Goal: Task Accomplishment & Management: Manage account settings

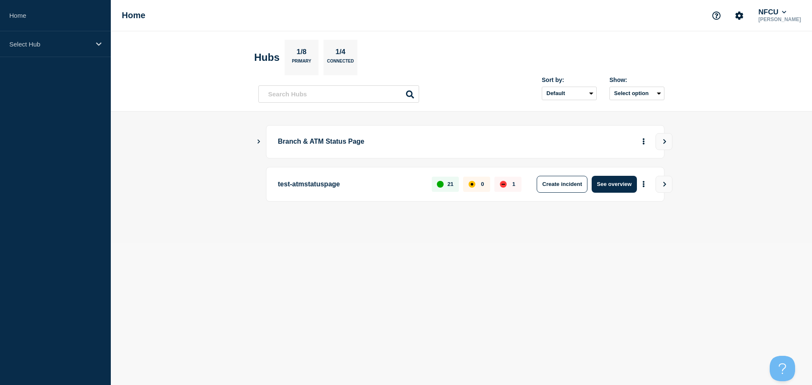
click at [259, 141] on icon "Show Connected Hubs" at bounding box center [259, 142] width 3 height 4
click at [260, 142] on icon "Show Connected Hubs" at bounding box center [258, 141] width 5 height 4
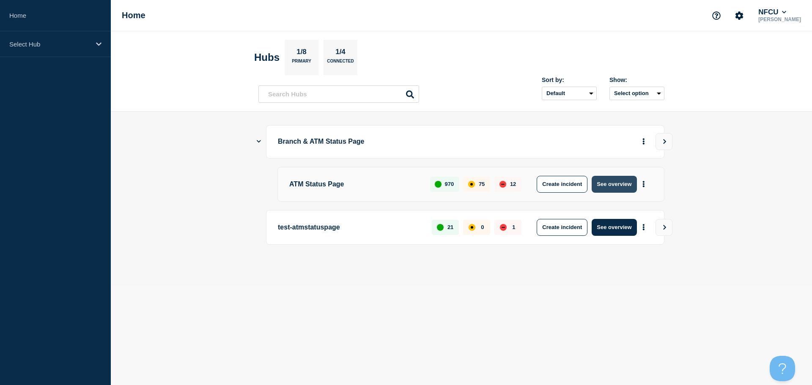
click at [611, 182] on button "See overview" at bounding box center [614, 184] width 45 height 17
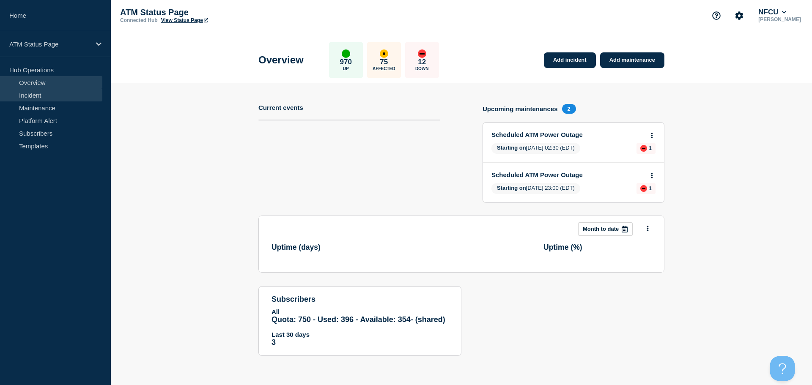
click at [55, 92] on link "Incident" at bounding box center [51, 95] width 102 height 13
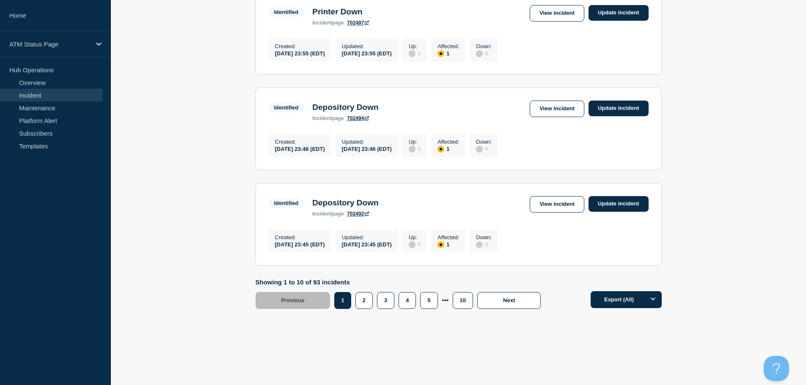
scroll to position [882, 0]
click at [463, 303] on button "10" at bounding box center [462, 300] width 20 height 17
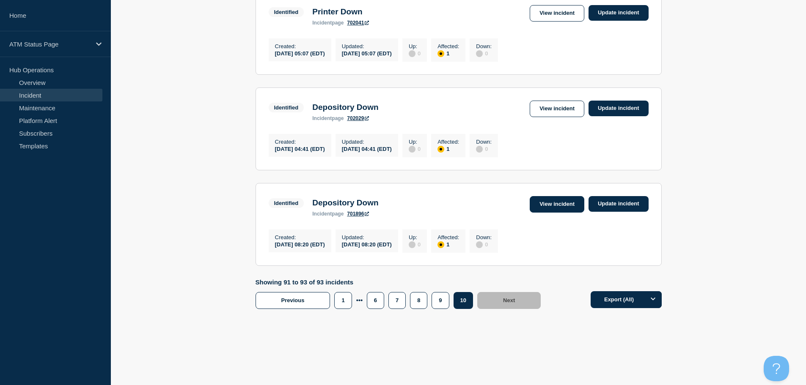
click at [554, 199] on link "View incident" at bounding box center [556, 204] width 55 height 16
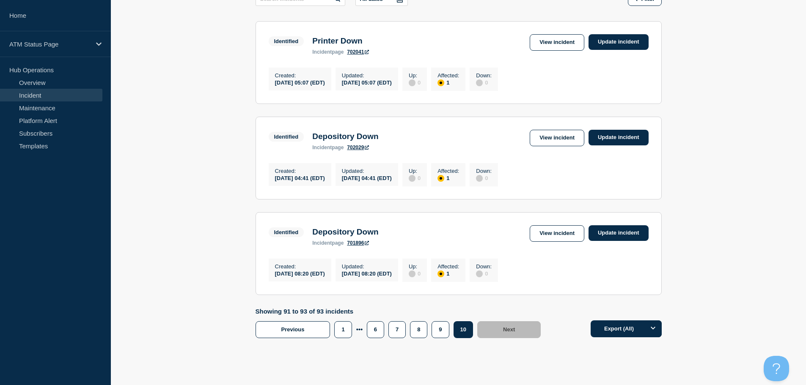
scroll to position [192, 0]
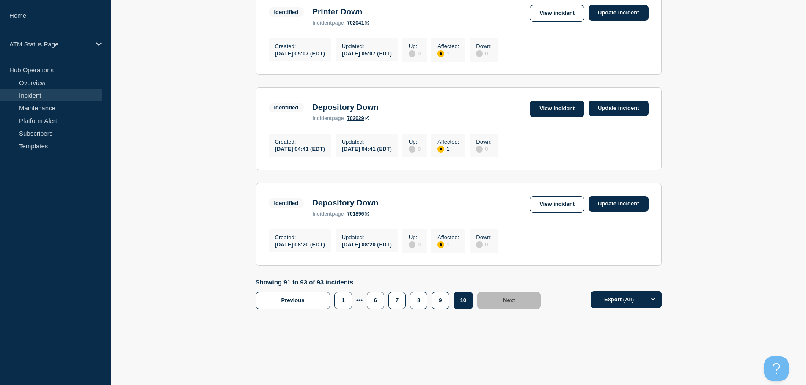
click at [563, 105] on link "View incident" at bounding box center [556, 109] width 55 height 16
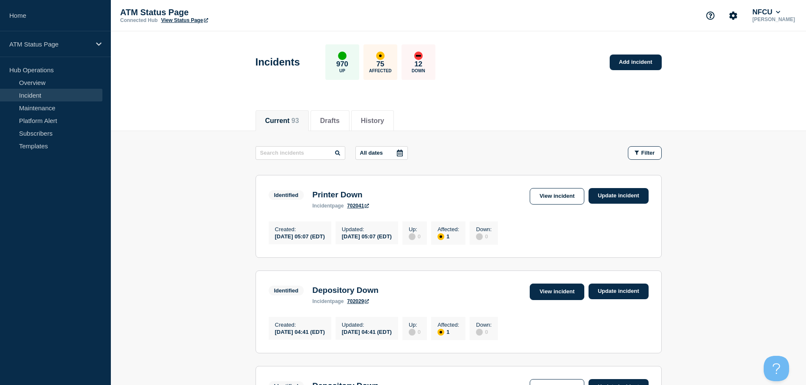
click at [546, 291] on link "View incident" at bounding box center [556, 292] width 55 height 16
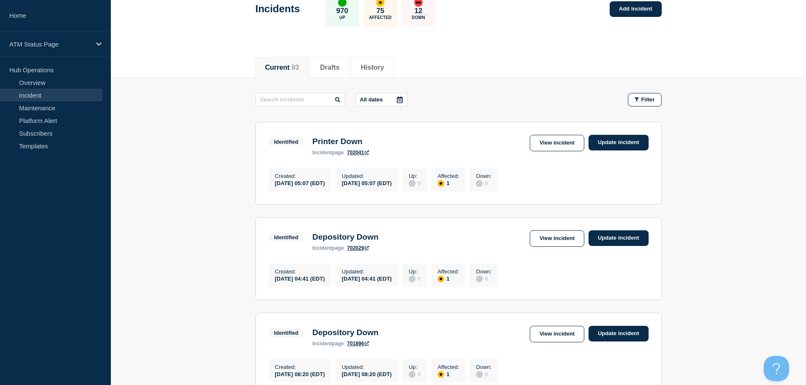
scroll to position [31, 0]
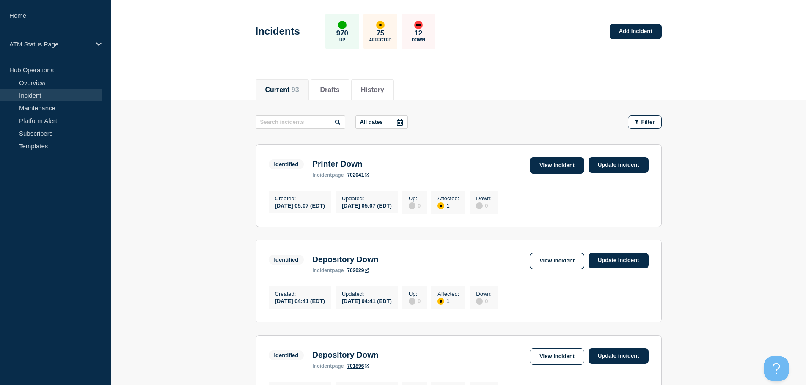
click at [567, 171] on link "View incident" at bounding box center [556, 165] width 55 height 16
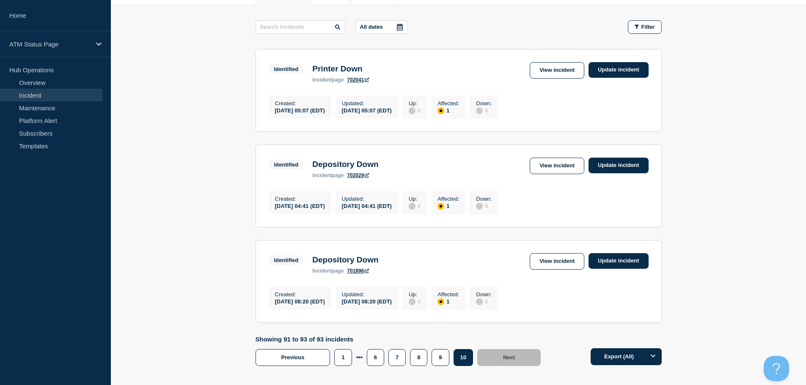
scroll to position [192, 0]
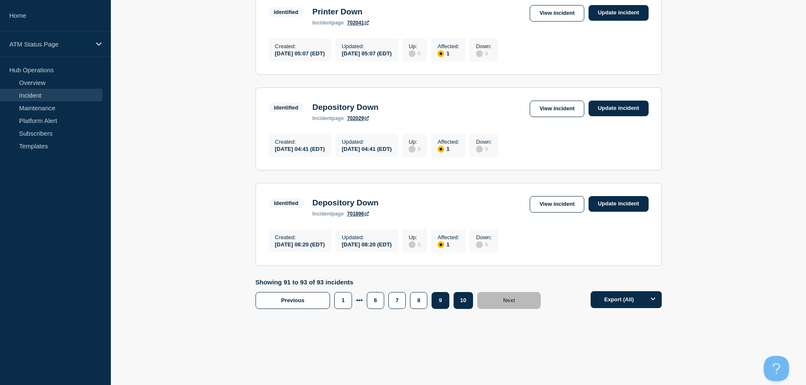
click at [434, 303] on button "9" at bounding box center [439, 300] width 17 height 17
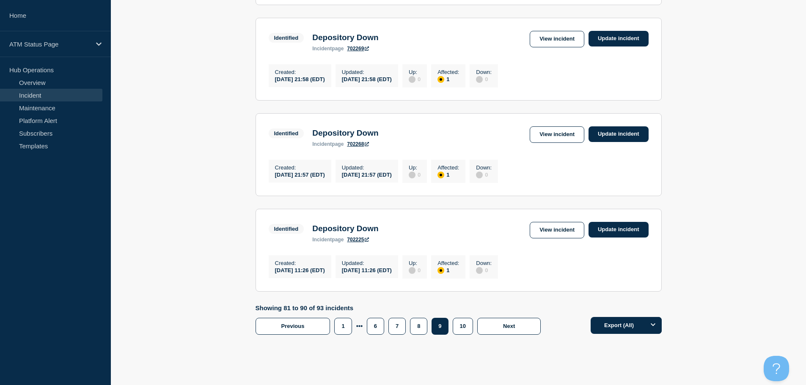
scroll to position [882, 0]
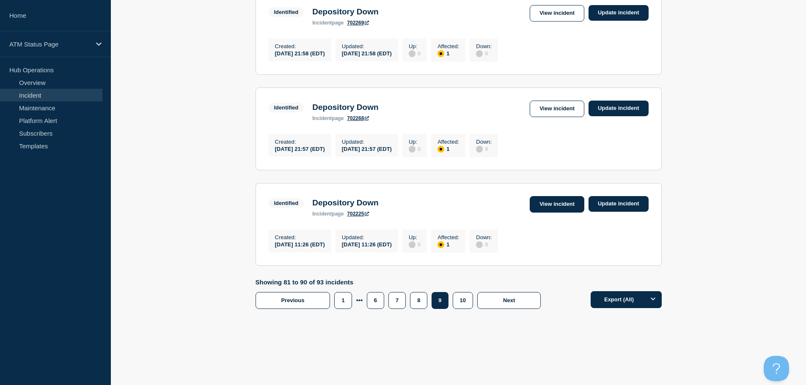
click at [553, 200] on link "View incident" at bounding box center [556, 204] width 55 height 16
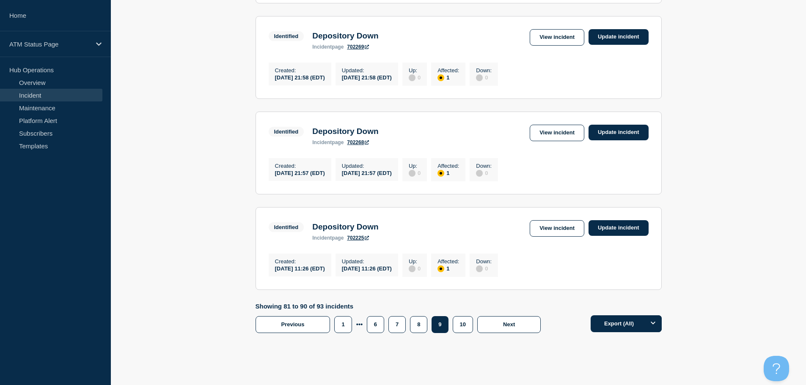
scroll to position [882, 0]
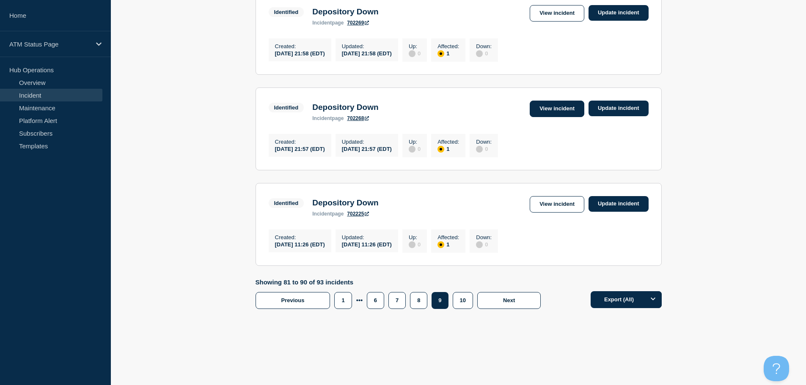
click at [551, 101] on link "View incident" at bounding box center [556, 109] width 55 height 16
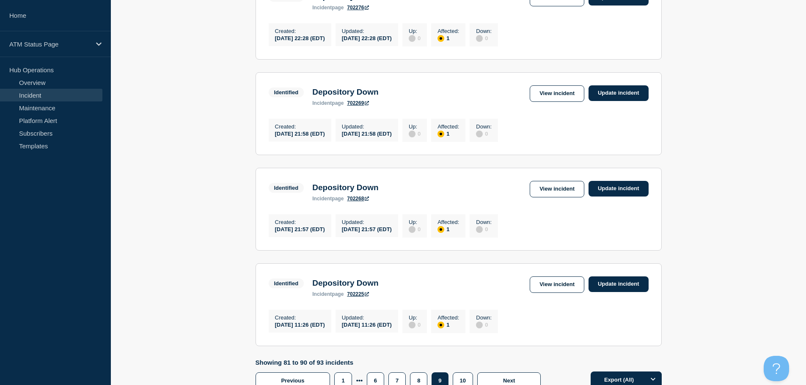
scroll to position [882, 0]
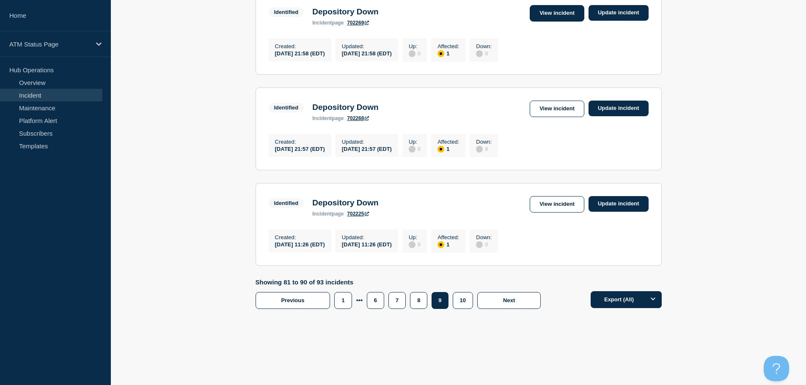
click at [573, 7] on link "View incident" at bounding box center [556, 13] width 55 height 16
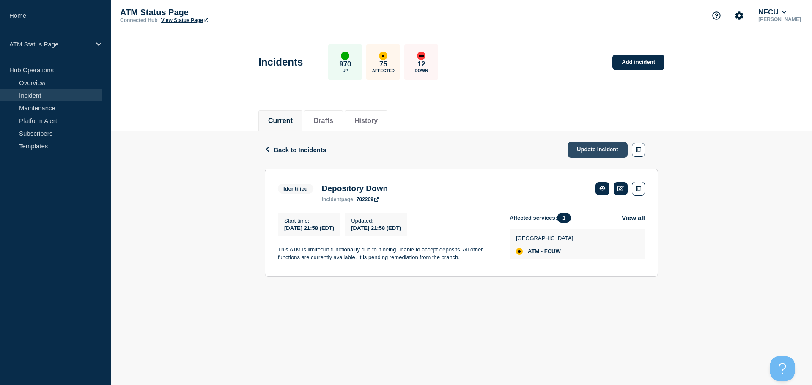
click at [599, 153] on link "Update incident" at bounding box center [598, 150] width 60 height 16
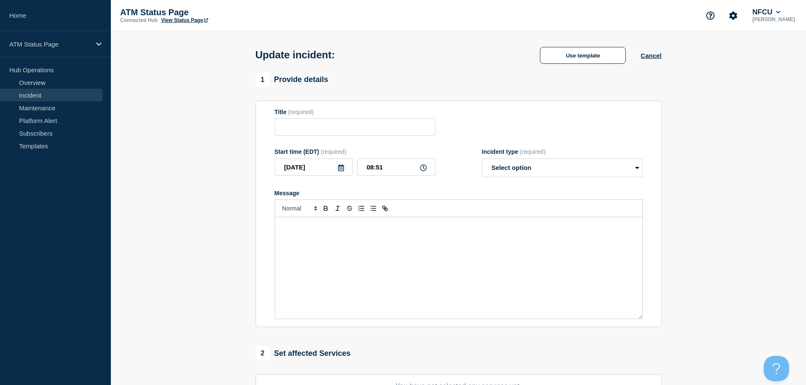
type input "Depository Down"
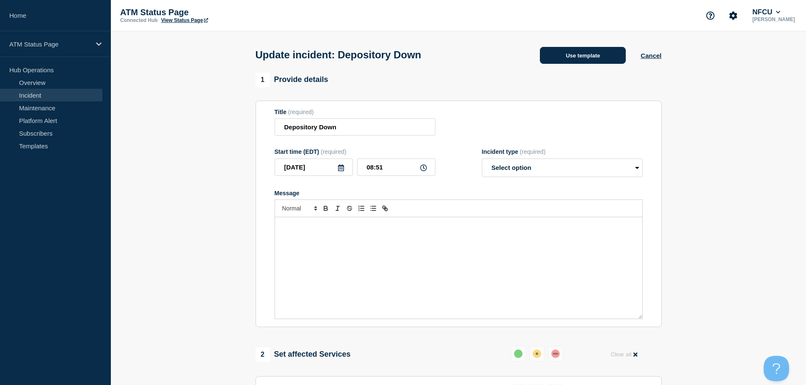
click at [584, 58] on button "Use template" at bounding box center [583, 55] width 86 height 17
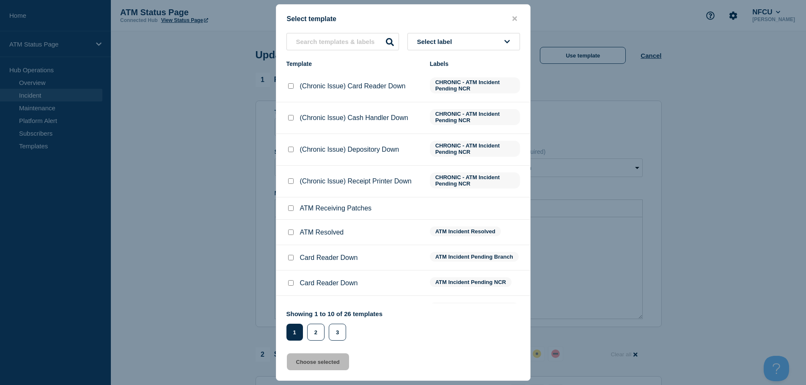
click at [428, 49] on button "Select label" at bounding box center [463, 41] width 112 height 17
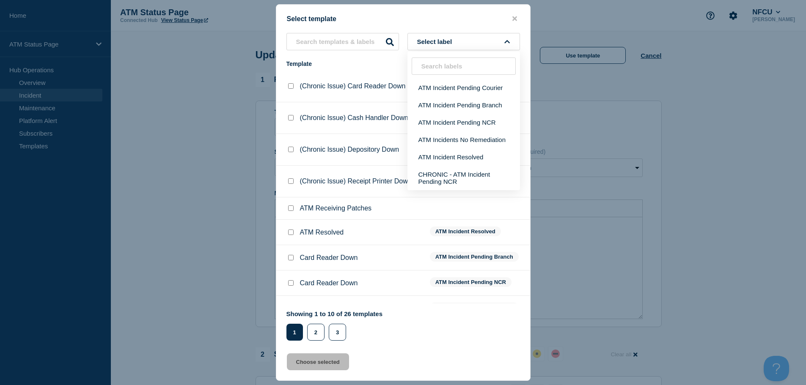
click at [289, 233] on input "ATM Resolved checkbox" at bounding box center [290, 232] width 5 height 5
checkbox input "true"
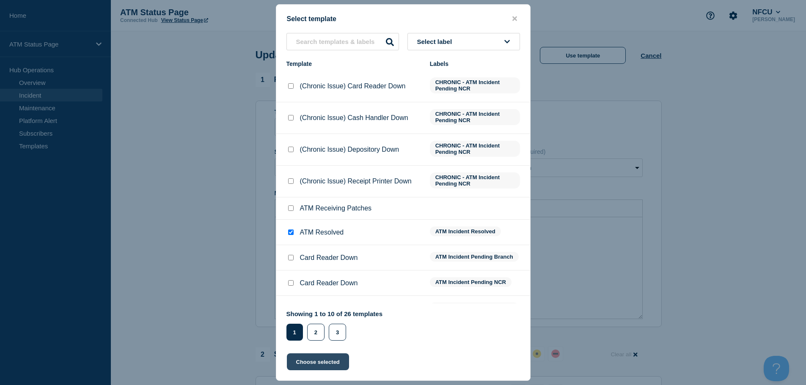
click at [309, 361] on button "Choose selected" at bounding box center [318, 362] width 62 height 17
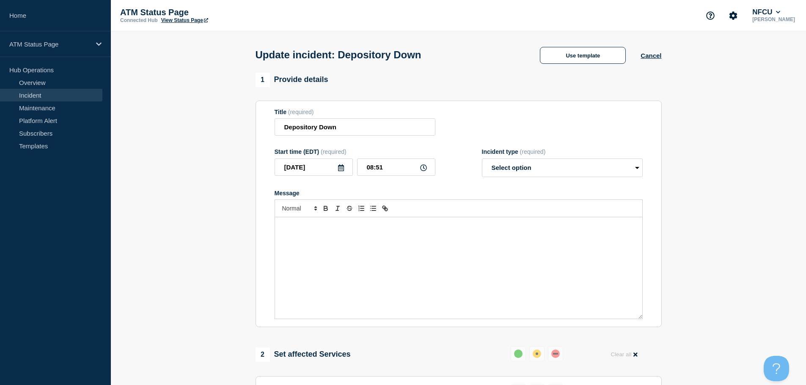
select select "resolved"
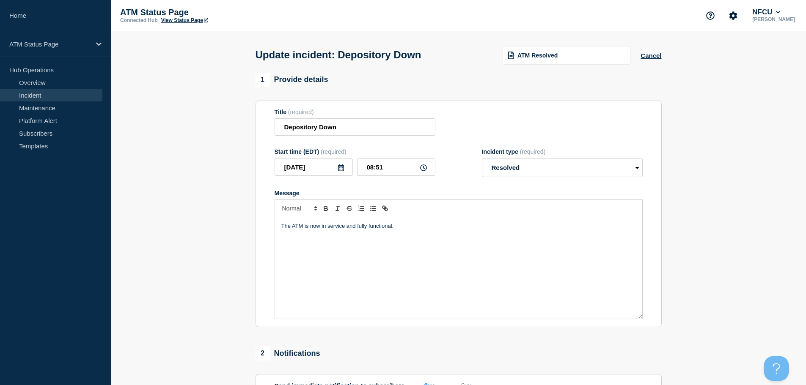
scroll to position [127, 0]
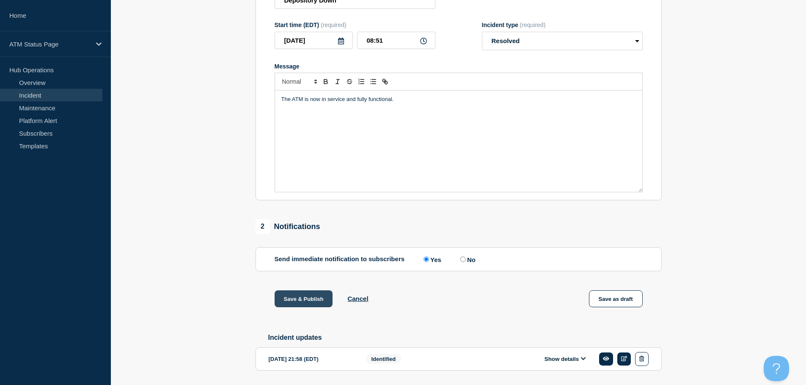
click at [288, 304] on button "Save & Publish" at bounding box center [303, 299] width 58 height 17
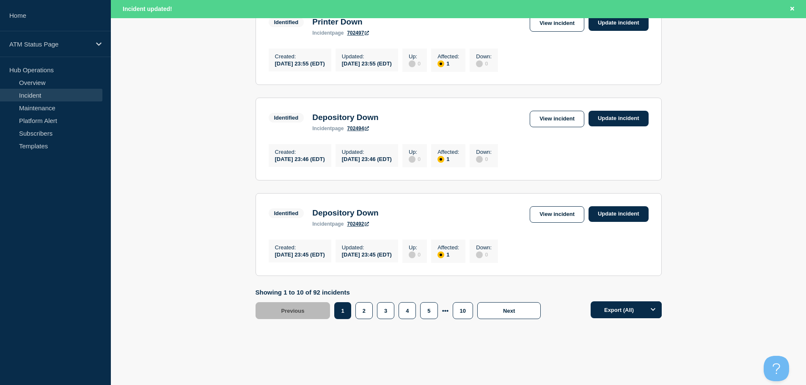
scroll to position [899, 0]
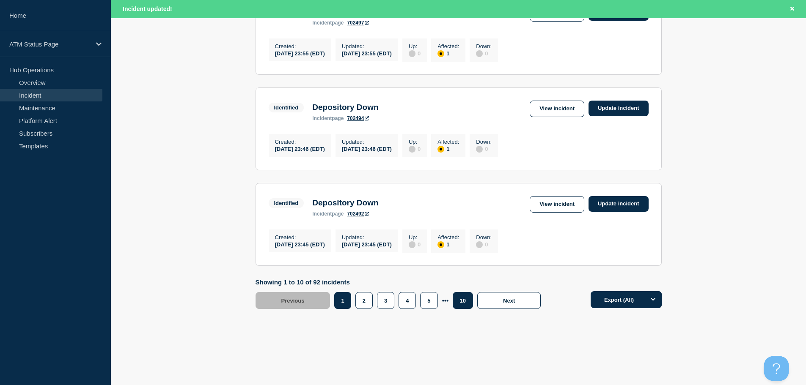
click at [459, 304] on button "10" at bounding box center [462, 300] width 20 height 17
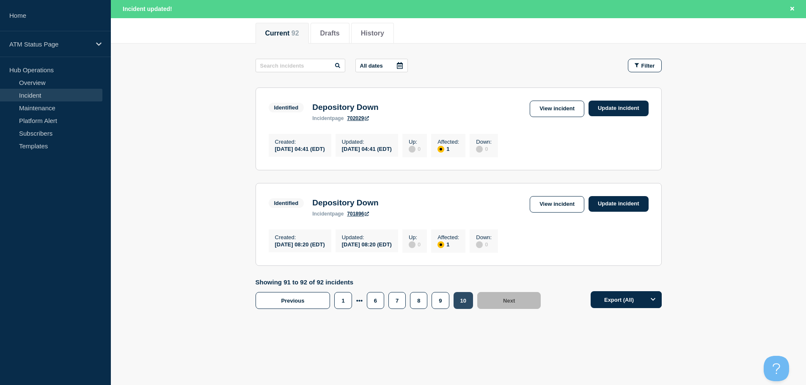
scroll to position [111, 0]
click at [442, 303] on button "9" at bounding box center [439, 300] width 17 height 17
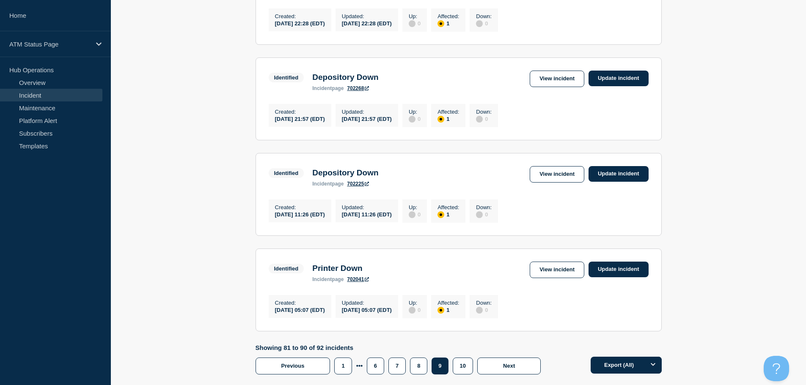
scroll to position [779, 0]
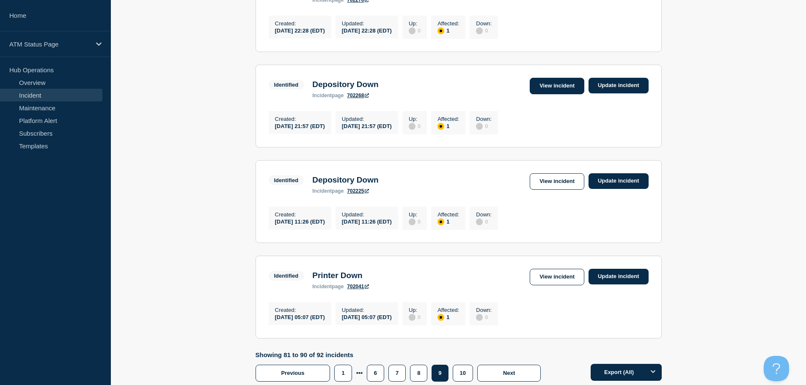
click at [564, 94] on link "View incident" at bounding box center [556, 86] width 55 height 16
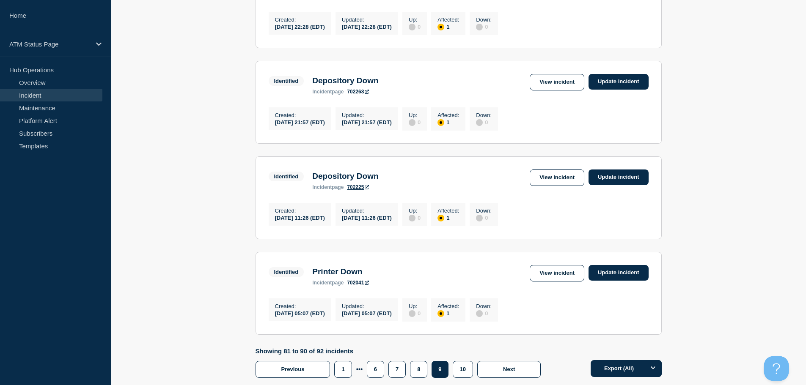
drag, startPoint x: 737, startPoint y: 293, endPoint x: 737, endPoint y: 300, distance: 6.4
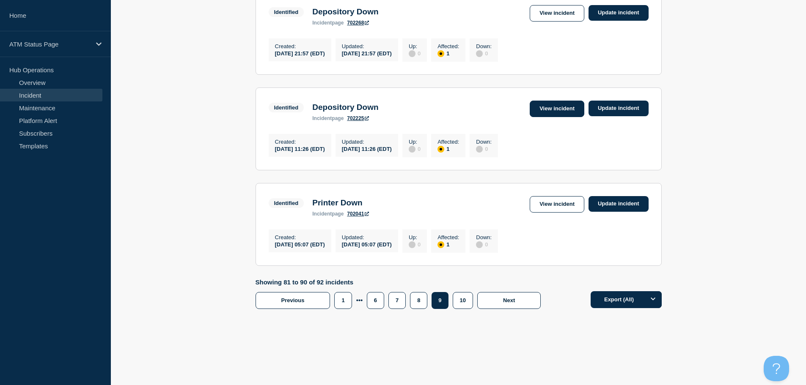
click at [552, 102] on link "View incident" at bounding box center [556, 109] width 55 height 16
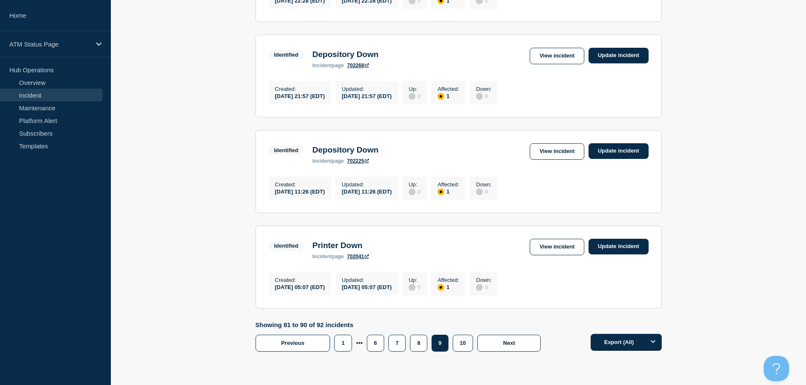
scroll to position [882, 0]
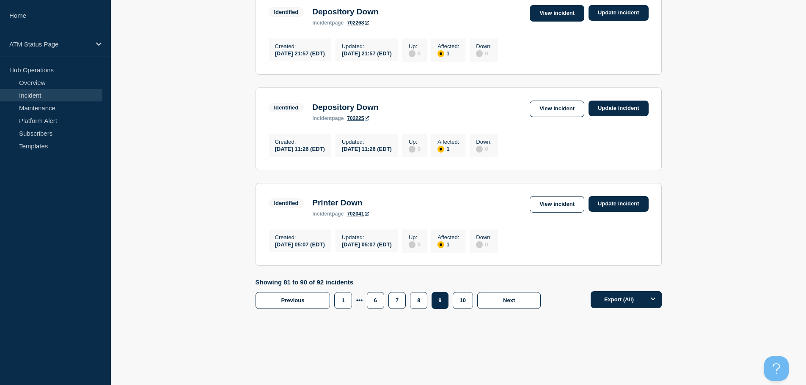
click at [548, 5] on link "View incident" at bounding box center [556, 13] width 55 height 16
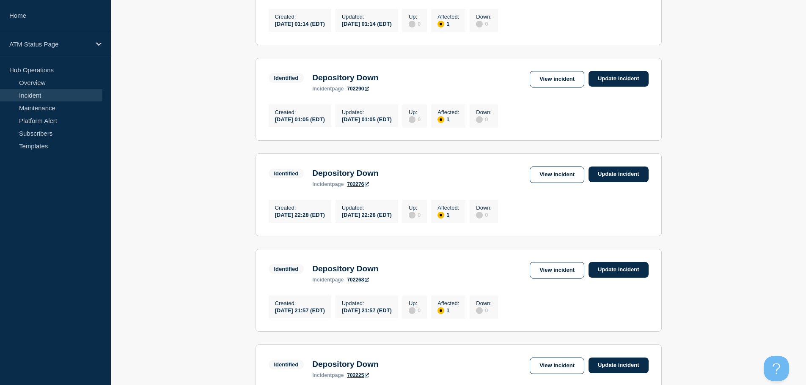
scroll to position [677, 0]
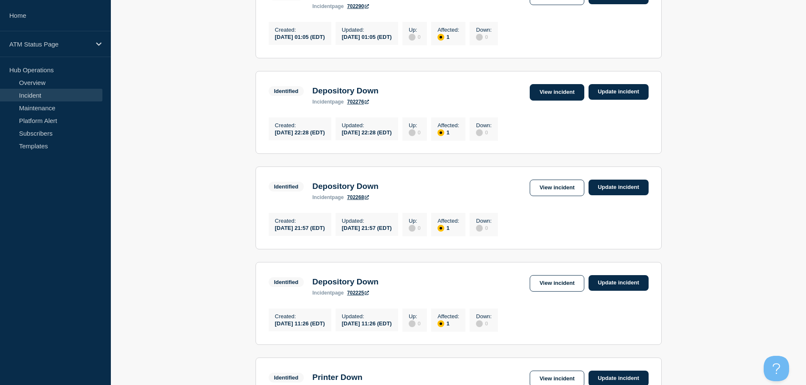
click at [555, 101] on link "View incident" at bounding box center [556, 92] width 55 height 16
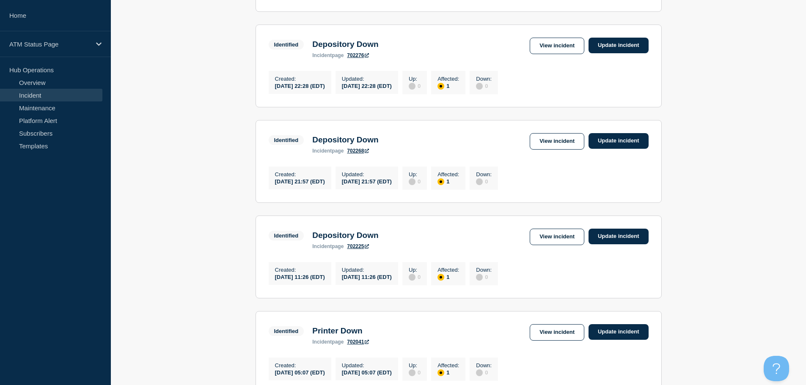
scroll to position [718, 0]
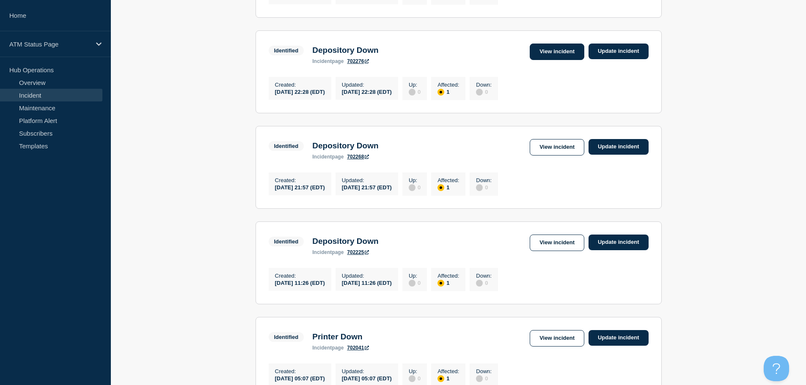
click at [566, 60] on link "View incident" at bounding box center [556, 52] width 55 height 16
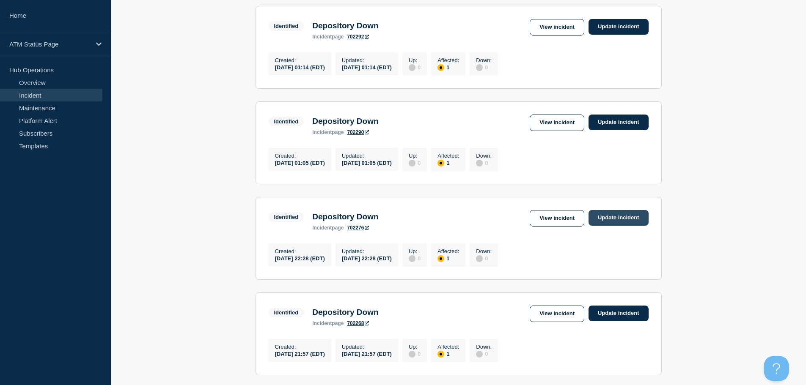
scroll to position [554, 0]
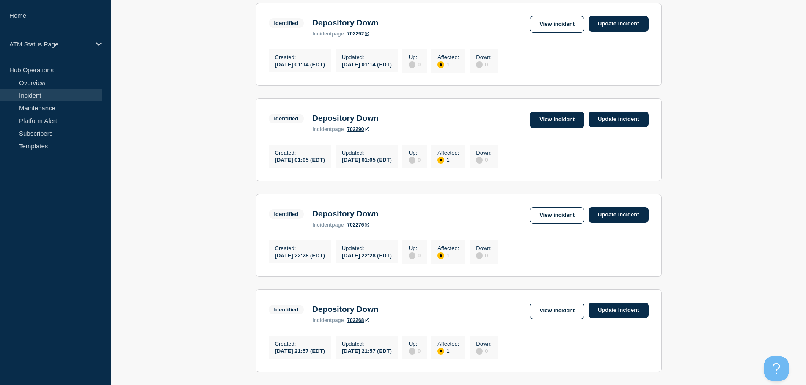
click at [548, 128] on link "View incident" at bounding box center [556, 120] width 55 height 16
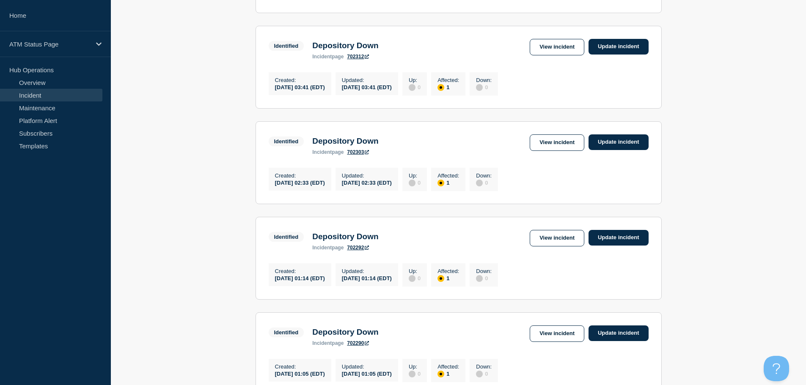
scroll to position [349, 0]
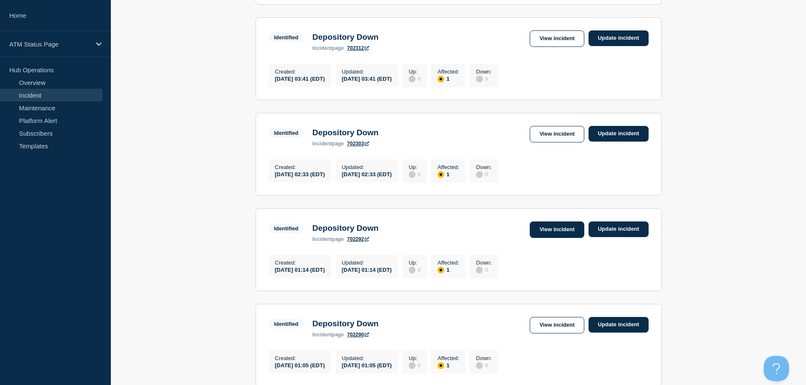
click at [567, 238] on link "View incident" at bounding box center [556, 230] width 55 height 16
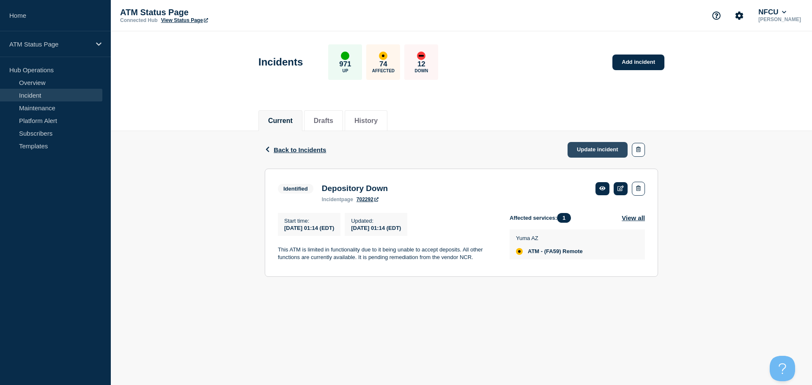
click at [587, 145] on link "Update incident" at bounding box center [598, 150] width 60 height 16
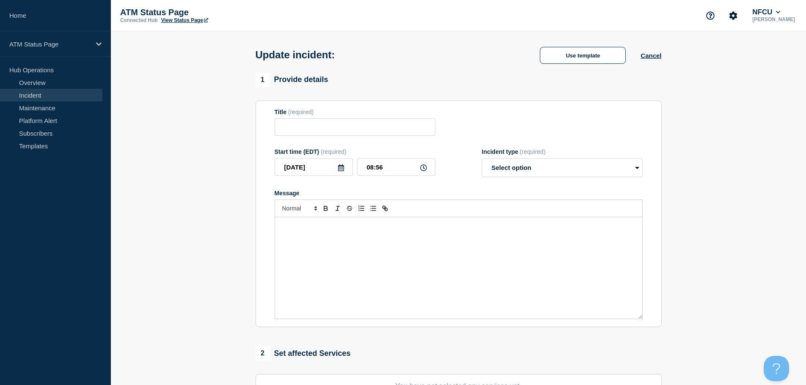
type input "Depository Down"
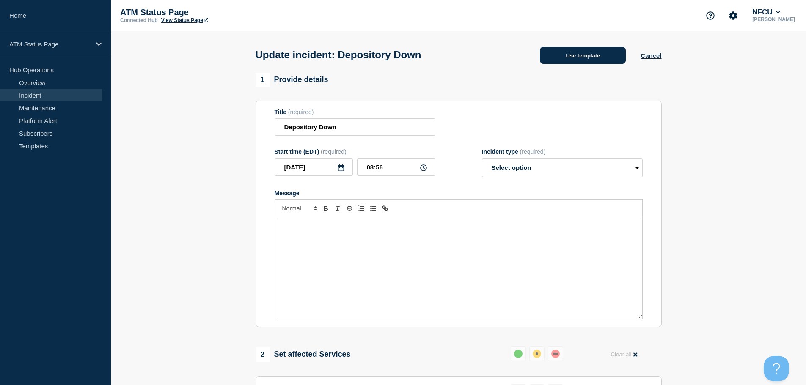
click at [573, 52] on button "Use template" at bounding box center [583, 55] width 86 height 17
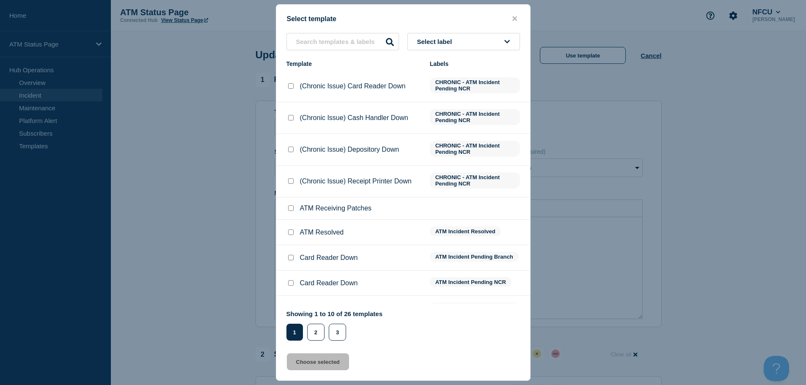
click at [290, 234] on input "ATM Resolved checkbox" at bounding box center [290, 232] width 5 height 5
checkbox input "true"
click at [310, 356] on button "Choose selected" at bounding box center [318, 362] width 62 height 17
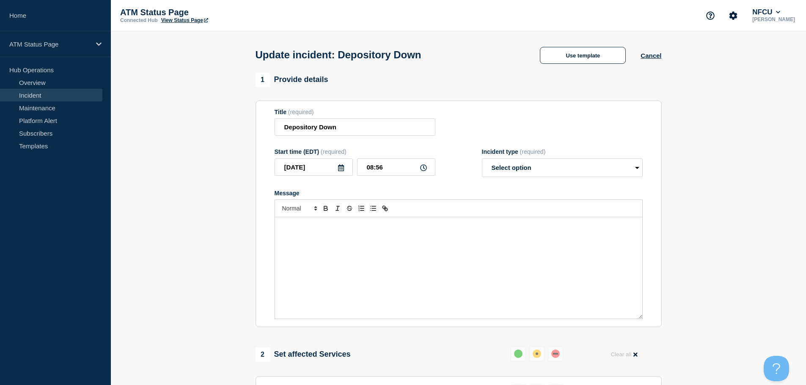
select select "resolved"
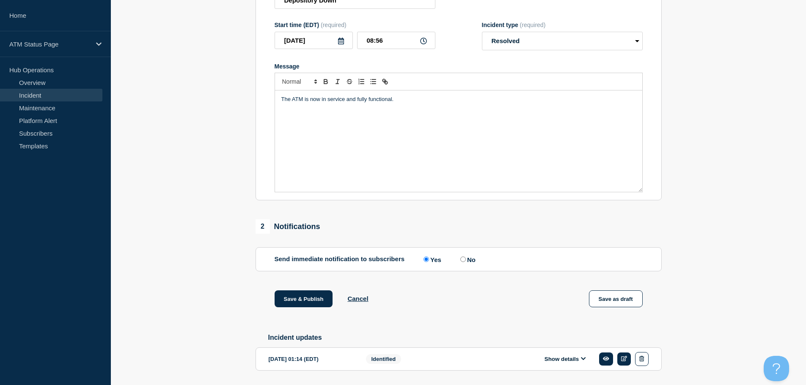
scroll to position [156, 0]
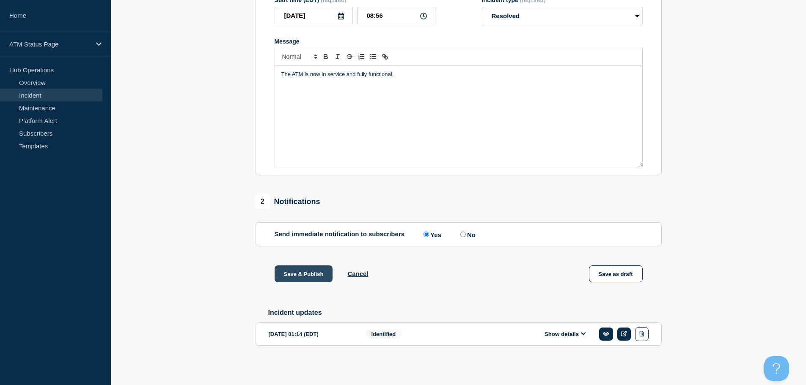
click at [299, 269] on button "Save & Publish" at bounding box center [303, 274] width 58 height 17
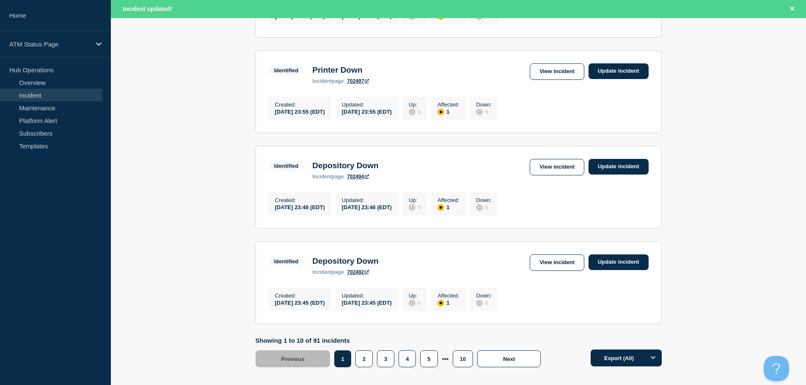
scroll to position [899, 0]
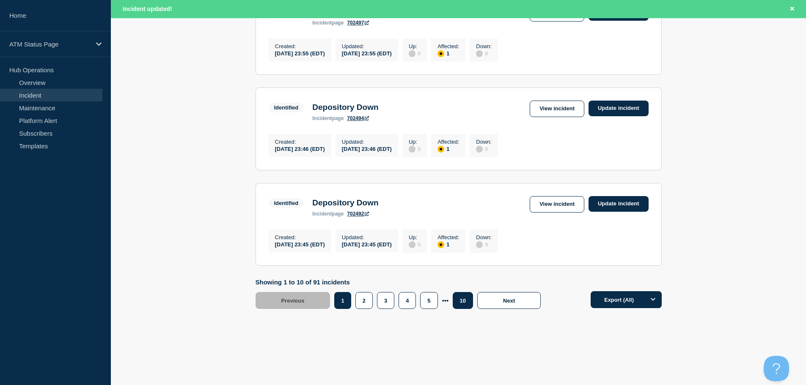
click at [463, 300] on button "10" at bounding box center [462, 300] width 20 height 17
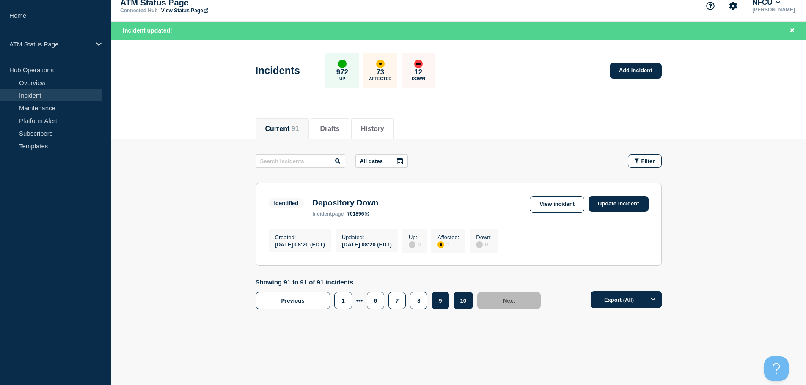
click at [441, 301] on button "9" at bounding box center [439, 300] width 17 height 17
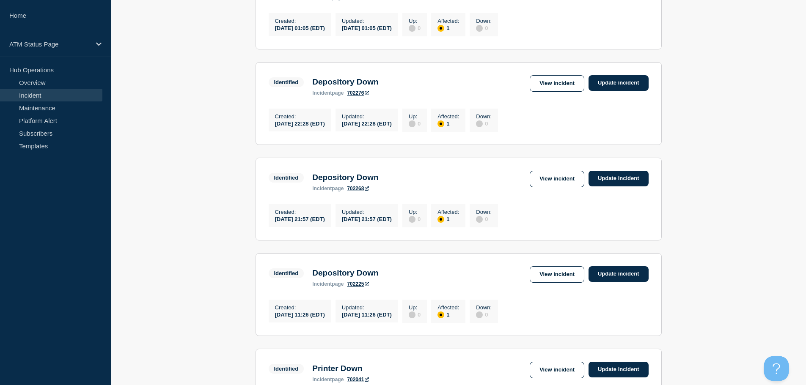
scroll to position [589, 0]
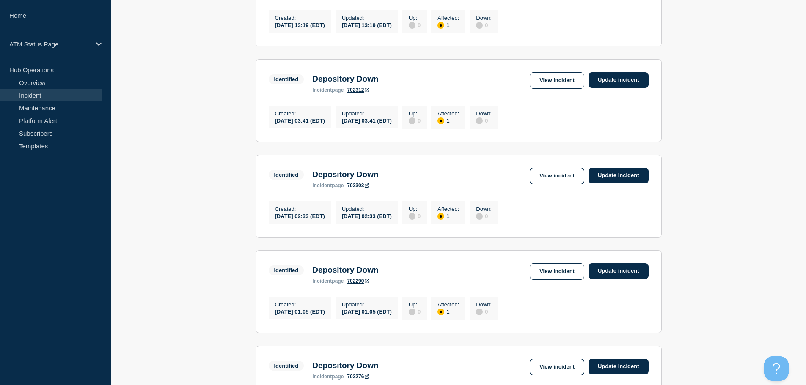
scroll to position [284, 0]
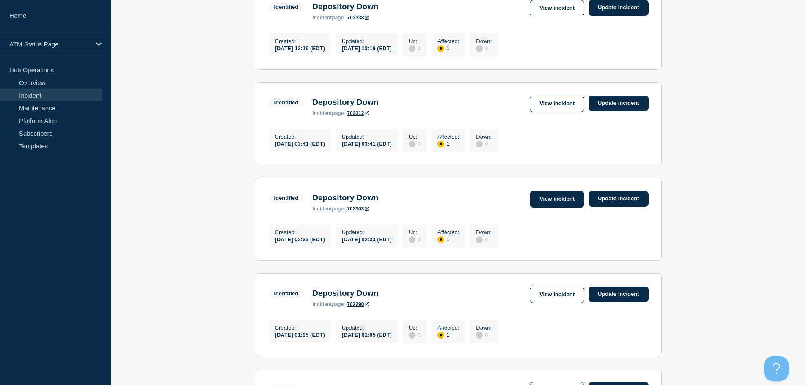
click at [541, 204] on link "View incident" at bounding box center [556, 199] width 55 height 16
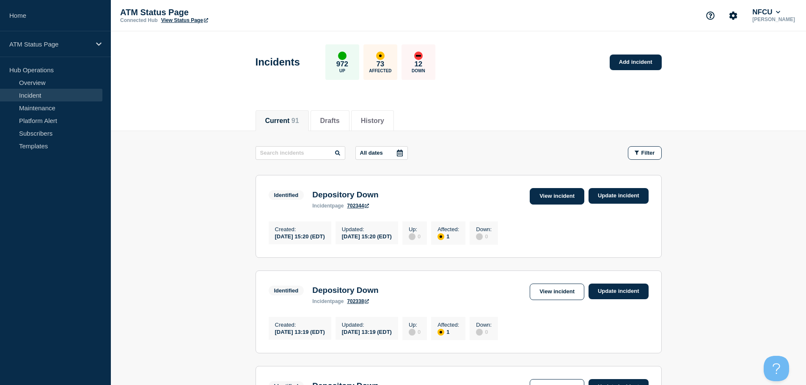
click at [559, 200] on link "View incident" at bounding box center [556, 196] width 55 height 16
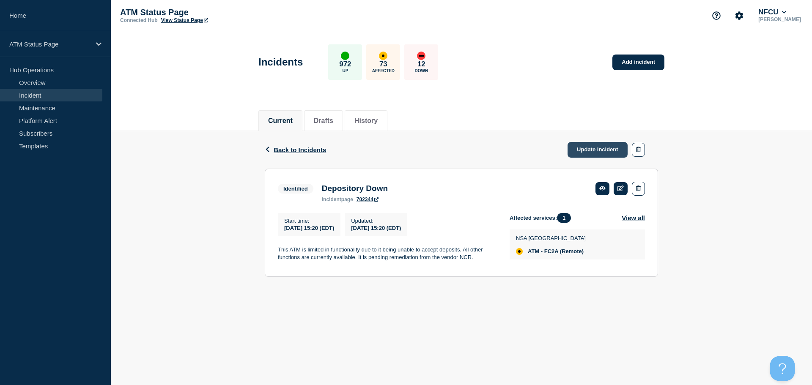
click at [586, 147] on link "Update incident" at bounding box center [598, 150] width 60 height 16
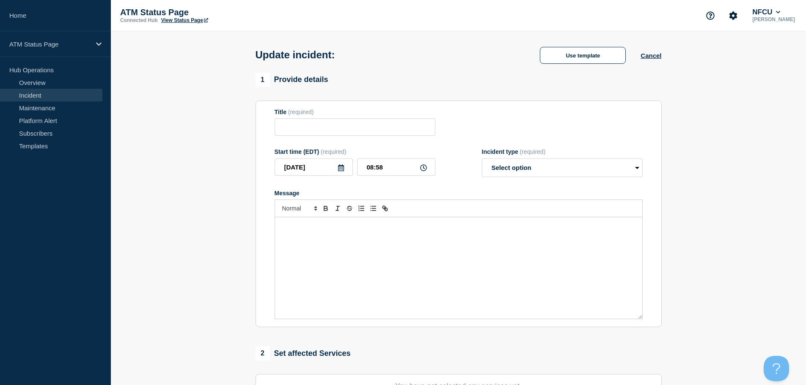
type input "Depository Down"
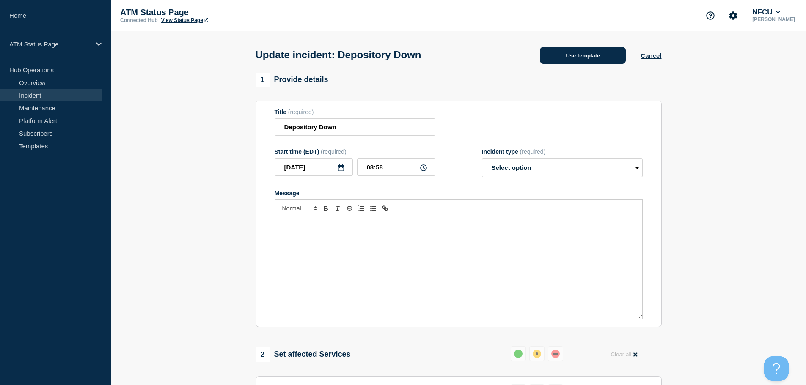
click at [561, 59] on button "Use template" at bounding box center [583, 55] width 86 height 17
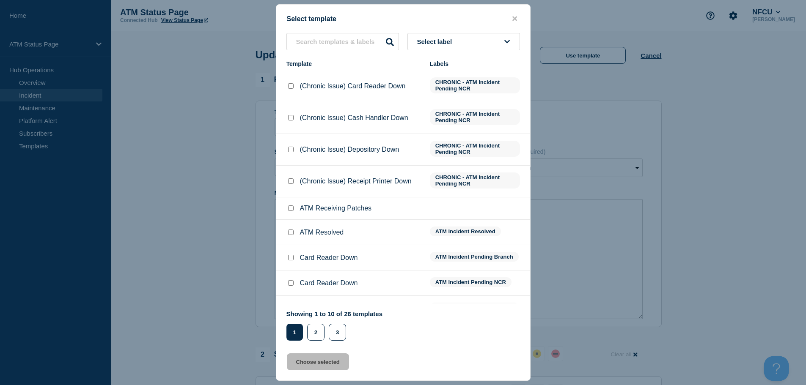
click at [291, 234] on input "ATM Resolved checkbox" at bounding box center [290, 232] width 5 height 5
checkbox input "true"
click at [321, 360] on button "Choose selected" at bounding box center [318, 362] width 62 height 17
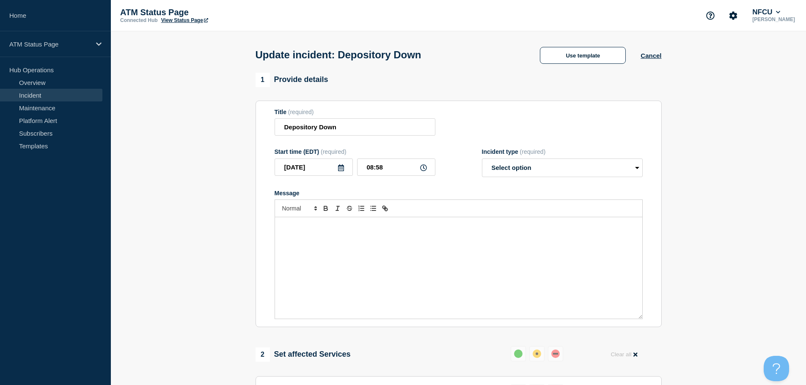
select select "resolved"
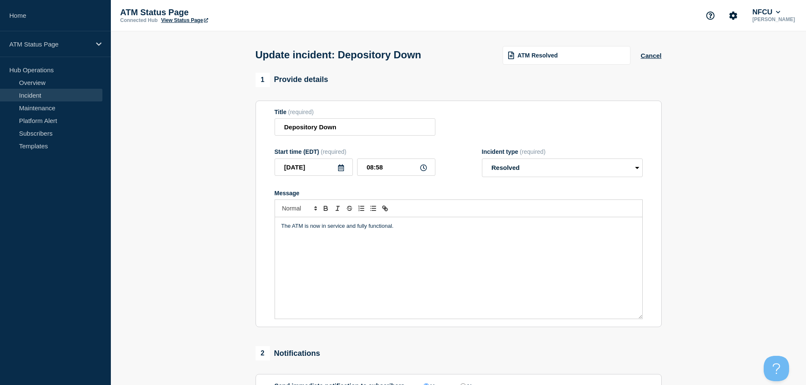
scroll to position [156, 0]
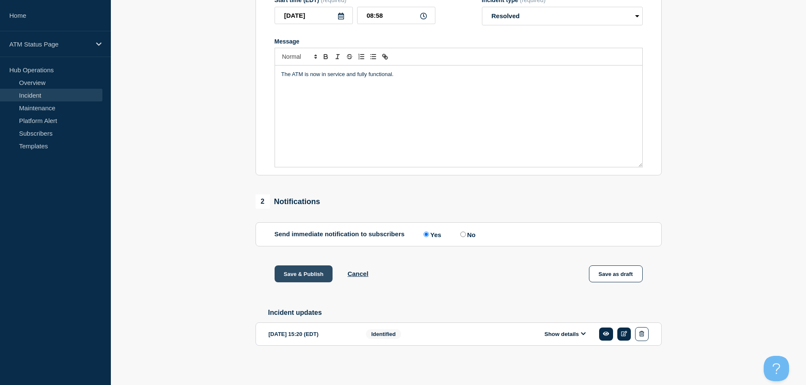
click at [317, 278] on button "Save & Publish" at bounding box center [303, 274] width 58 height 17
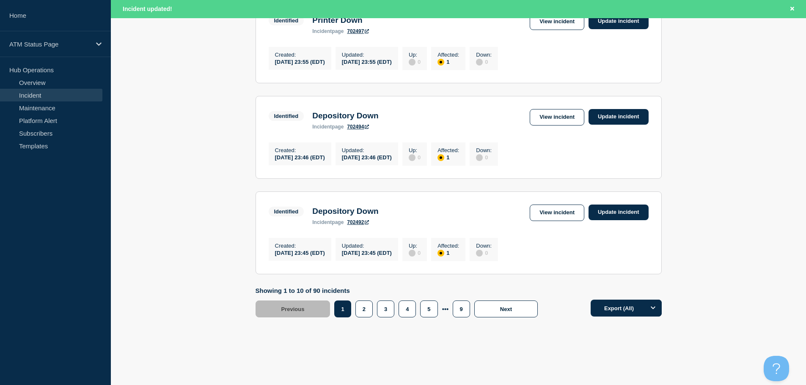
scroll to position [899, 0]
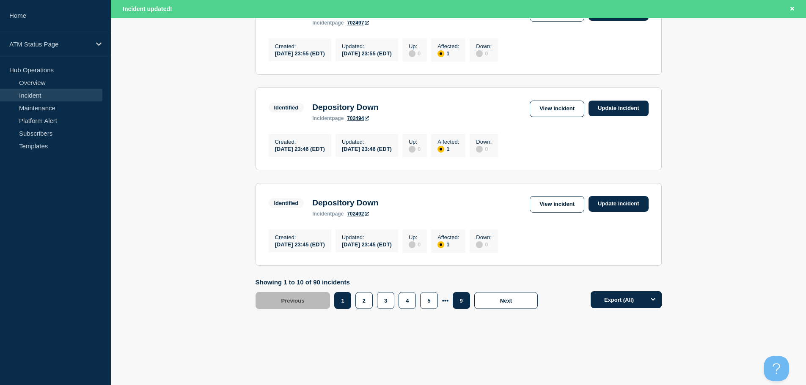
click at [463, 298] on button "9" at bounding box center [460, 300] width 17 height 17
click at [461, 302] on button "9" at bounding box center [461, 300] width 16 height 17
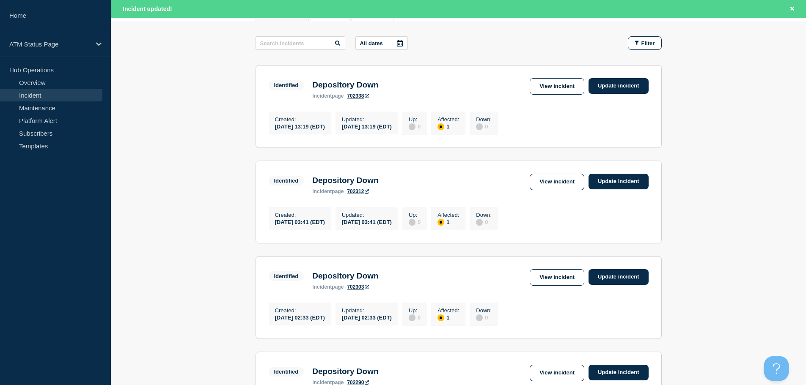
scroll to position [129, 0]
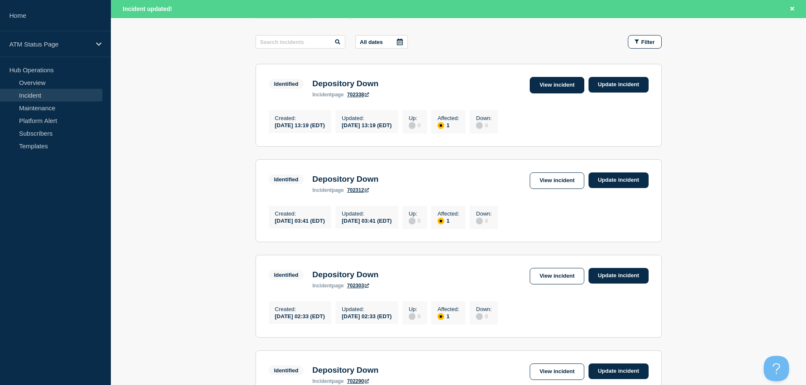
click at [547, 80] on link "View incident" at bounding box center [556, 85] width 55 height 16
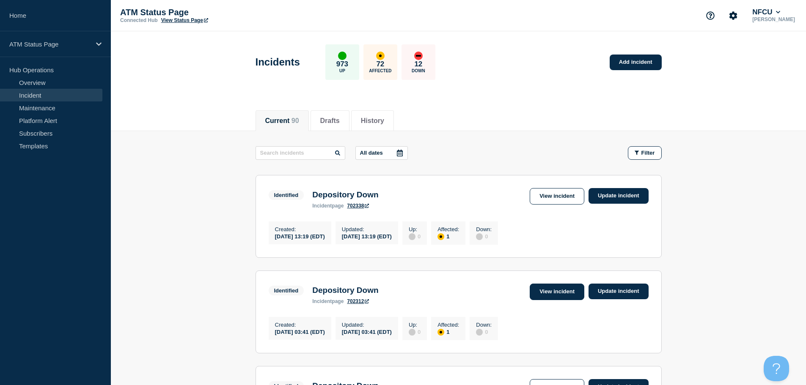
click at [552, 293] on link "View incident" at bounding box center [556, 292] width 55 height 16
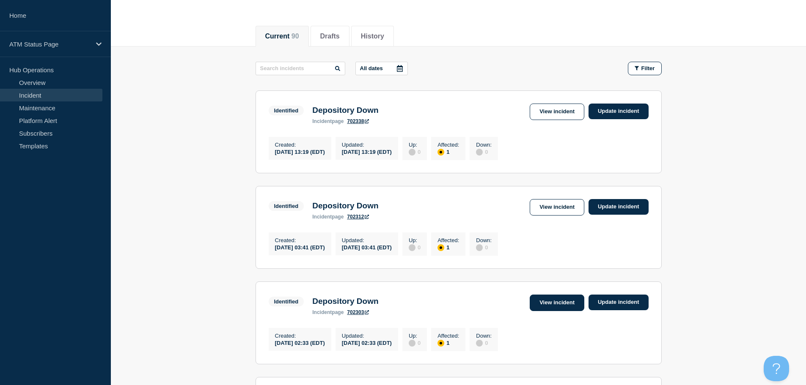
click at [545, 311] on link "View incident" at bounding box center [556, 303] width 55 height 16
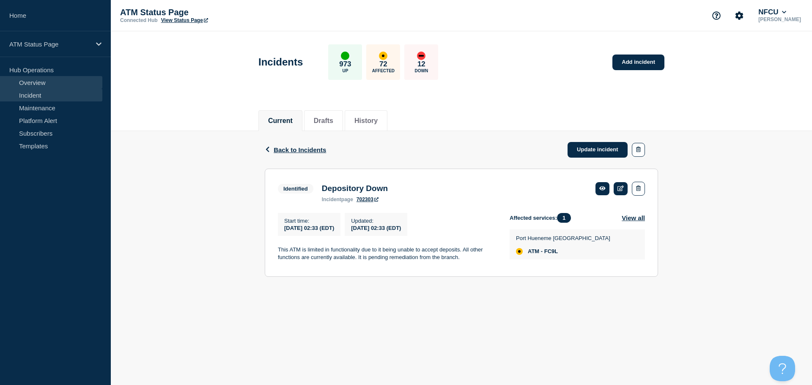
click at [32, 82] on link "Overview" at bounding box center [51, 82] width 102 height 13
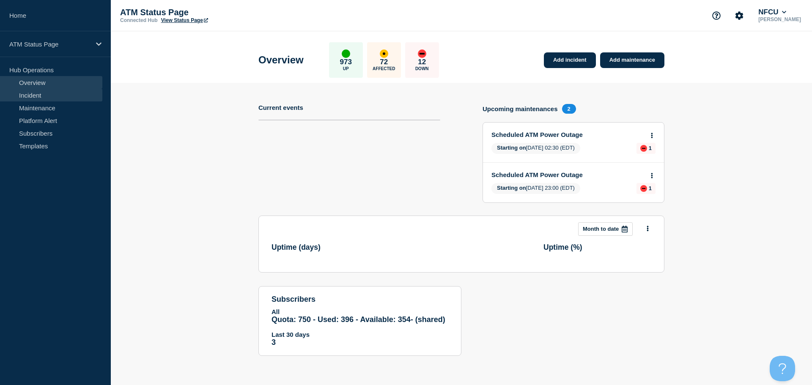
click at [39, 96] on link "Incident" at bounding box center [51, 95] width 102 height 13
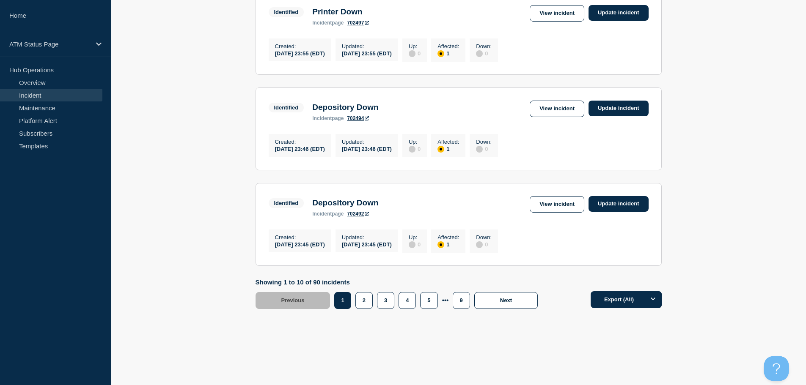
scroll to position [882, 0]
click at [455, 302] on button "9" at bounding box center [460, 300] width 17 height 17
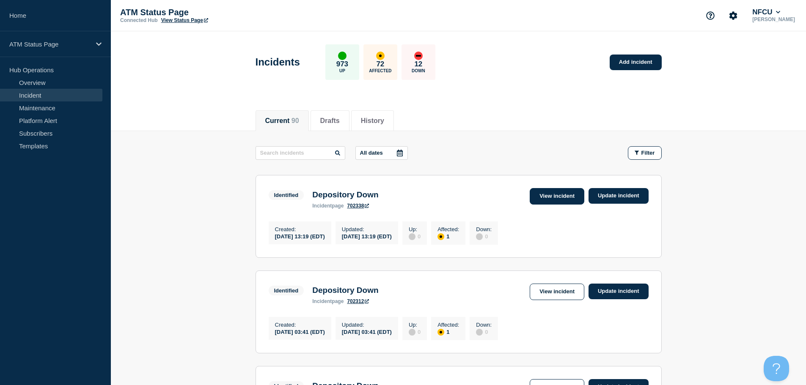
click at [569, 196] on link "View incident" at bounding box center [556, 196] width 55 height 16
click at [553, 300] on link "View incident" at bounding box center [556, 292] width 55 height 16
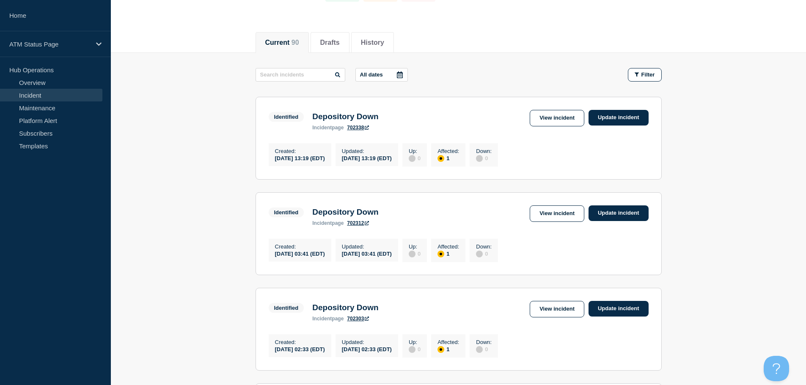
scroll to position [163, 0]
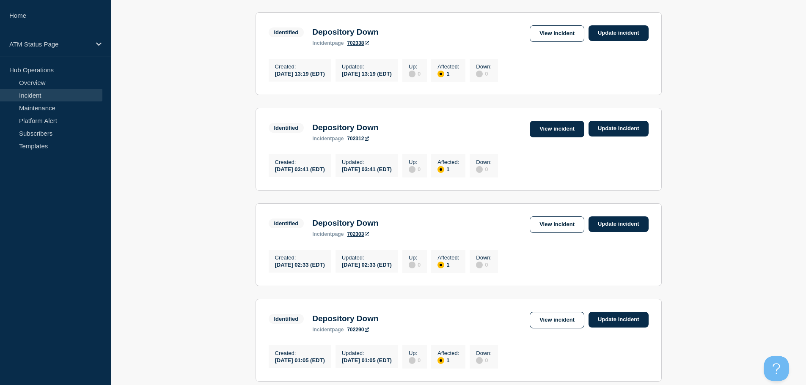
click at [561, 130] on link "View incident" at bounding box center [556, 129] width 55 height 16
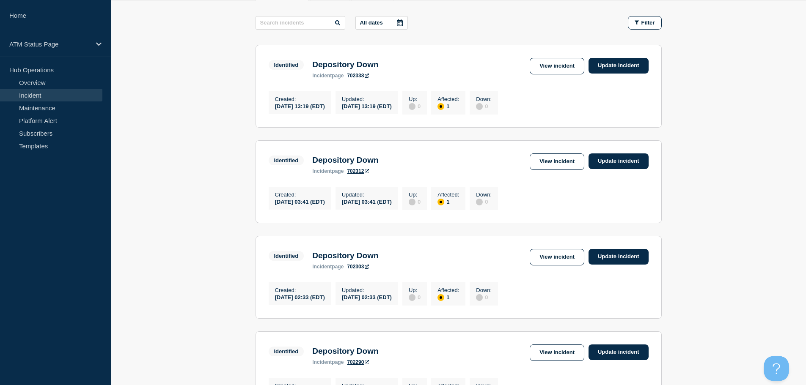
scroll to position [178, 0]
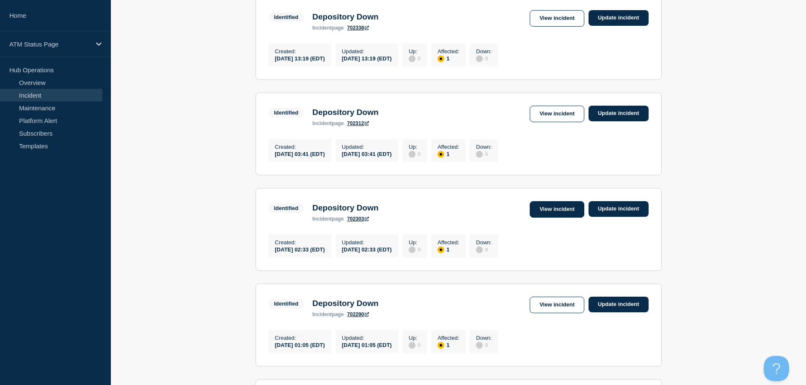
click at [569, 217] on link "View incident" at bounding box center [556, 209] width 55 height 16
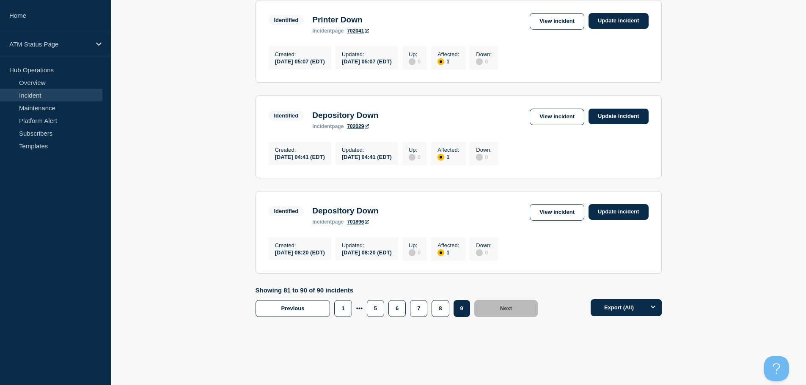
scroll to position [882, 0]
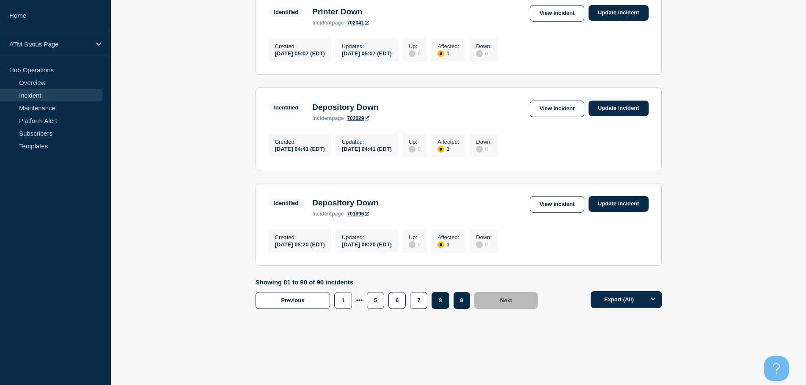
click at [442, 301] on button "8" at bounding box center [439, 300] width 17 height 17
click at [554, 206] on link "View incident" at bounding box center [556, 204] width 55 height 16
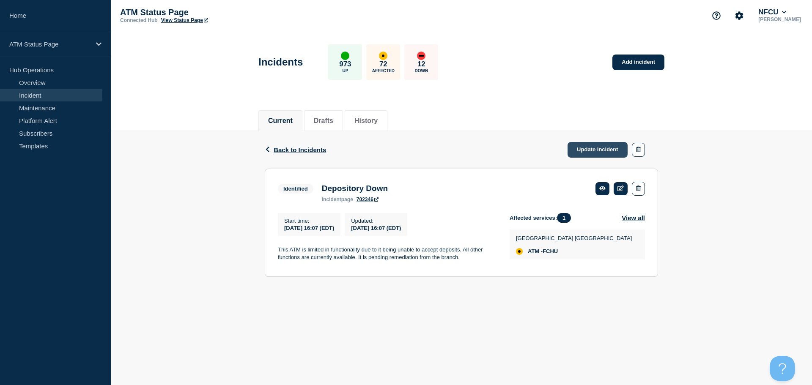
click at [582, 146] on link "Update incident" at bounding box center [598, 150] width 60 height 16
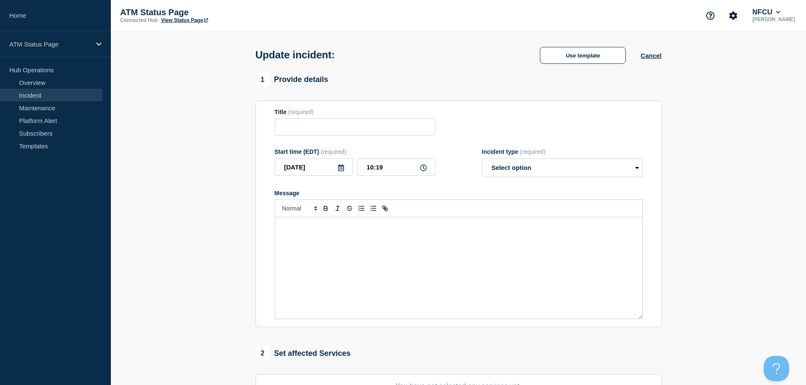
type input "Depository Down"
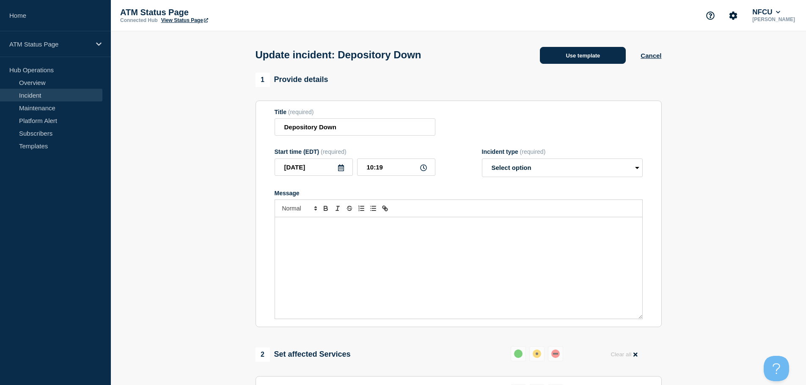
click at [560, 55] on button "Use template" at bounding box center [583, 55] width 86 height 17
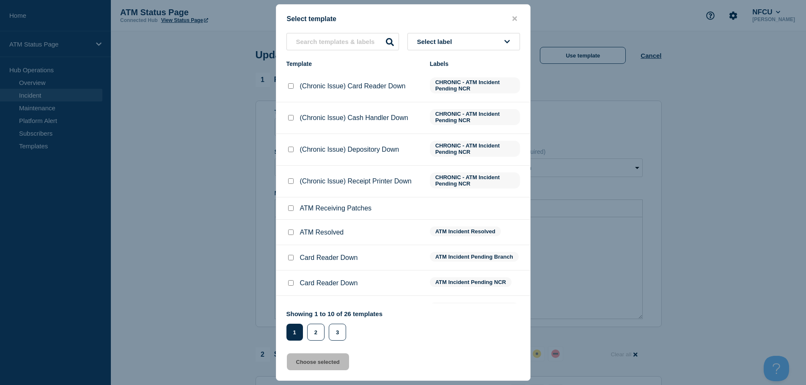
click at [293, 234] on input "ATM Resolved checkbox" at bounding box center [290, 232] width 5 height 5
checkbox input "true"
click at [302, 365] on button "Choose selected" at bounding box center [318, 362] width 62 height 17
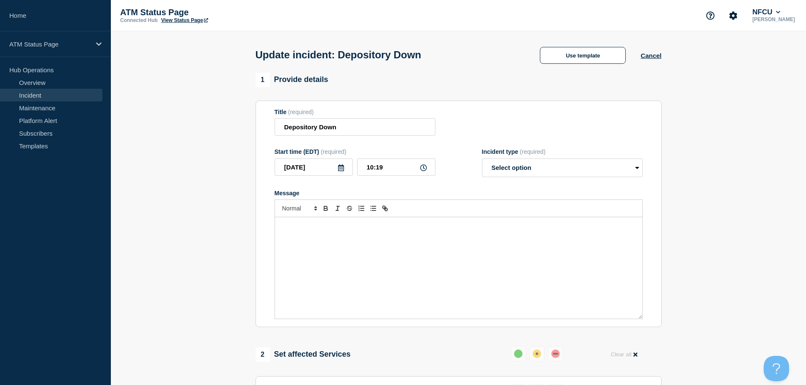
select select "resolved"
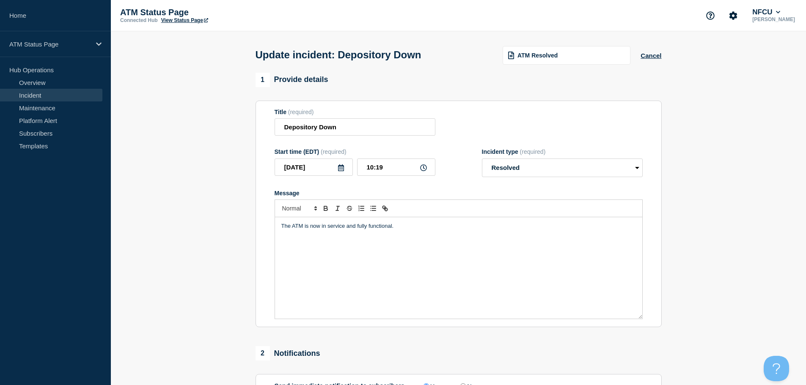
scroll to position [156, 0]
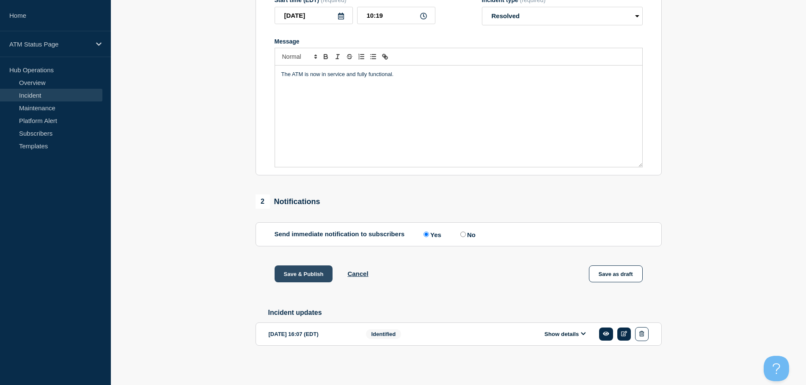
click at [309, 268] on button "Save & Publish" at bounding box center [303, 274] width 58 height 17
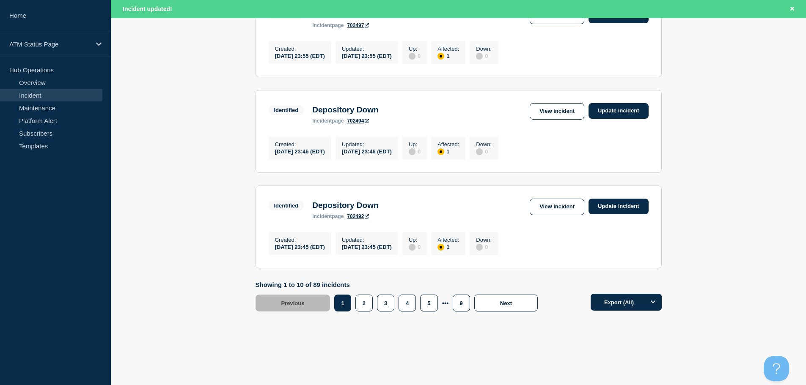
scroll to position [899, 0]
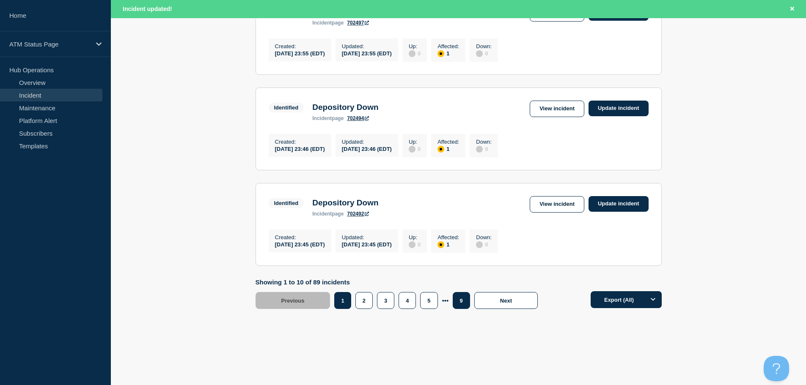
click at [462, 303] on button "9" at bounding box center [460, 300] width 17 height 17
click at [443, 303] on button "8" at bounding box center [439, 300] width 17 height 17
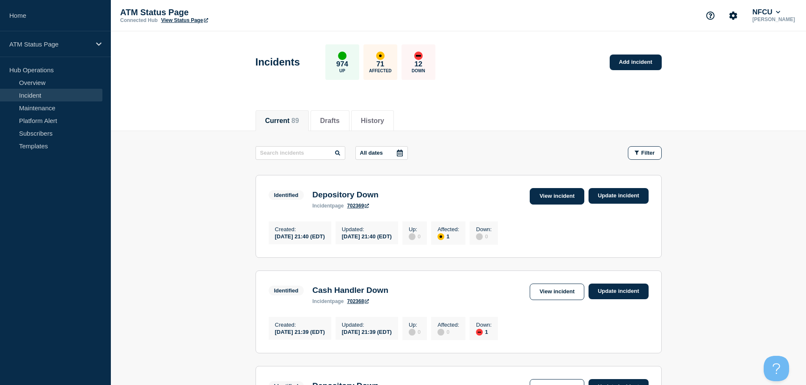
click at [555, 200] on link "View incident" at bounding box center [556, 196] width 55 height 16
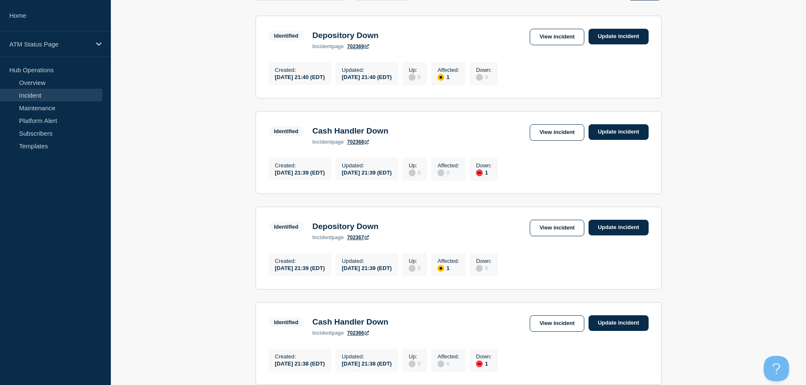
scroll to position [175, 0]
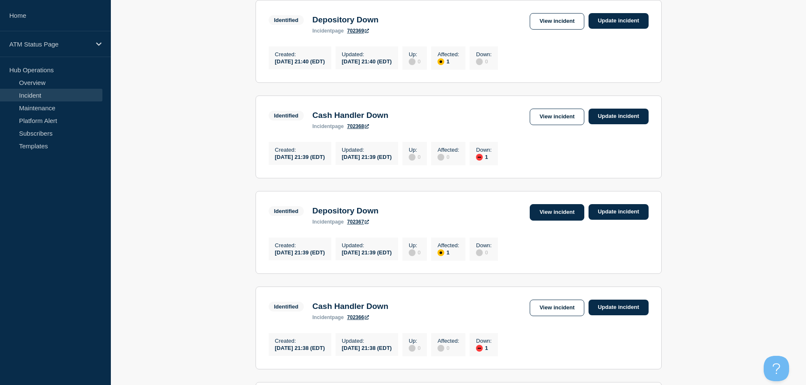
click at [551, 210] on link "View incident" at bounding box center [556, 212] width 55 height 16
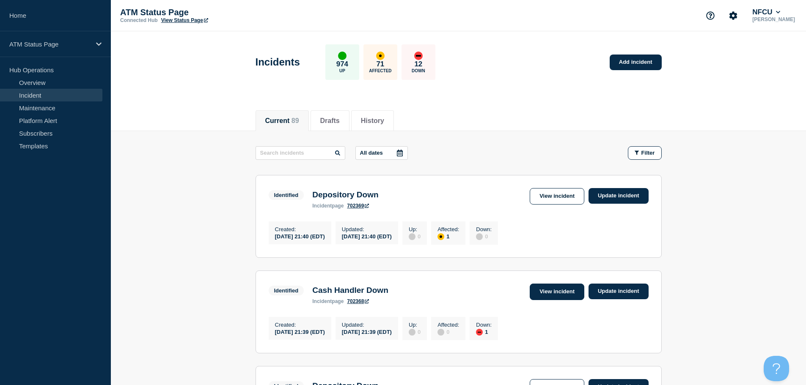
click at [549, 294] on link "View incident" at bounding box center [556, 292] width 55 height 16
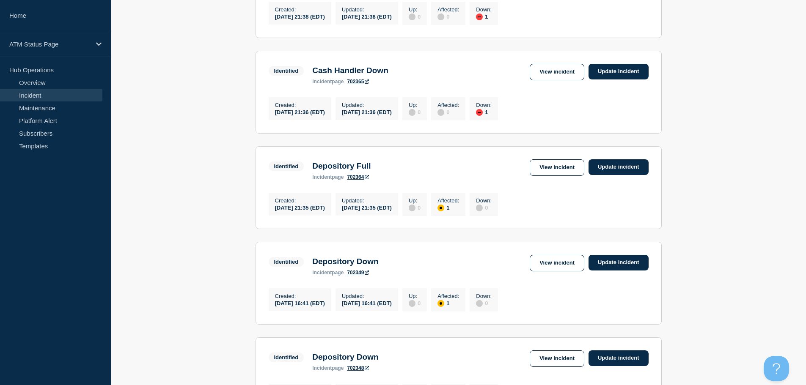
scroll to position [520, 0]
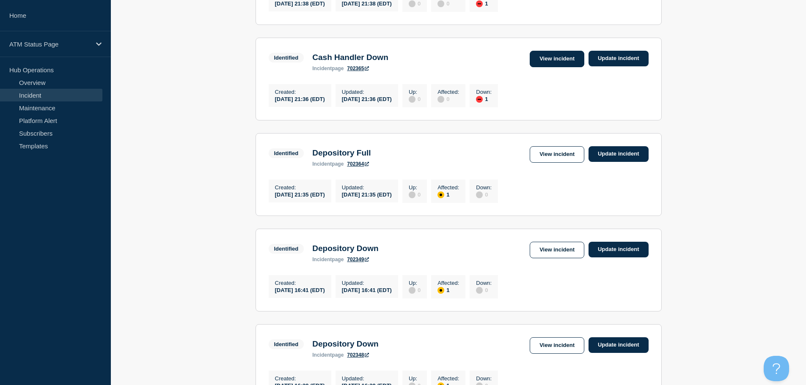
click at [562, 67] on link "View incident" at bounding box center [556, 59] width 55 height 16
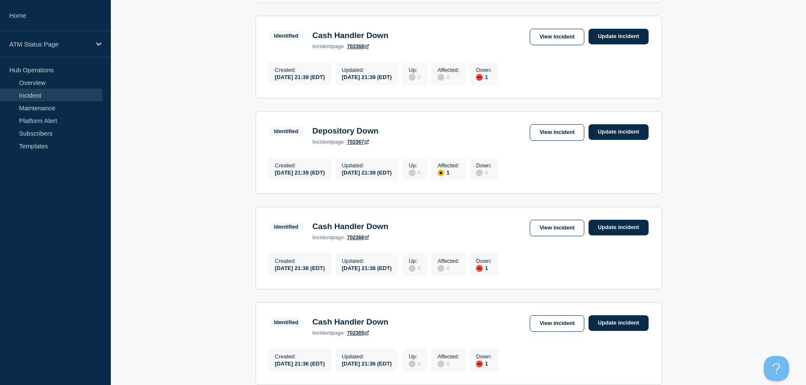
scroll to position [269, 0]
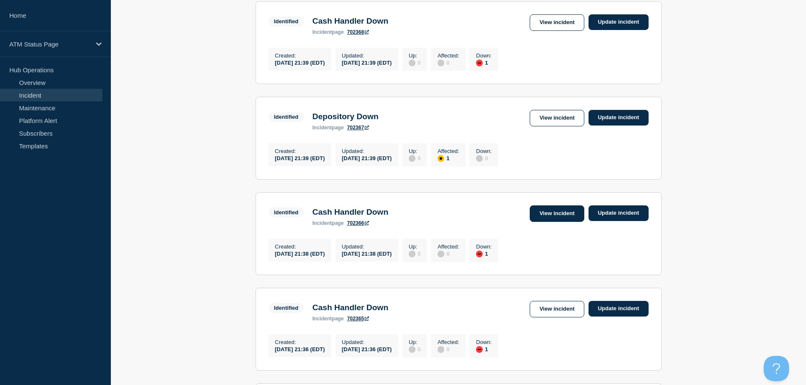
click at [541, 218] on link "View incident" at bounding box center [556, 214] width 55 height 16
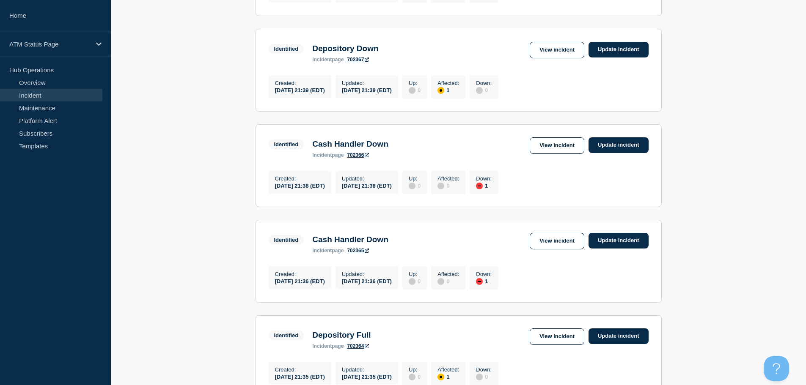
scroll to position [345, 0]
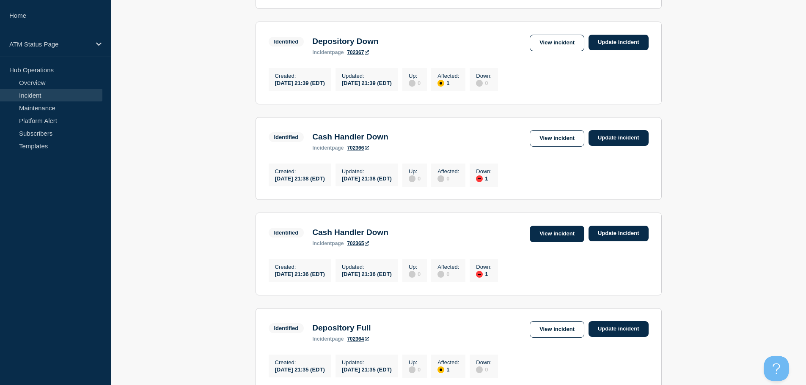
click at [539, 241] on link "View incident" at bounding box center [556, 234] width 55 height 16
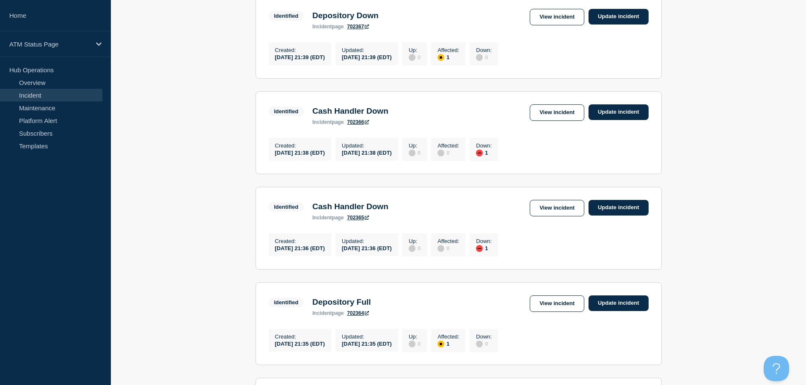
scroll to position [421, 0]
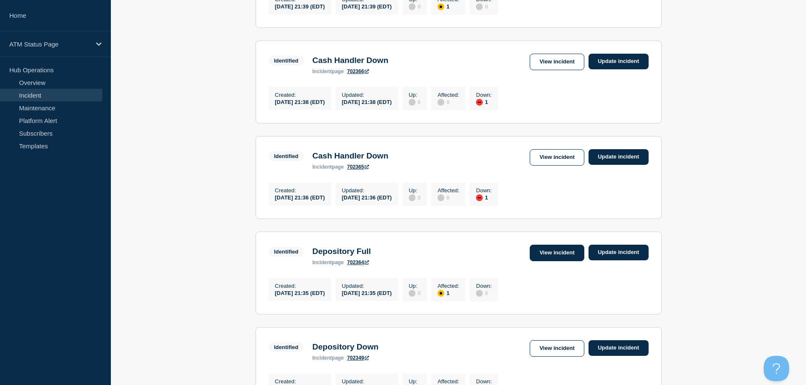
click at [552, 261] on link "View incident" at bounding box center [556, 253] width 55 height 16
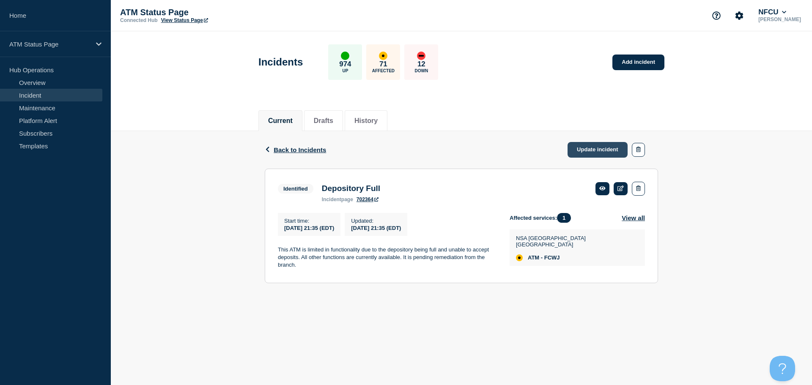
click at [595, 148] on link "Update incident" at bounding box center [598, 150] width 60 height 16
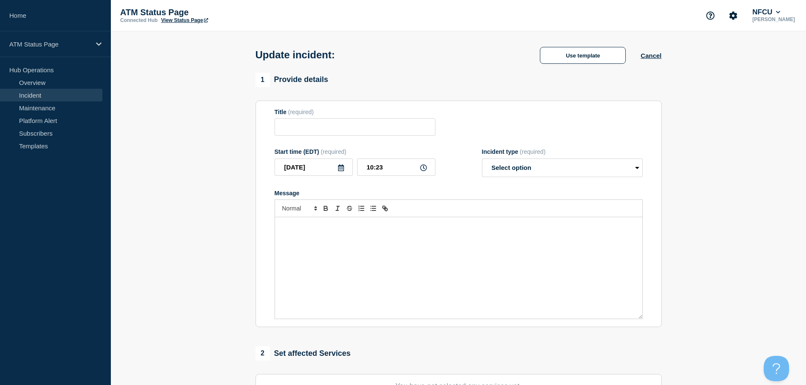
type input "Depository Full"
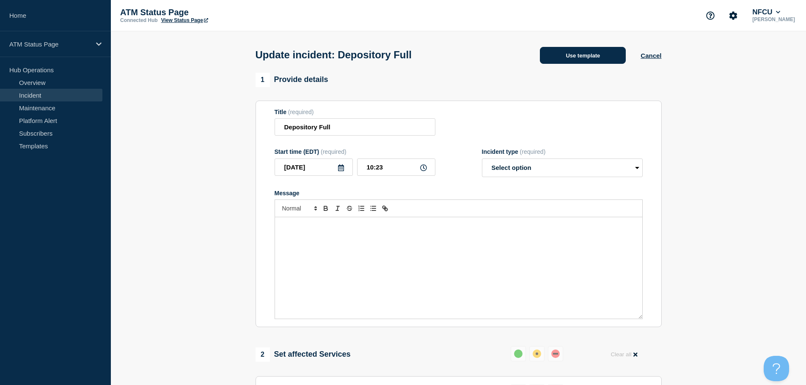
click at [554, 62] on button "Use template" at bounding box center [583, 55] width 86 height 17
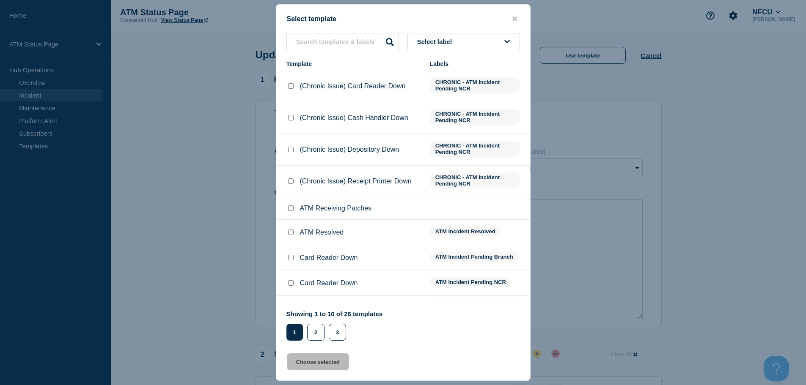
click at [288, 234] on input "ATM Resolved checkbox" at bounding box center [290, 232] width 5 height 5
checkbox input "true"
click at [314, 364] on button "Choose selected" at bounding box center [318, 362] width 62 height 17
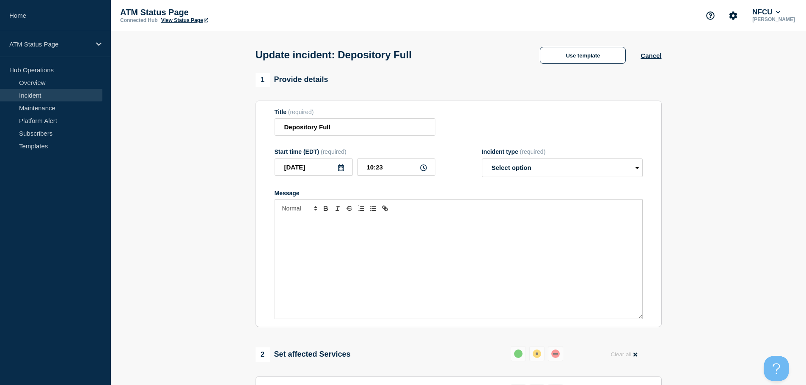
select select "resolved"
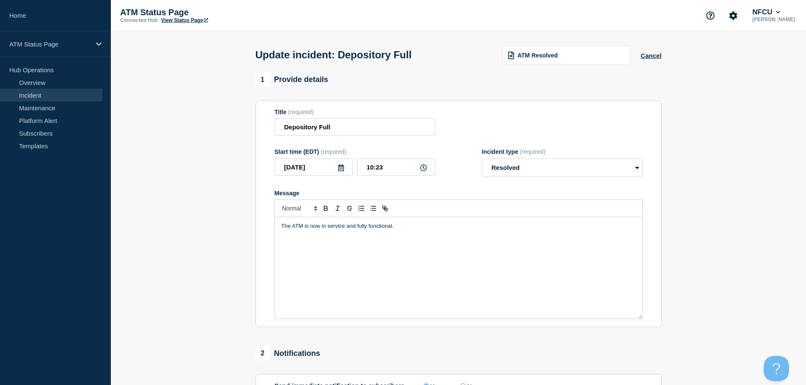
scroll to position [156, 0]
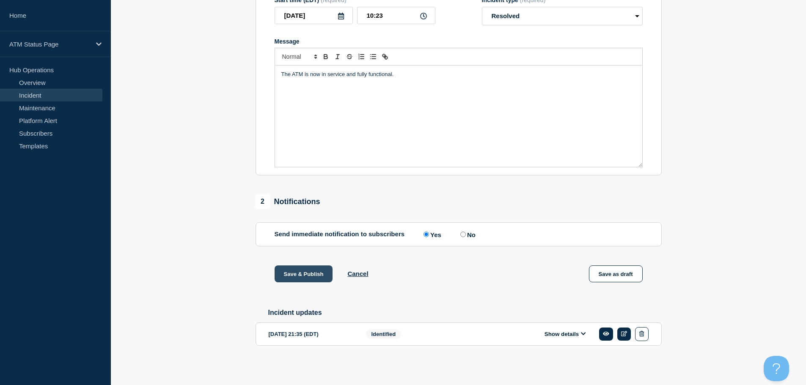
click at [302, 273] on button "Save & Publish" at bounding box center [303, 274] width 58 height 17
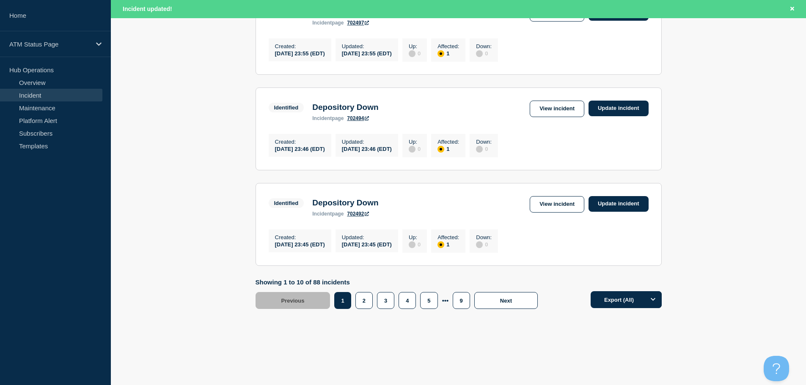
scroll to position [899, 0]
drag, startPoint x: 808, startPoint y: 98, endPoint x: 20, endPoint y: 12, distance: 792.5
click at [462, 305] on button "9" at bounding box center [460, 300] width 17 height 17
click at [439, 300] on button "8" at bounding box center [439, 300] width 17 height 17
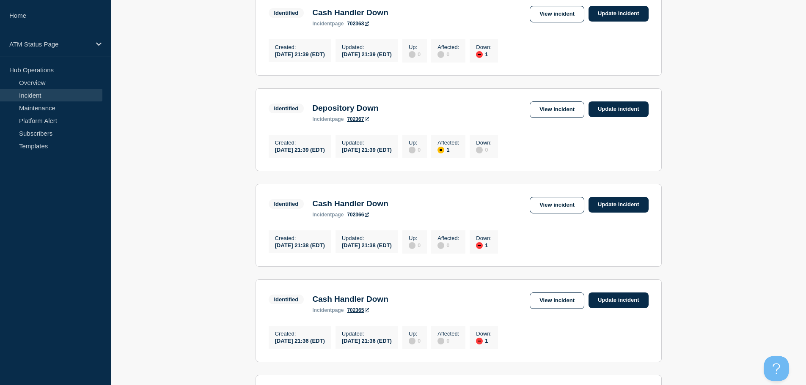
scroll to position [223, 0]
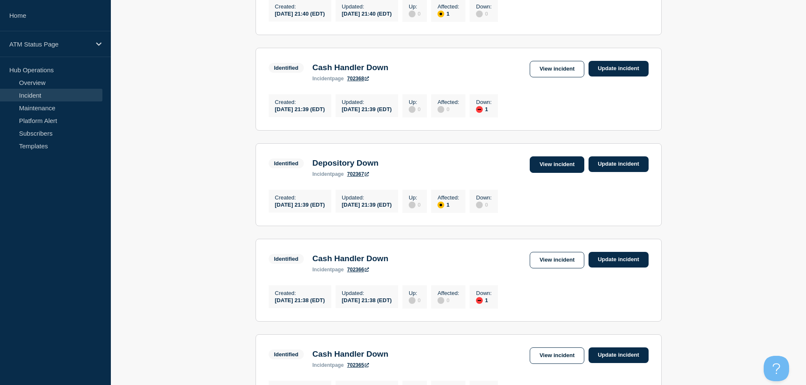
click at [548, 173] on link "View incident" at bounding box center [556, 164] width 55 height 16
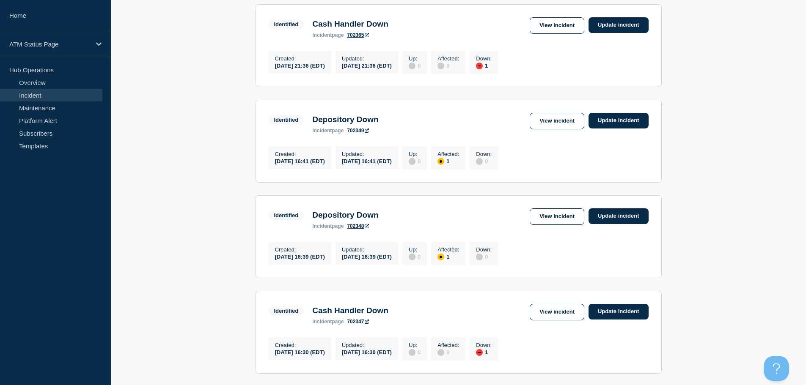
scroll to position [554, 0]
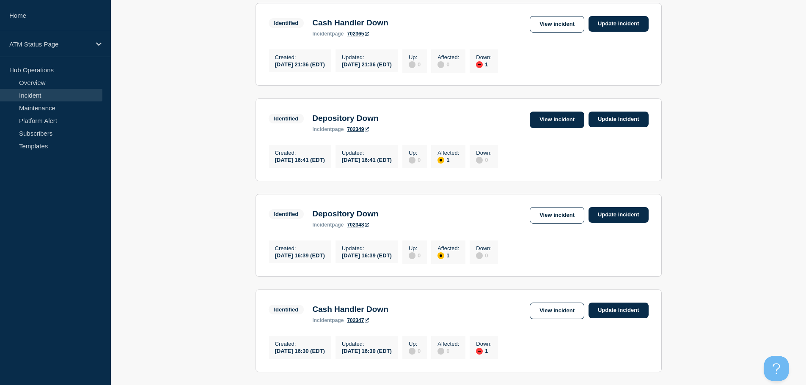
click at [550, 128] on link "View incident" at bounding box center [556, 120] width 55 height 16
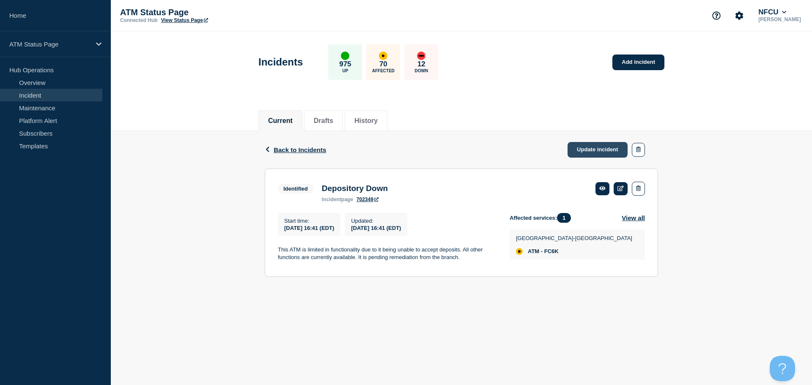
click at [583, 154] on link "Update incident" at bounding box center [598, 150] width 60 height 16
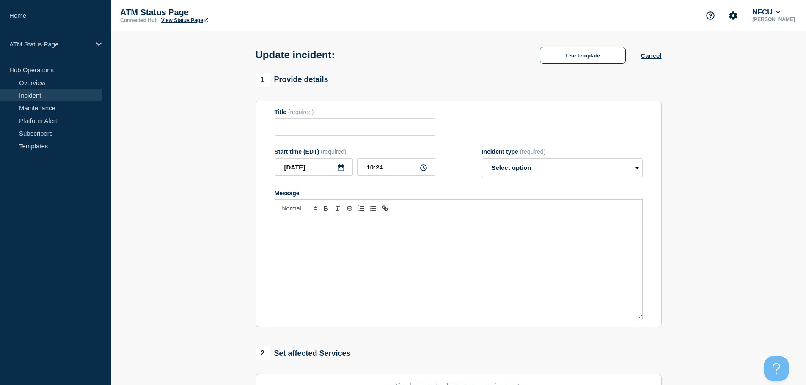
type input "Depository Down"
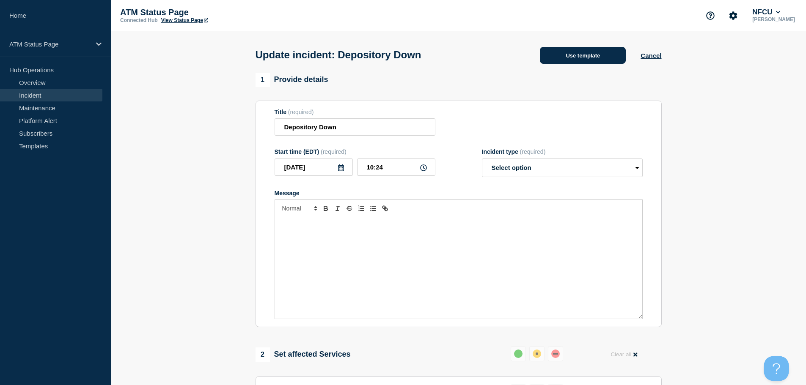
click at [555, 60] on button "Use template" at bounding box center [583, 55] width 86 height 17
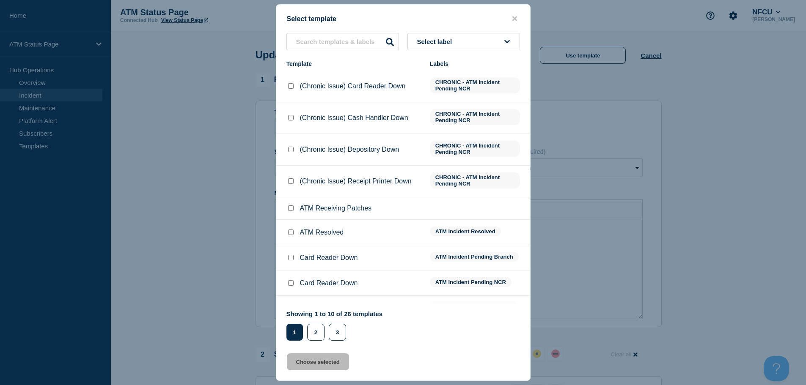
click at [291, 233] on input "ATM Resolved checkbox" at bounding box center [290, 232] width 5 height 5
checkbox input "true"
click at [306, 365] on button "Choose selected" at bounding box center [318, 362] width 62 height 17
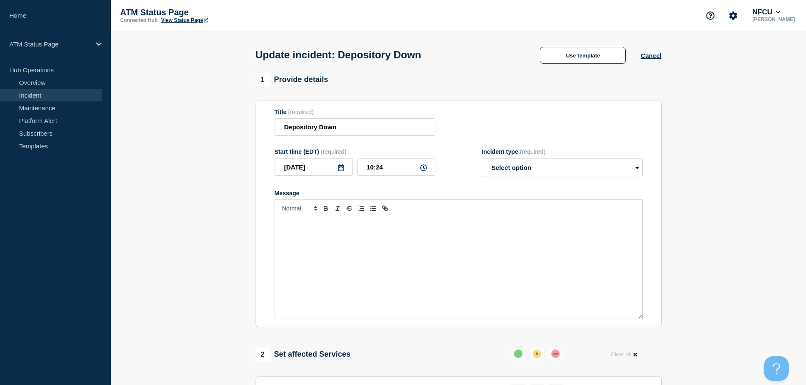
select select "resolved"
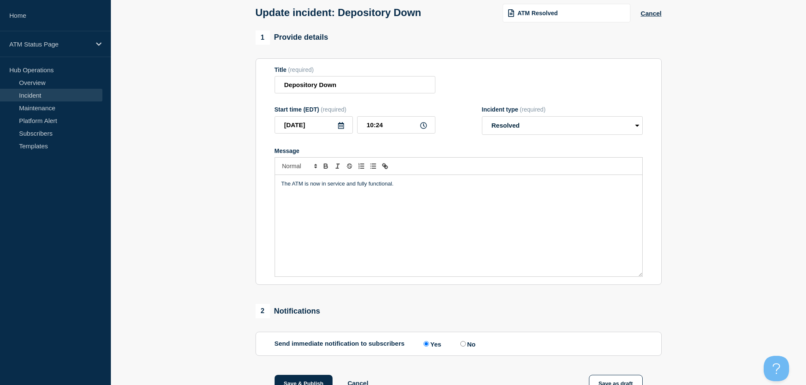
scroll to position [156, 0]
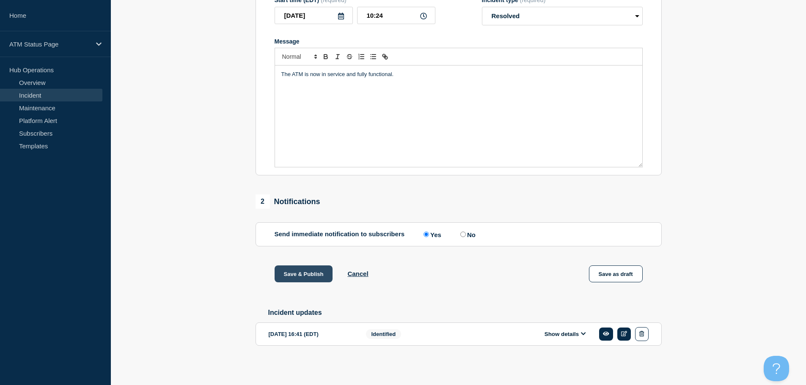
click at [318, 276] on button "Save & Publish" at bounding box center [303, 274] width 58 height 17
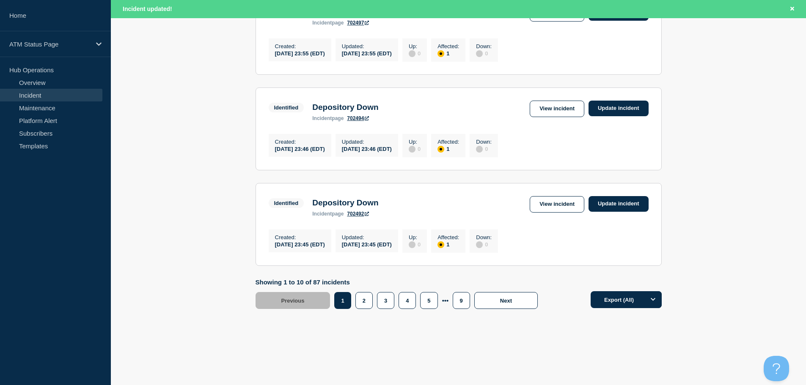
scroll to position [899, 0]
click at [459, 304] on button "9" at bounding box center [460, 300] width 17 height 17
click at [442, 303] on button "8" at bounding box center [439, 300] width 17 height 17
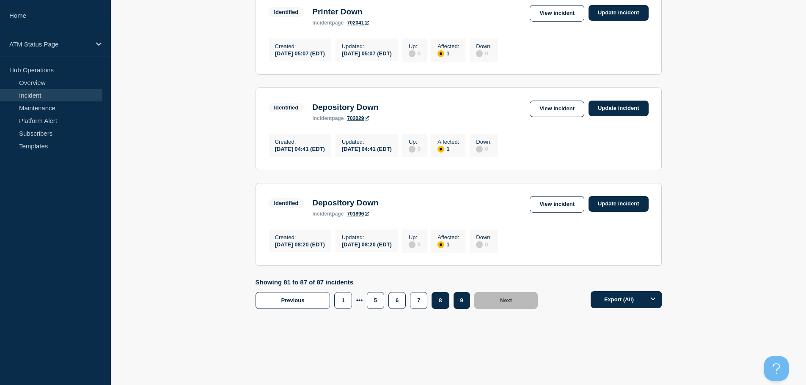
scroll to position [586, 0]
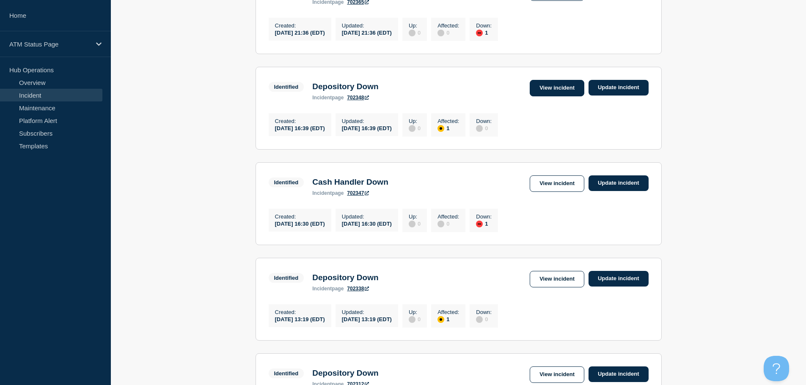
click at [561, 96] on link "View incident" at bounding box center [556, 88] width 55 height 16
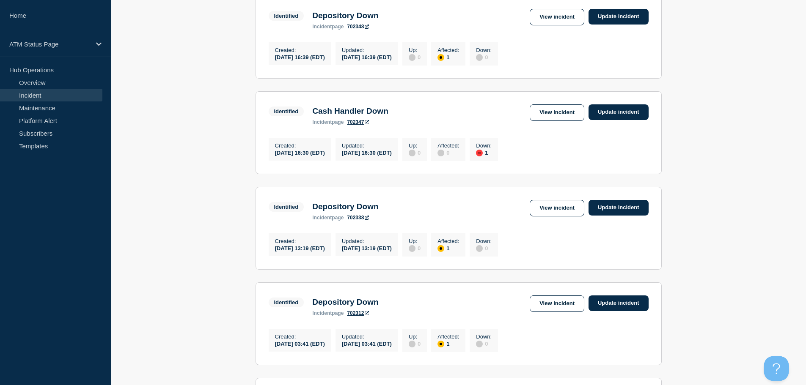
scroll to position [647, 0]
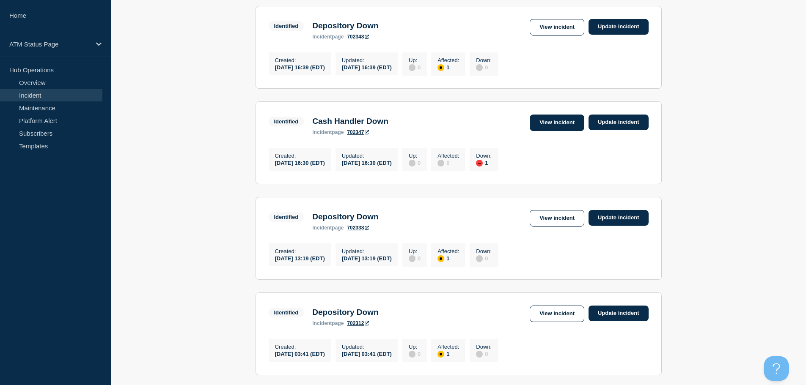
click at [559, 131] on link "View incident" at bounding box center [556, 123] width 55 height 16
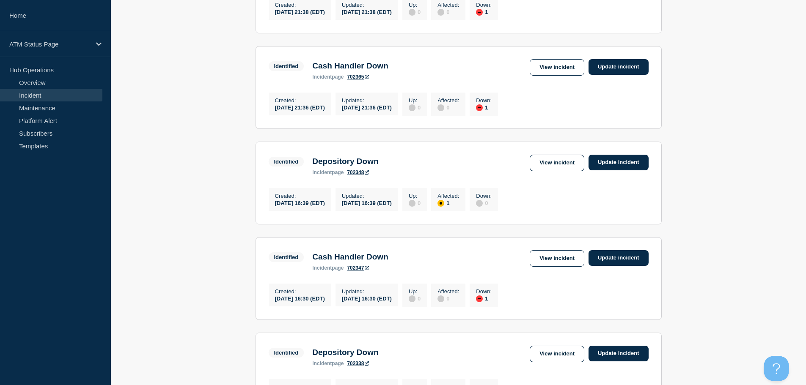
scroll to position [587, 0]
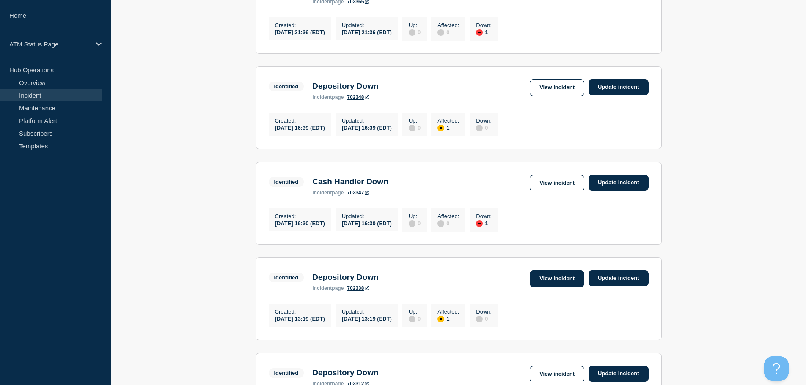
click at [558, 287] on link "View incident" at bounding box center [556, 279] width 55 height 16
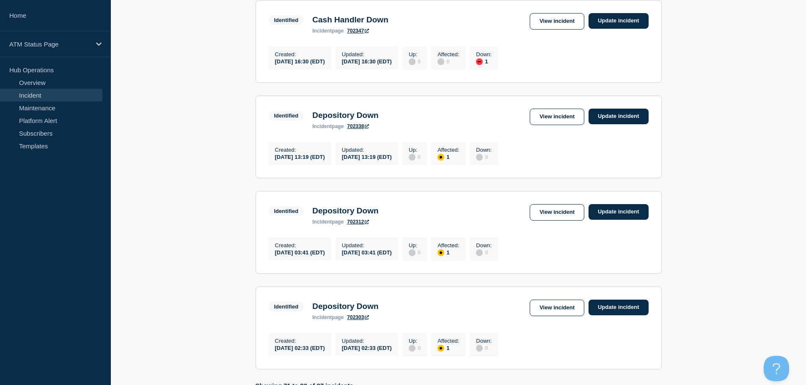
scroll to position [882, 0]
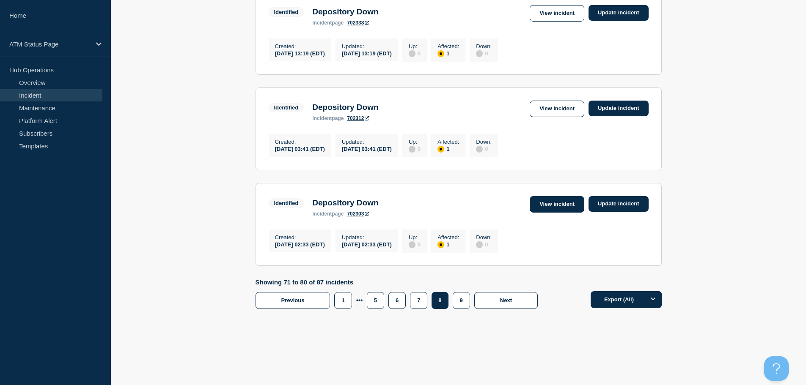
click at [558, 200] on link "View incident" at bounding box center [556, 204] width 55 height 16
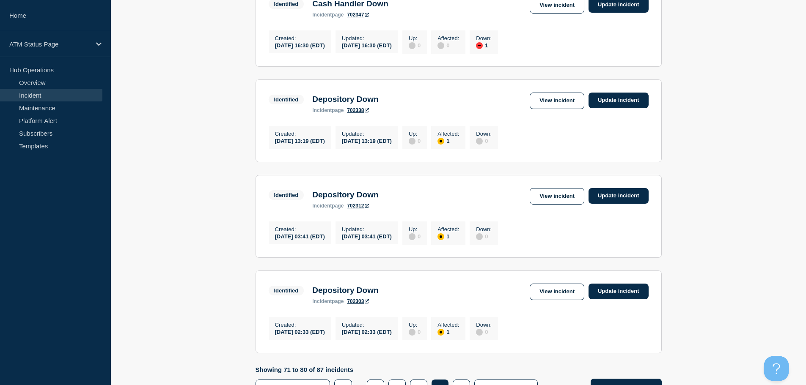
scroll to position [882, 0]
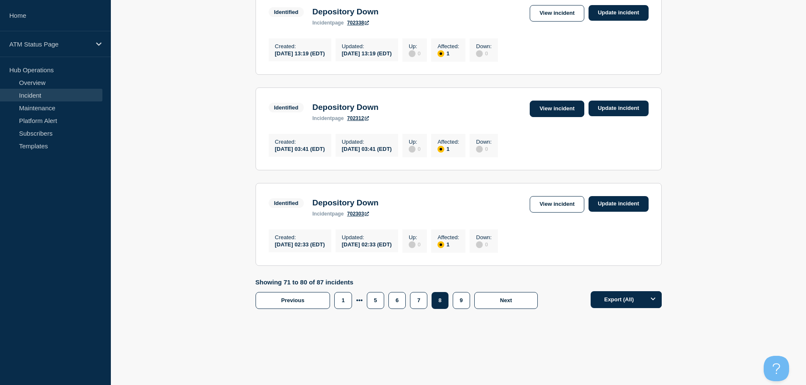
click at [565, 101] on link "View incident" at bounding box center [556, 109] width 55 height 16
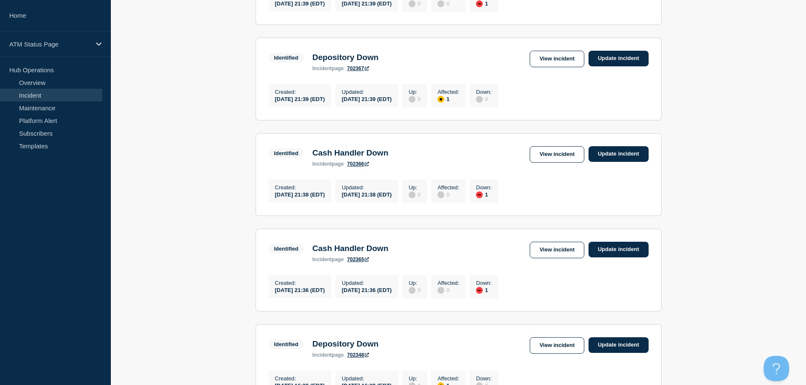
scroll to position [323, 0]
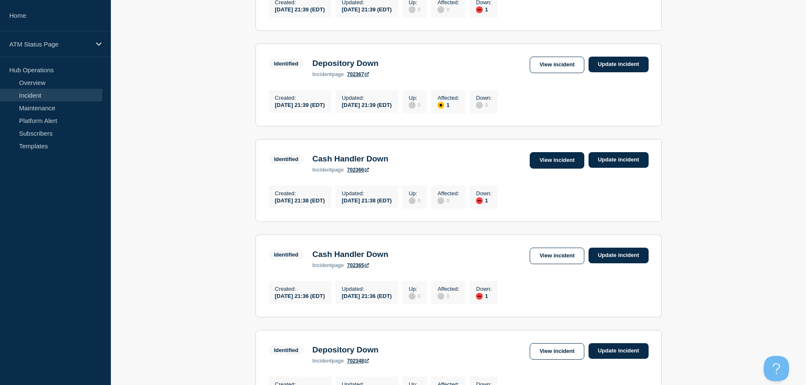
click at [559, 164] on link "View incident" at bounding box center [556, 160] width 55 height 16
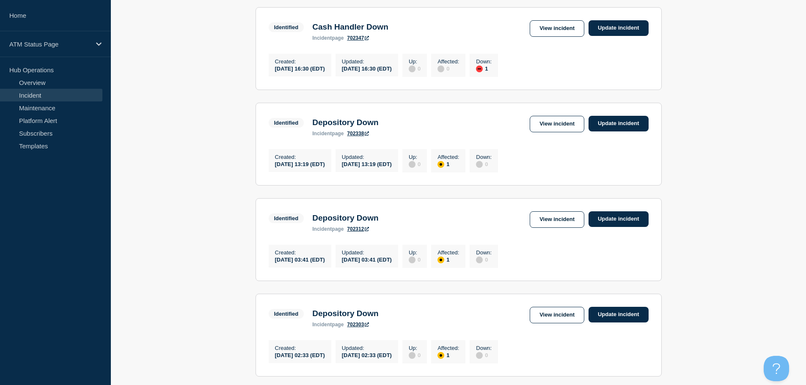
scroll to position [748, 0]
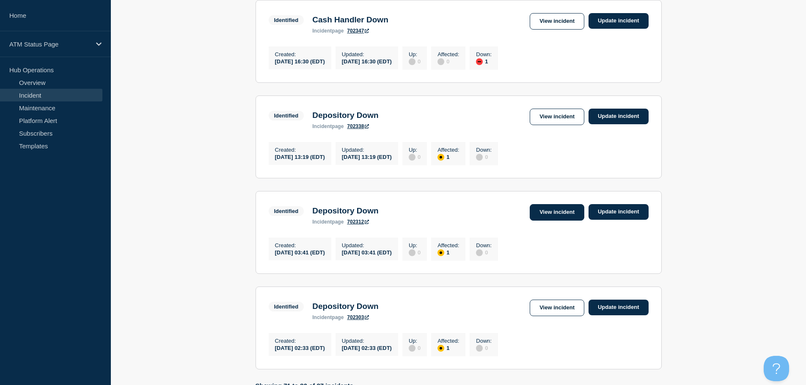
click at [557, 221] on link "View incident" at bounding box center [556, 212] width 55 height 16
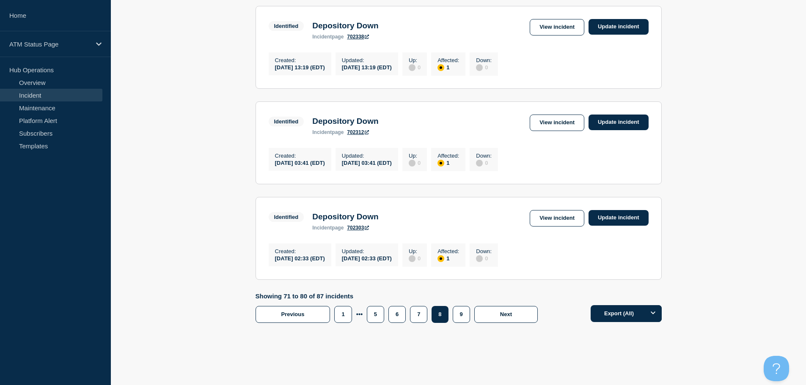
scroll to position [882, 0]
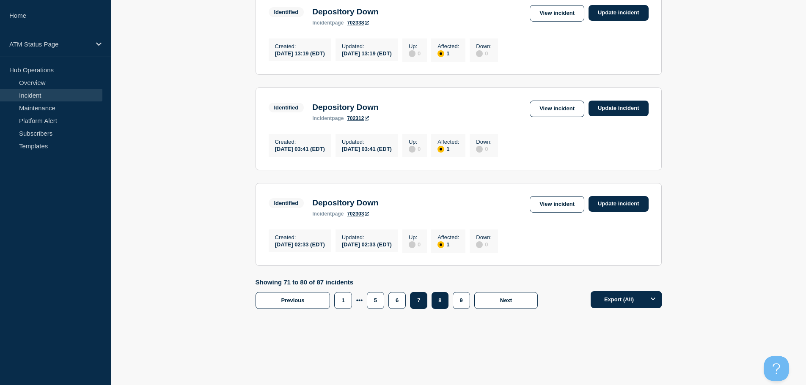
click at [413, 303] on button "7" at bounding box center [418, 300] width 17 height 17
click at [559, 206] on link "View incident" at bounding box center [556, 204] width 55 height 16
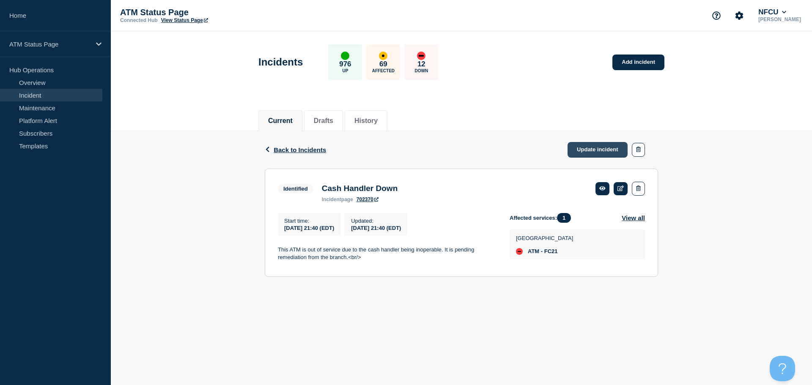
click at [580, 151] on link "Update incident" at bounding box center [598, 150] width 60 height 16
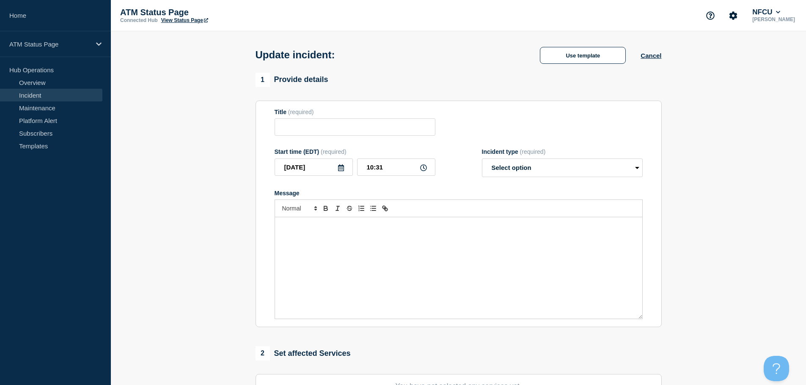
type input "Cash Handler Down"
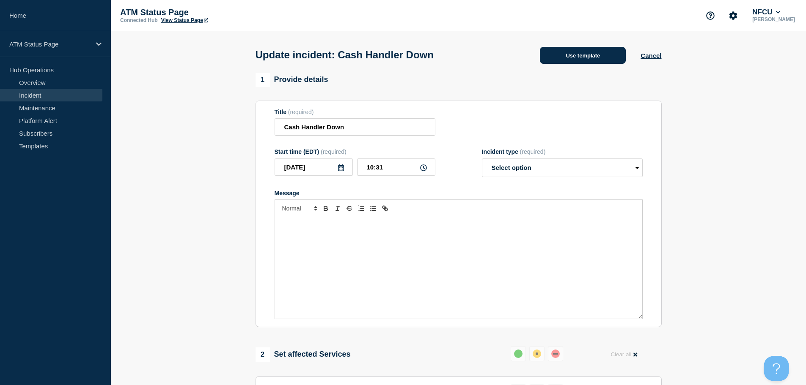
click at [570, 60] on button "Use template" at bounding box center [583, 55] width 86 height 17
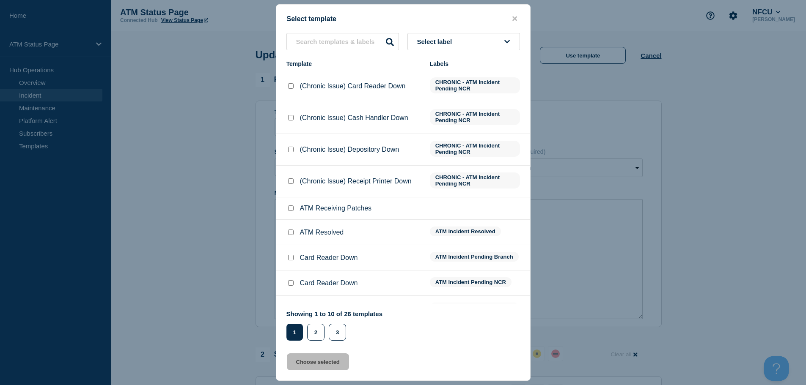
click at [292, 234] on input "ATM Resolved checkbox" at bounding box center [290, 232] width 5 height 5
checkbox input "true"
click at [313, 360] on button "Choose selected" at bounding box center [318, 362] width 62 height 17
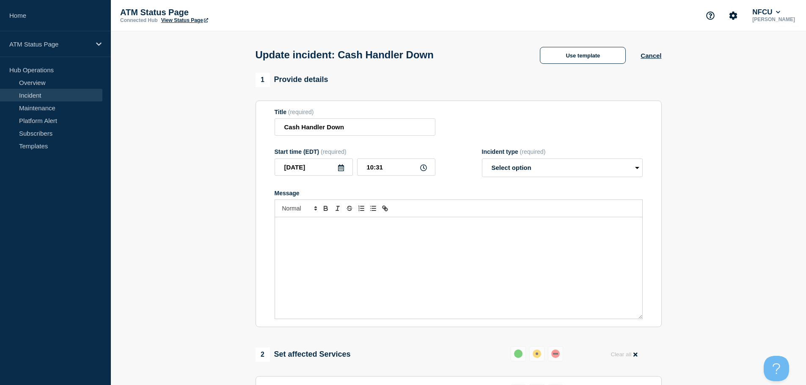
select select "resolved"
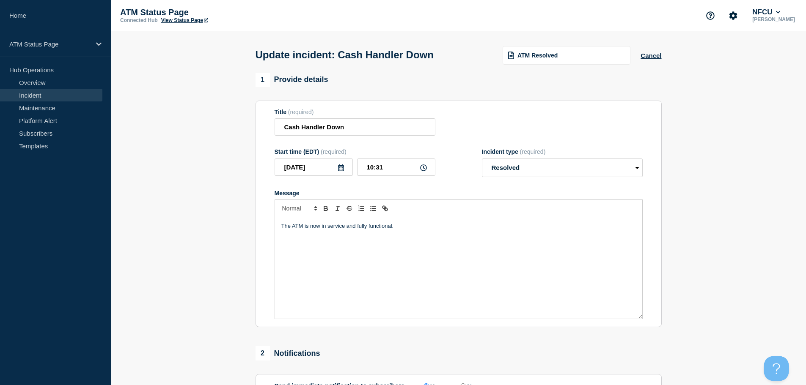
scroll to position [127, 0]
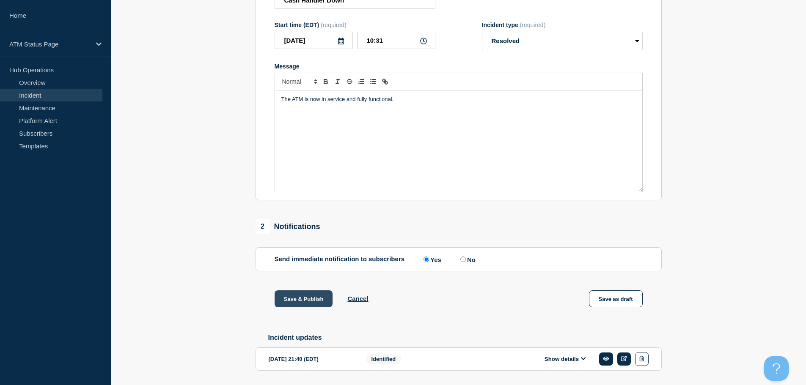
click at [300, 302] on button "Save & Publish" at bounding box center [303, 299] width 58 height 17
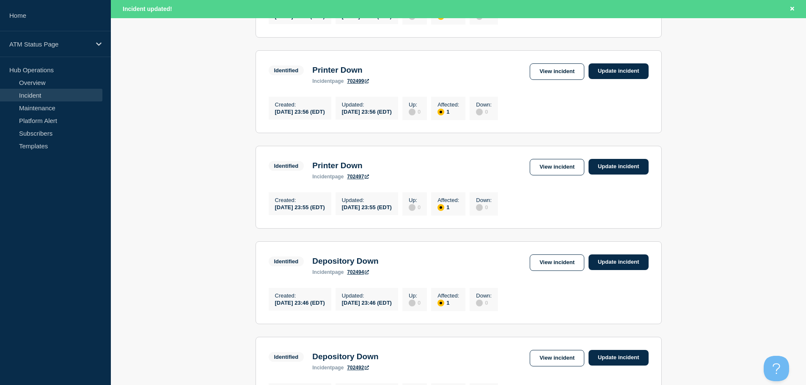
scroll to position [899, 0]
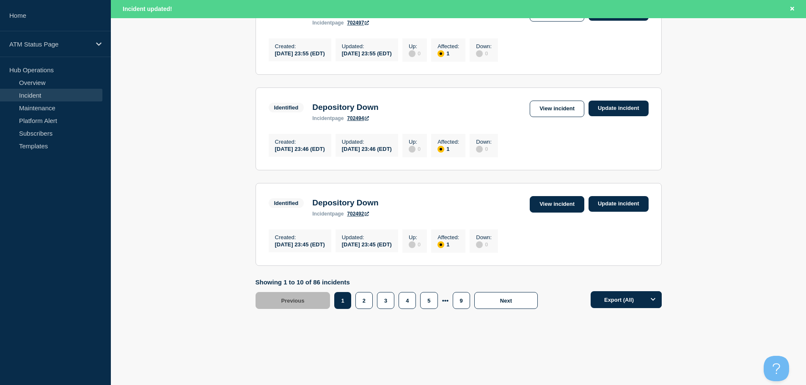
click at [554, 204] on link "View incident" at bounding box center [556, 204] width 55 height 16
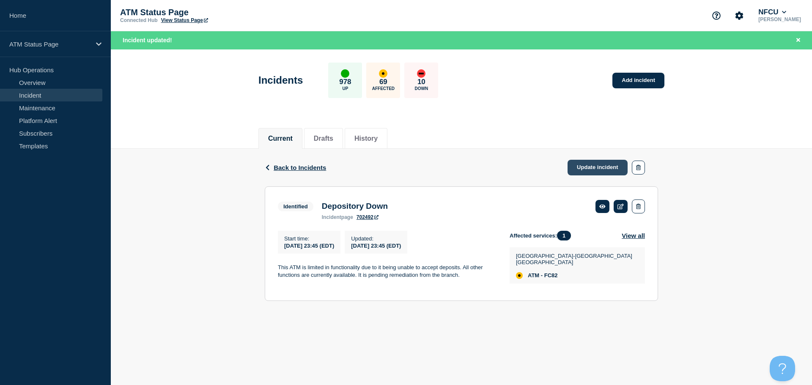
click at [600, 162] on link "Update incident" at bounding box center [598, 168] width 60 height 16
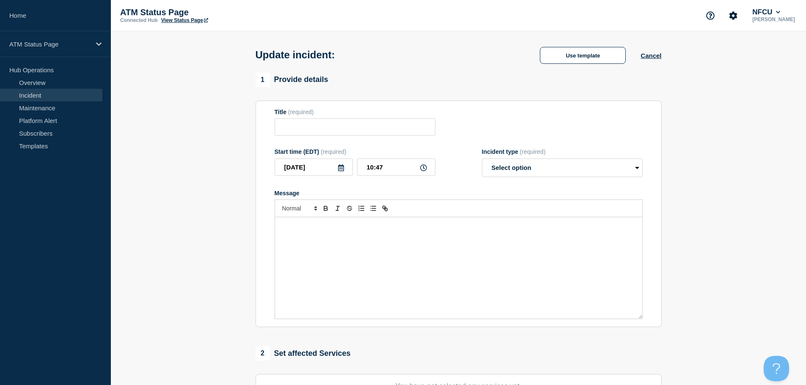
type input "Depository Down"
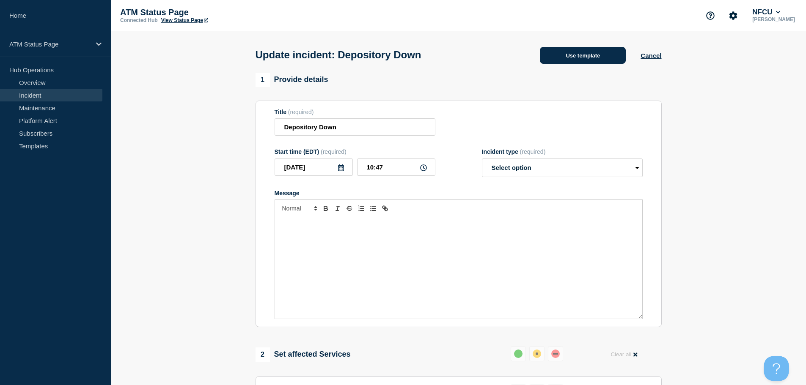
click at [571, 50] on button "Use template" at bounding box center [583, 55] width 86 height 17
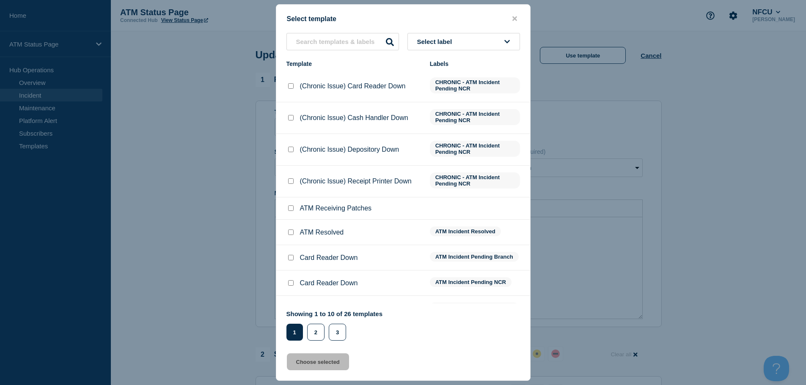
click at [290, 234] on input "ATM Resolved checkbox" at bounding box center [290, 232] width 5 height 5
checkbox input "true"
click at [315, 366] on button "Choose selected" at bounding box center [318, 362] width 62 height 17
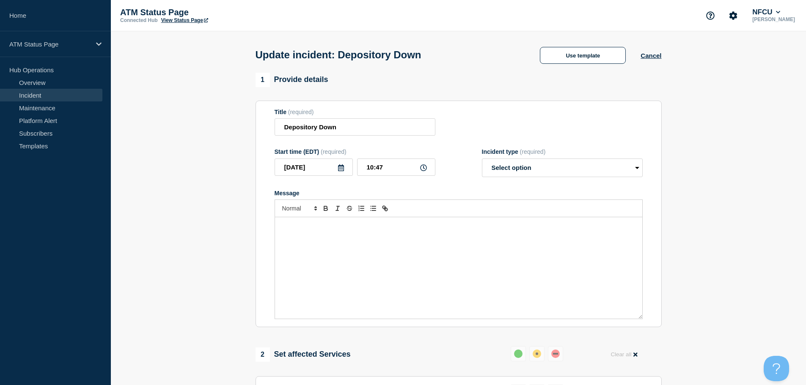
select select "resolved"
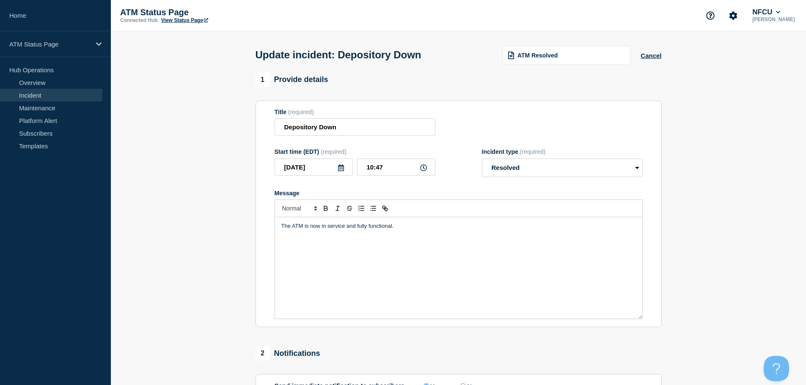
scroll to position [156, 0]
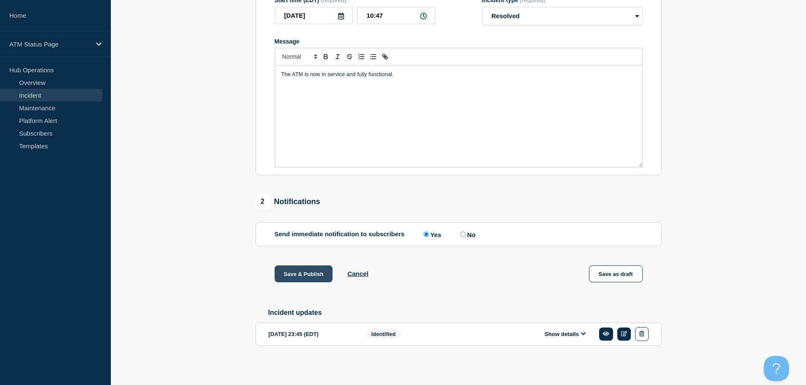
click at [296, 269] on button "Save & Publish" at bounding box center [303, 274] width 58 height 17
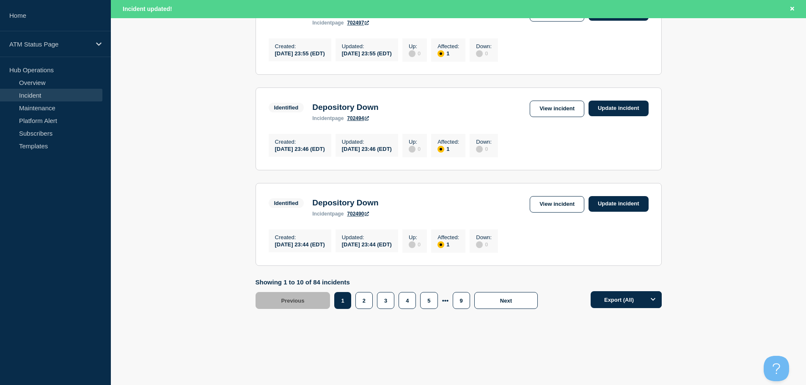
scroll to position [899, 0]
click at [463, 304] on button "9" at bounding box center [460, 300] width 17 height 17
click at [438, 304] on button "8" at bounding box center [439, 300] width 17 height 17
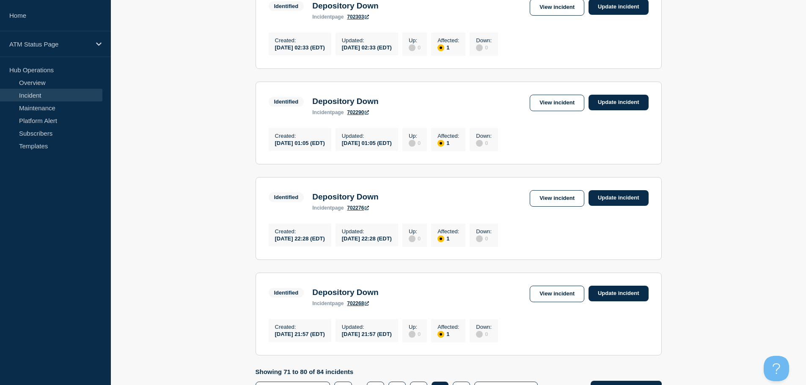
scroll to position [882, 0]
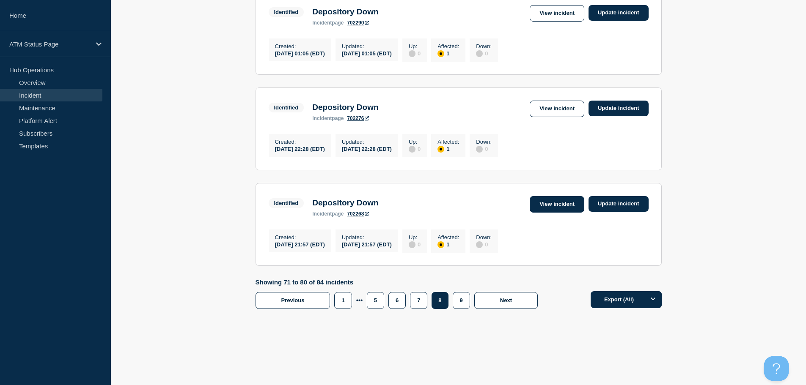
click at [557, 203] on link "View incident" at bounding box center [556, 204] width 55 height 16
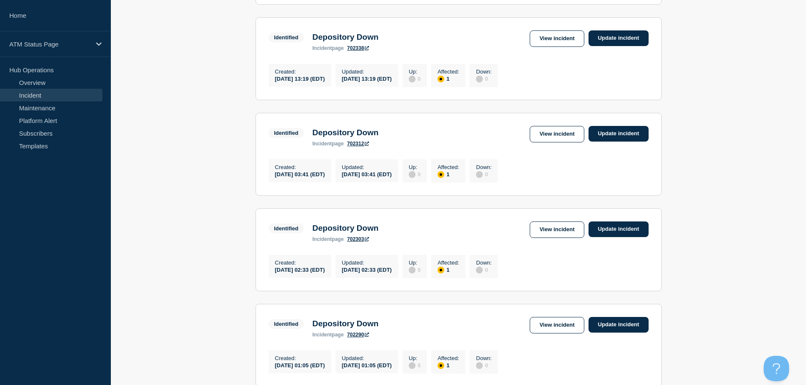
scroll to position [882, 0]
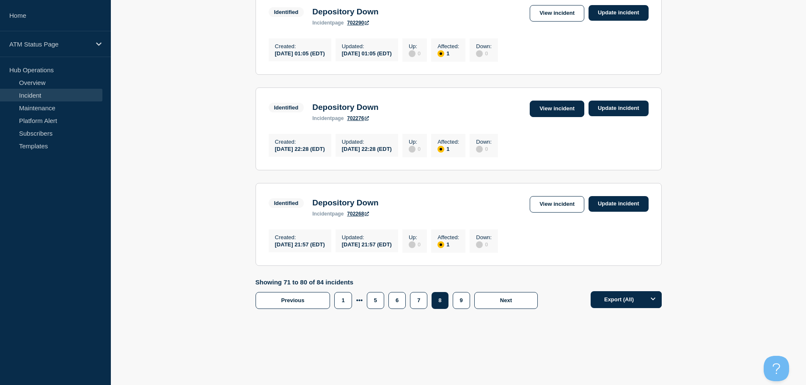
click at [546, 107] on link "View incident" at bounding box center [556, 109] width 55 height 16
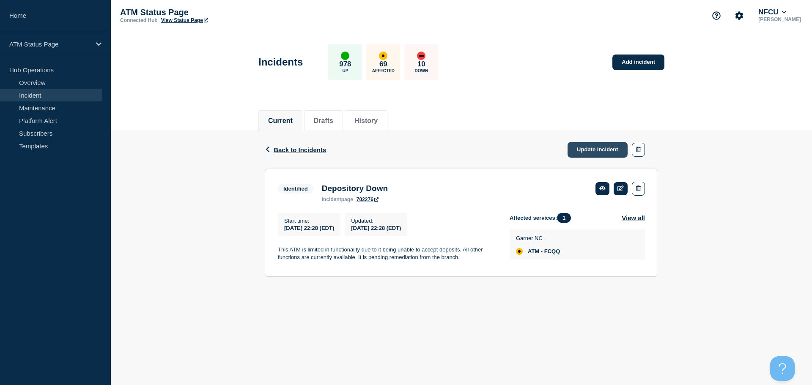
click at [599, 150] on link "Update incident" at bounding box center [598, 150] width 60 height 16
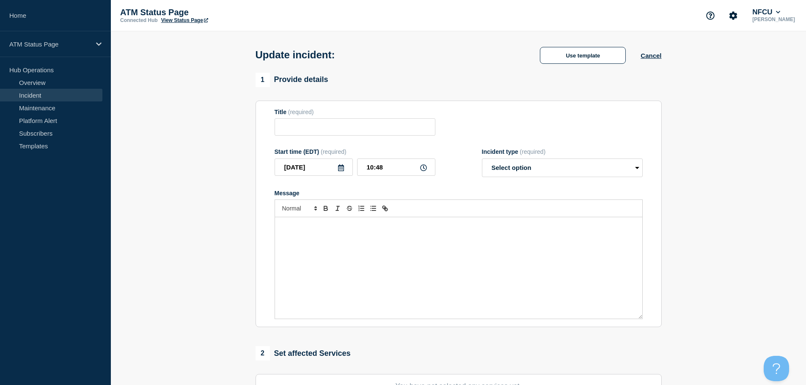
type input "Depository Down"
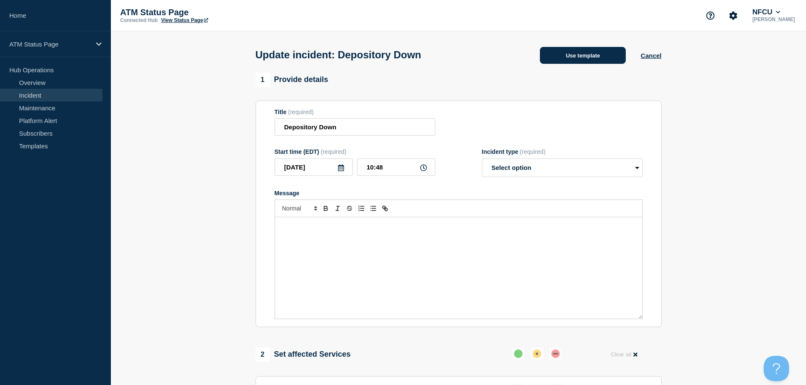
click at [579, 60] on button "Use template" at bounding box center [583, 55] width 86 height 17
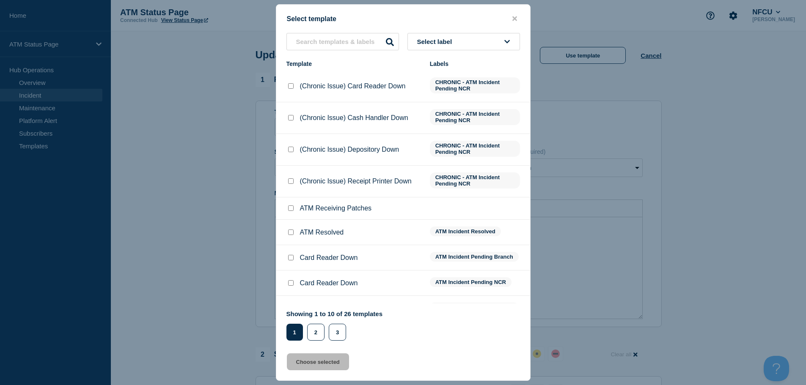
click at [292, 232] on input "ATM Resolved checkbox" at bounding box center [290, 232] width 5 height 5
checkbox input "true"
click at [304, 364] on button "Choose selected" at bounding box center [318, 362] width 62 height 17
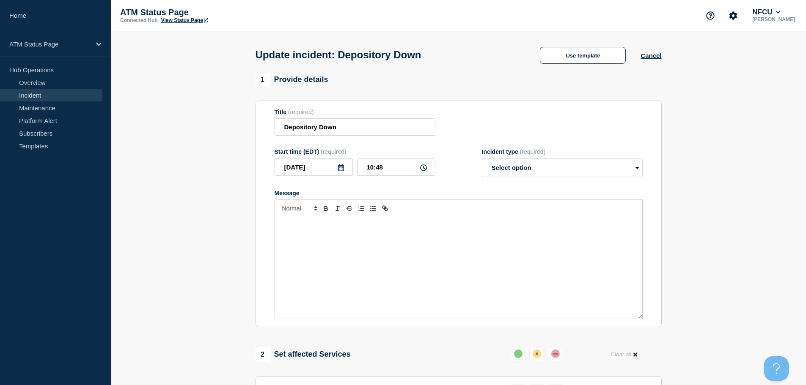
select select "resolved"
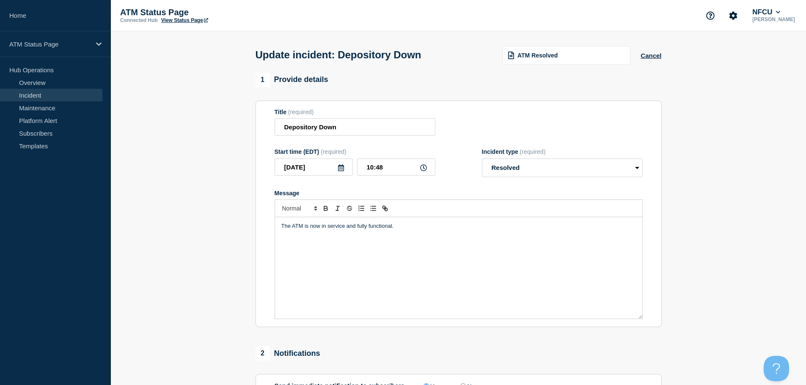
scroll to position [156, 0]
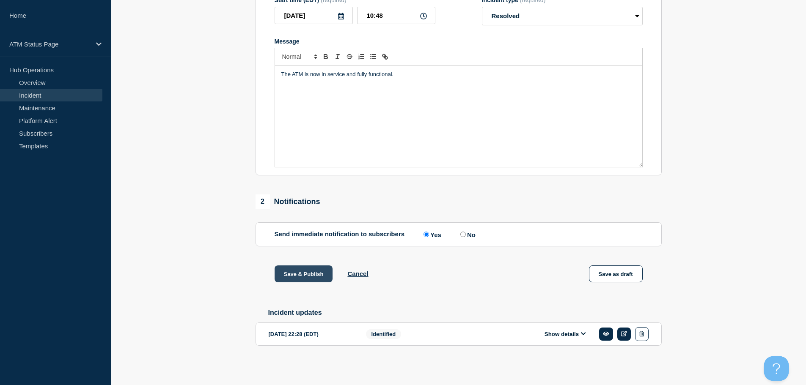
click at [302, 272] on button "Save & Publish" at bounding box center [303, 274] width 58 height 17
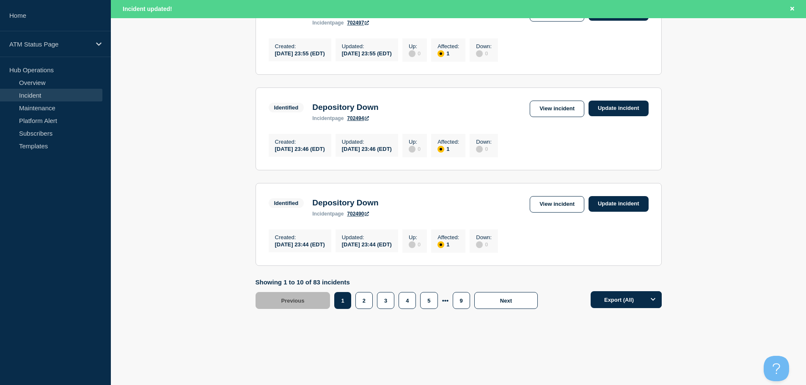
scroll to position [899, 0]
click at [558, 106] on link "View incident" at bounding box center [556, 109] width 55 height 16
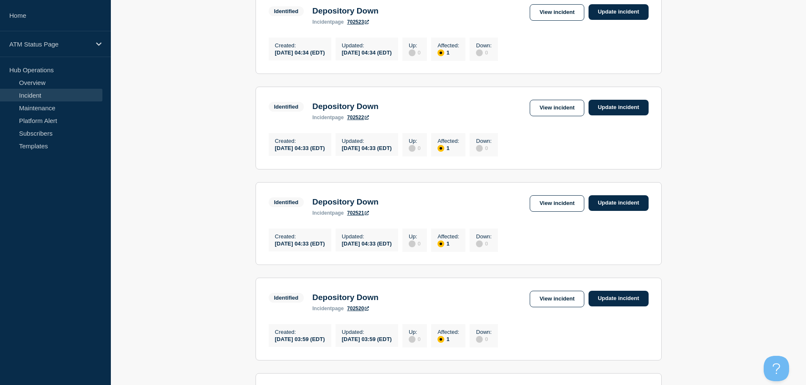
scroll to position [882, 0]
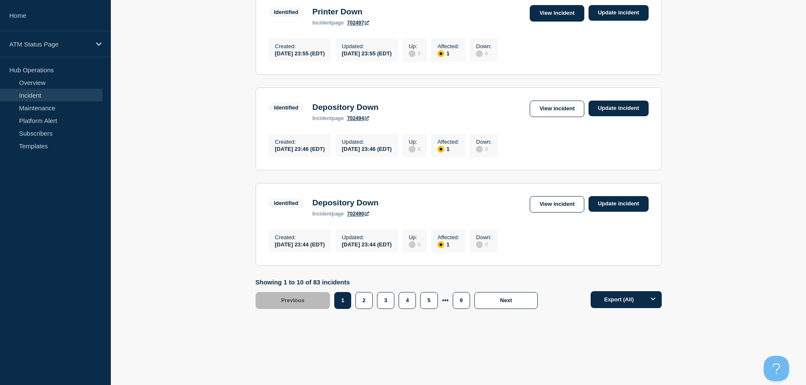
click at [573, 8] on link "View incident" at bounding box center [556, 13] width 55 height 16
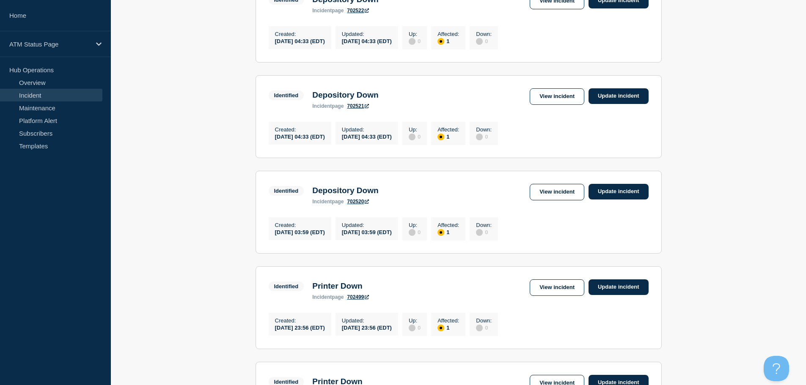
scroll to position [475, 0]
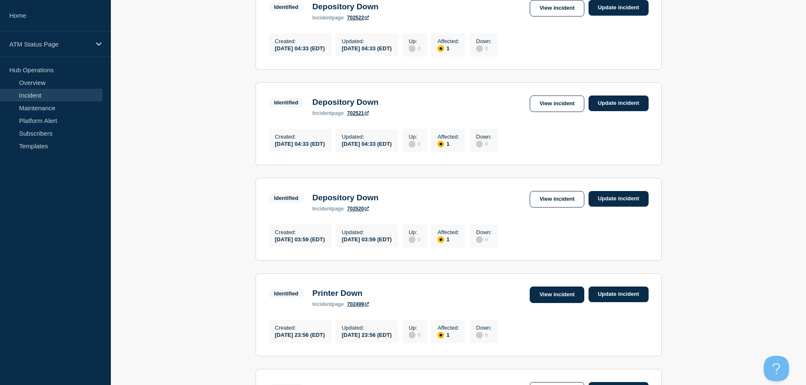
click at [544, 303] on link "View incident" at bounding box center [556, 295] width 55 height 16
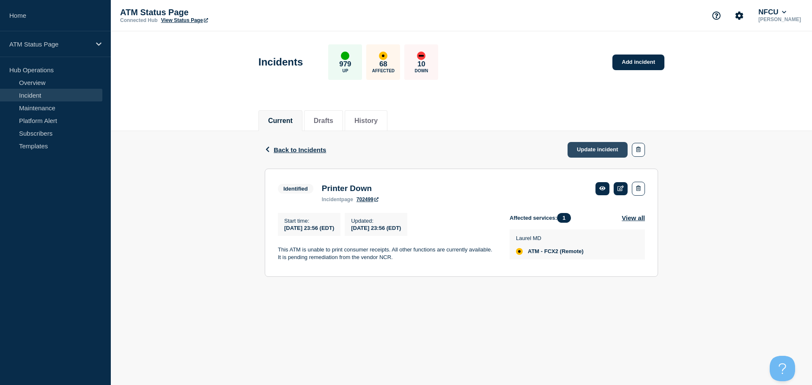
click at [593, 151] on link "Update incident" at bounding box center [598, 150] width 60 height 16
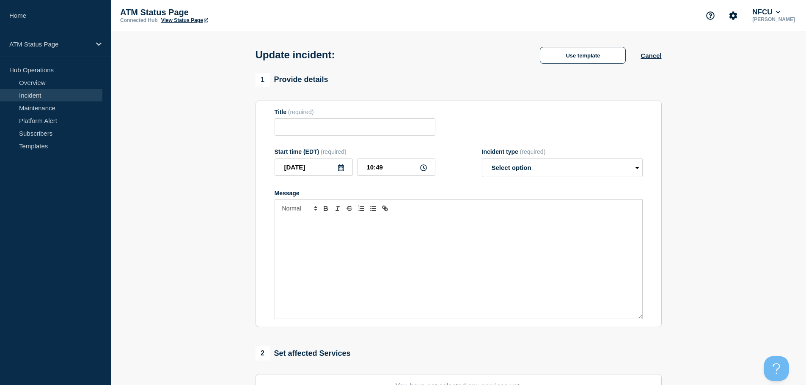
type input "Printer Down"
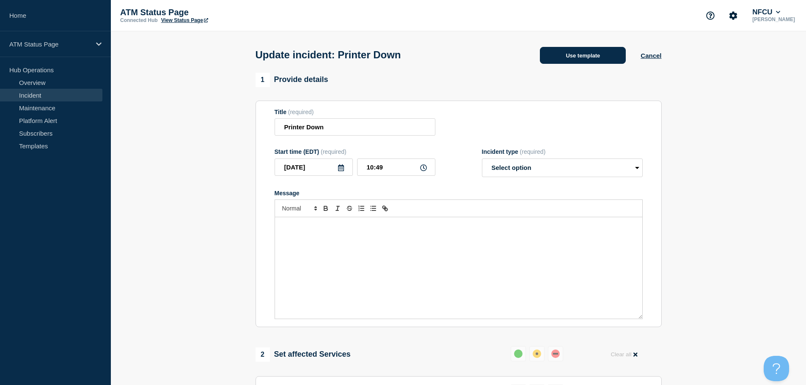
click at [582, 55] on button "Use template" at bounding box center [583, 55] width 86 height 17
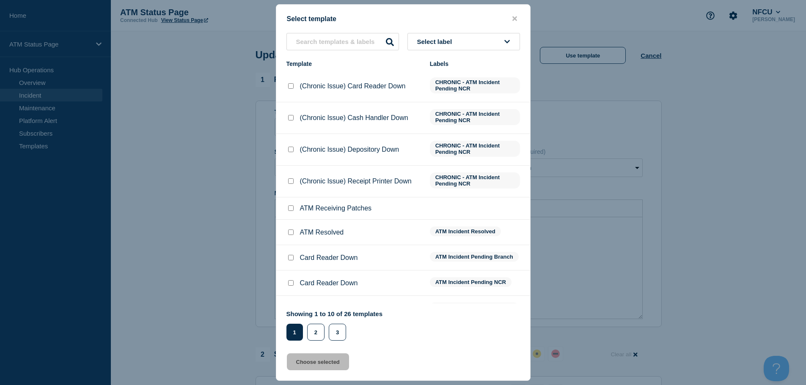
click at [289, 234] on input "ATM Resolved checkbox" at bounding box center [290, 232] width 5 height 5
checkbox input "true"
click at [312, 367] on button "Choose selected" at bounding box center [318, 362] width 62 height 17
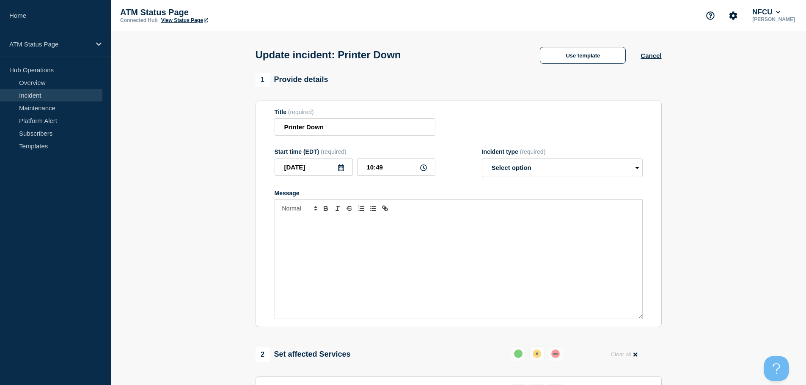
select select "resolved"
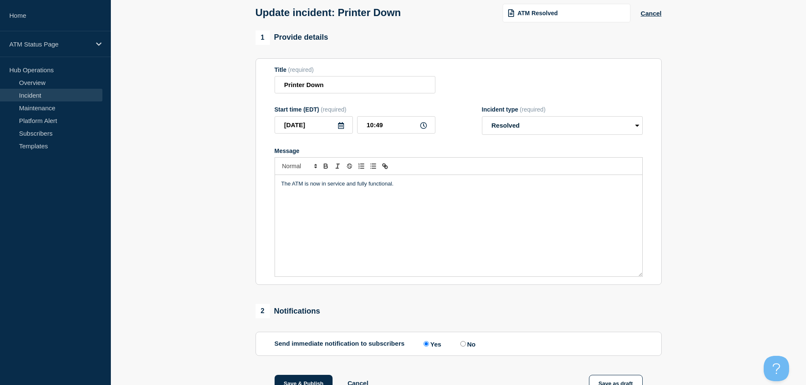
scroll to position [156, 0]
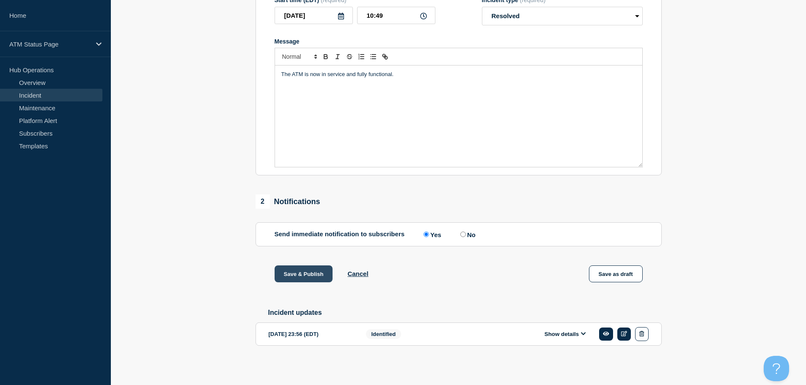
click at [287, 267] on button "Save & Publish" at bounding box center [303, 274] width 58 height 17
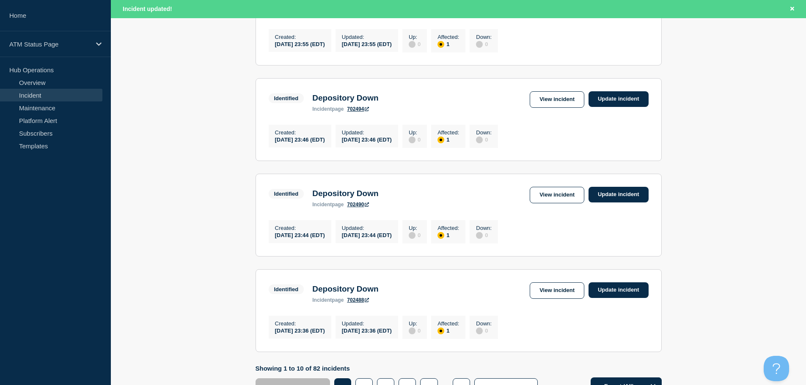
scroll to position [899, 0]
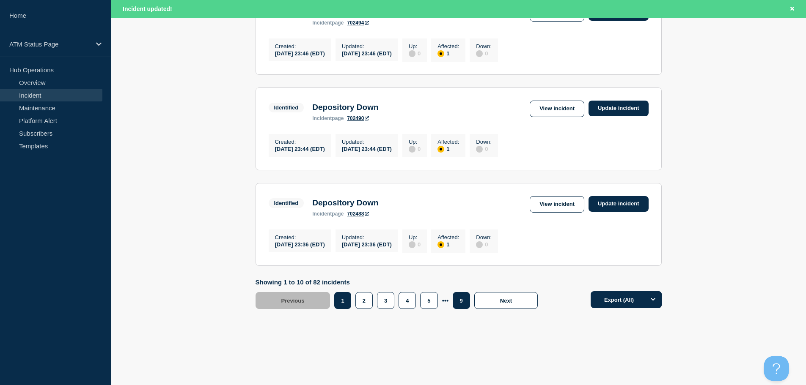
click at [456, 301] on button "9" at bounding box center [460, 300] width 17 height 17
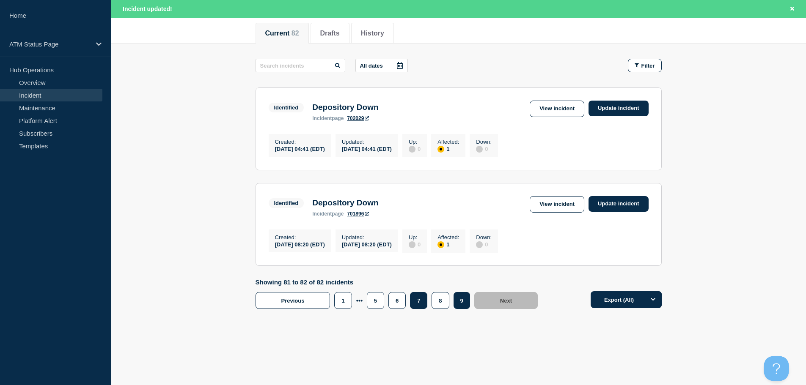
click at [422, 301] on button "7" at bounding box center [418, 300] width 17 height 17
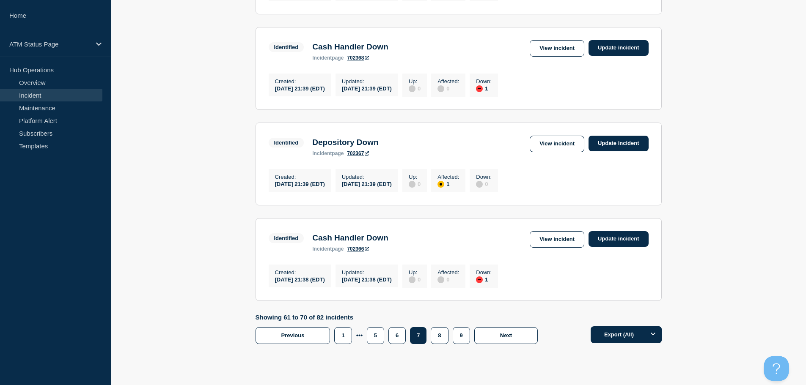
scroll to position [804, 0]
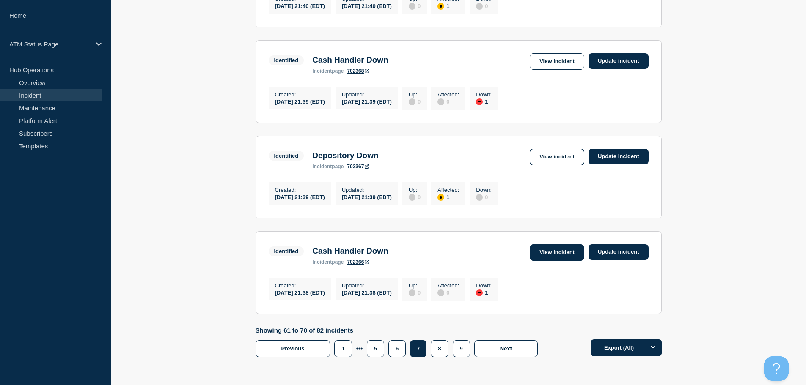
click at [557, 261] on link "View incident" at bounding box center [556, 252] width 55 height 16
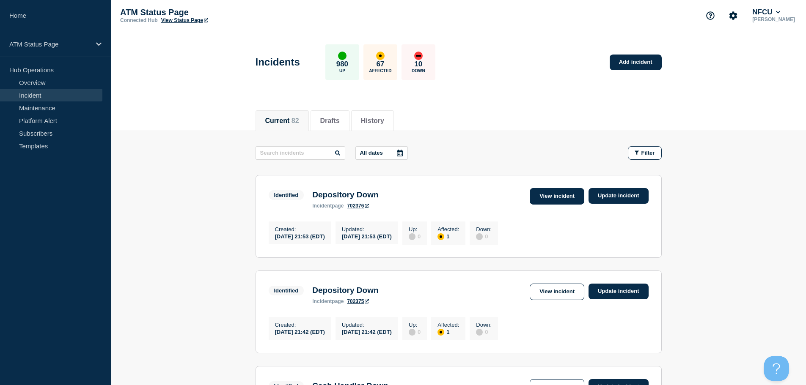
click at [546, 195] on link "View incident" at bounding box center [556, 196] width 55 height 16
click at [548, 297] on link "View incident" at bounding box center [556, 292] width 55 height 16
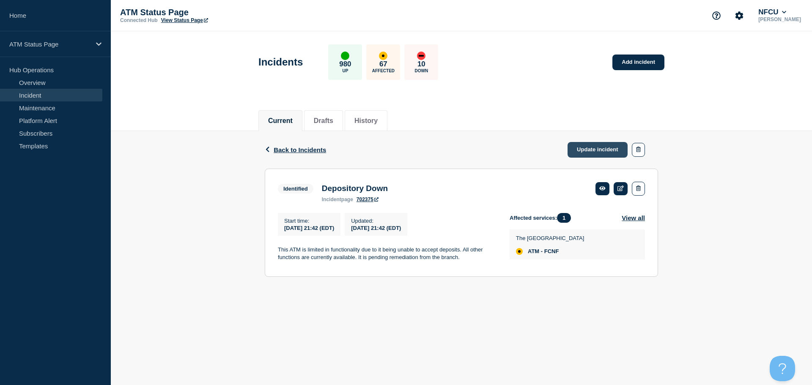
click at [584, 152] on link "Update incident" at bounding box center [598, 150] width 60 height 16
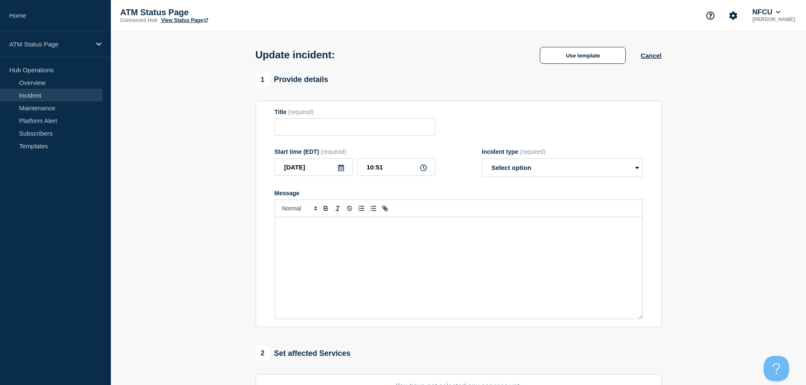
type input "Depository Down"
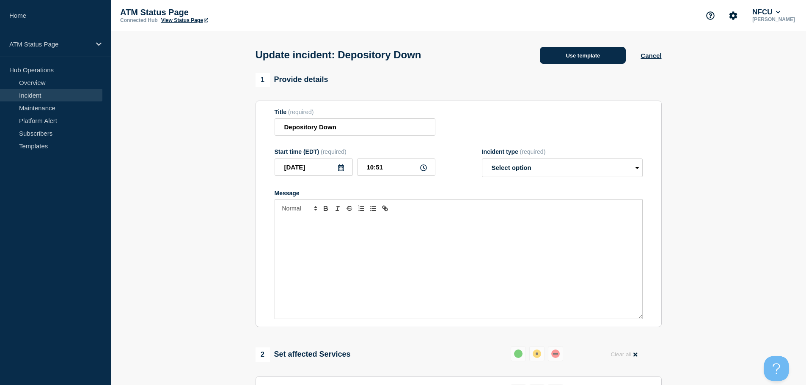
click at [565, 57] on button "Use template" at bounding box center [583, 55] width 86 height 17
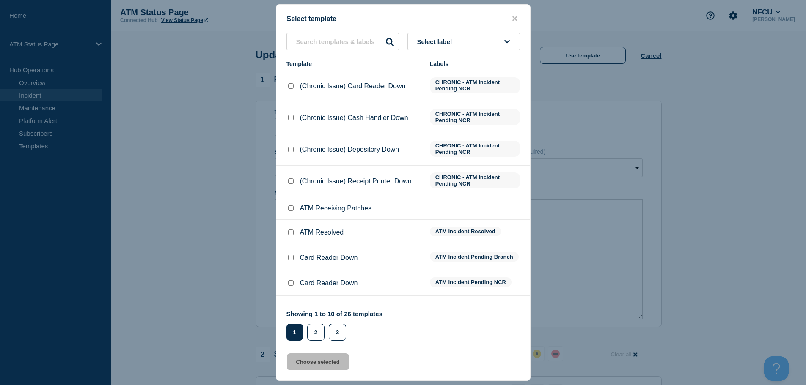
click at [290, 235] on input "ATM Resolved checkbox" at bounding box center [290, 232] width 5 height 5
checkbox input "true"
click at [312, 362] on button "Choose selected" at bounding box center [318, 362] width 62 height 17
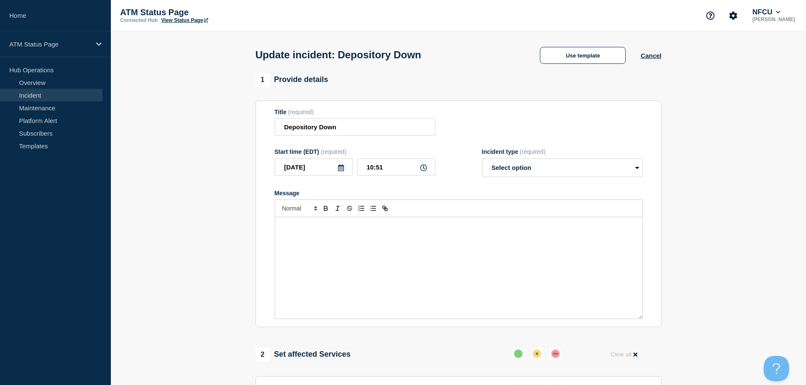
select select "resolved"
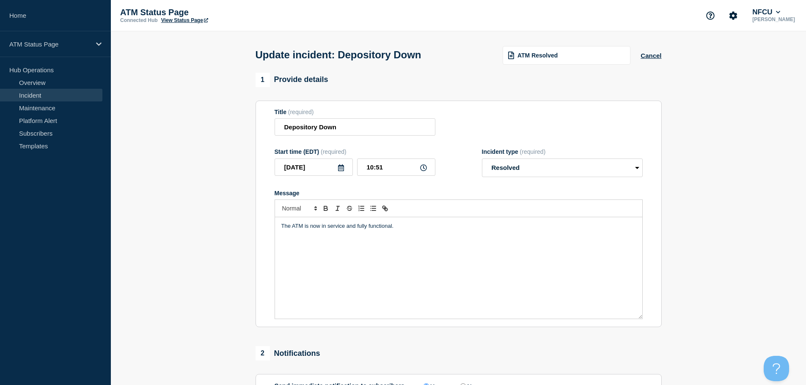
scroll to position [127, 0]
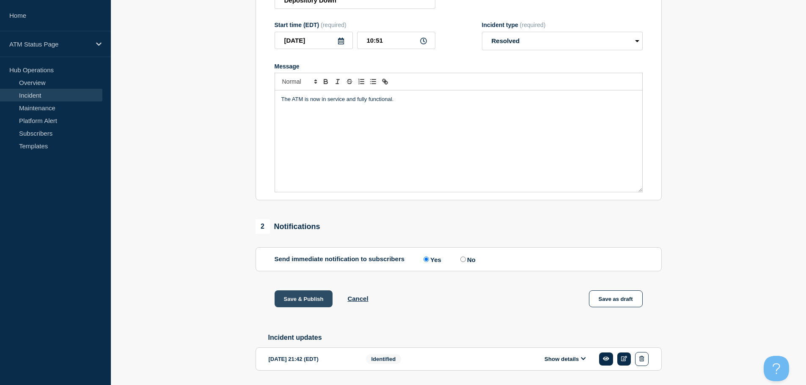
click at [291, 303] on button "Save & Publish" at bounding box center [303, 299] width 58 height 17
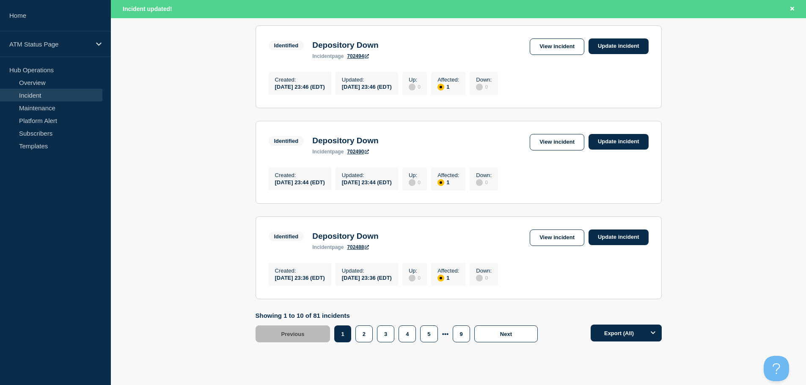
scroll to position [899, 0]
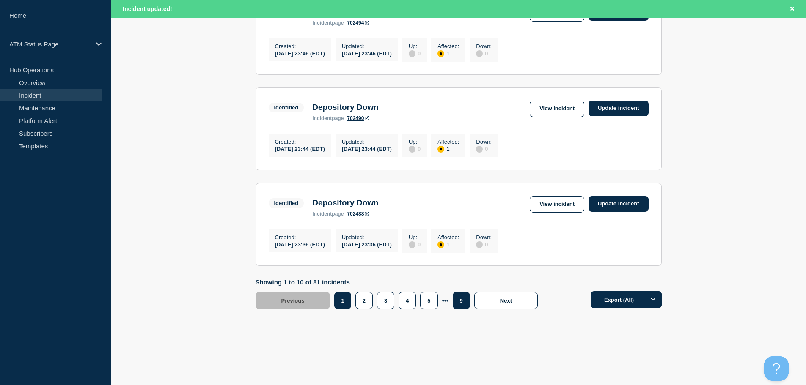
click at [460, 304] on button "9" at bounding box center [460, 300] width 17 height 17
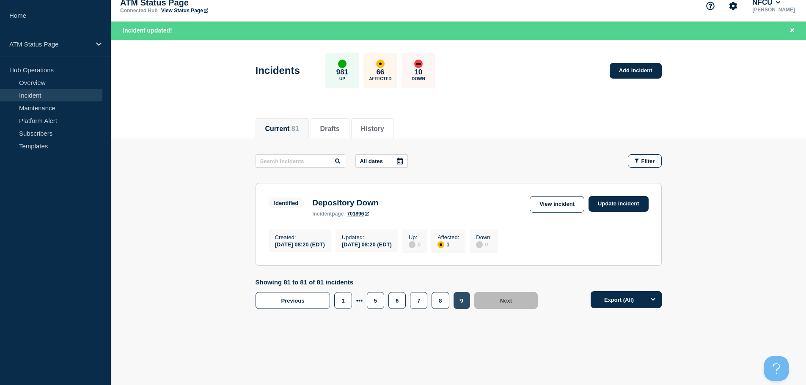
scroll to position [13, 0]
click at [416, 303] on button "7" at bounding box center [418, 300] width 17 height 17
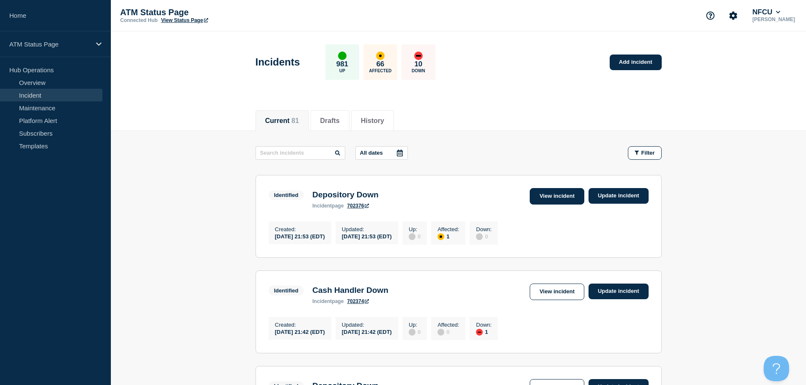
click at [563, 196] on link "View incident" at bounding box center [556, 196] width 55 height 16
click at [530, 290] on link "View incident" at bounding box center [556, 292] width 55 height 16
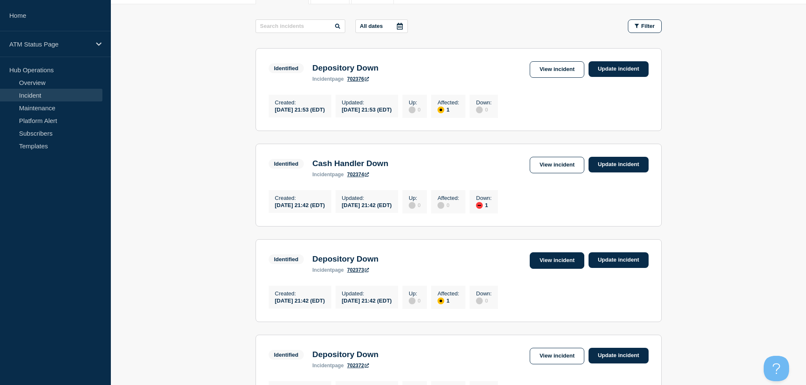
click at [557, 269] on link "View incident" at bounding box center [556, 260] width 55 height 16
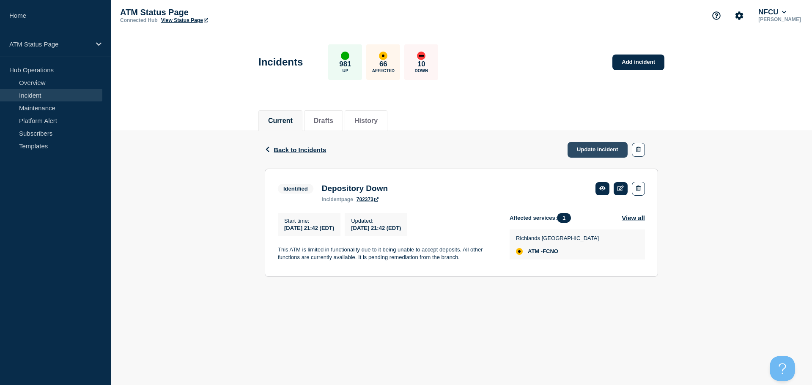
click at [590, 150] on link "Update incident" at bounding box center [598, 150] width 60 height 16
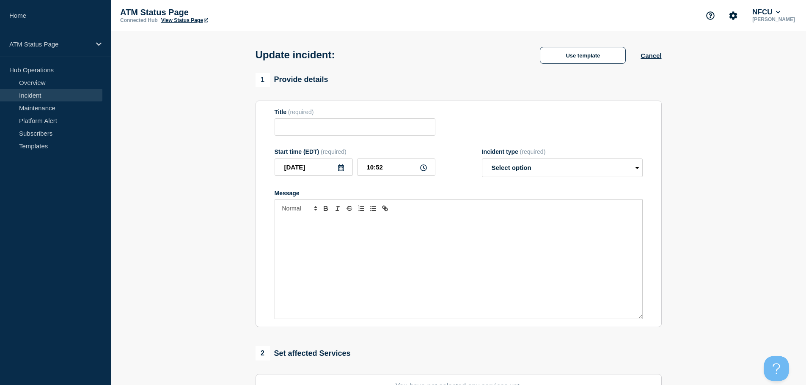
type input "Depository Down"
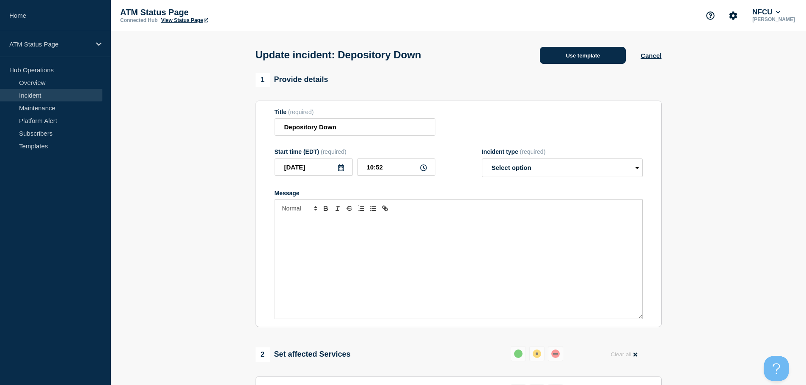
click at [575, 58] on button "Use template" at bounding box center [583, 55] width 86 height 17
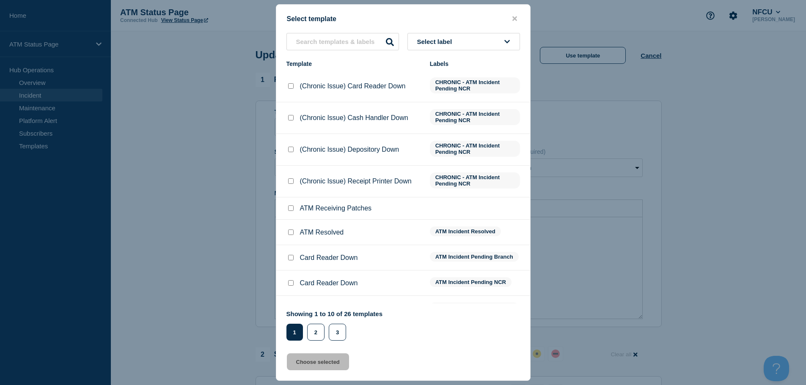
click at [291, 233] on input "ATM Resolved checkbox" at bounding box center [290, 232] width 5 height 5
checkbox input "true"
click at [317, 358] on button "Choose selected" at bounding box center [318, 362] width 62 height 17
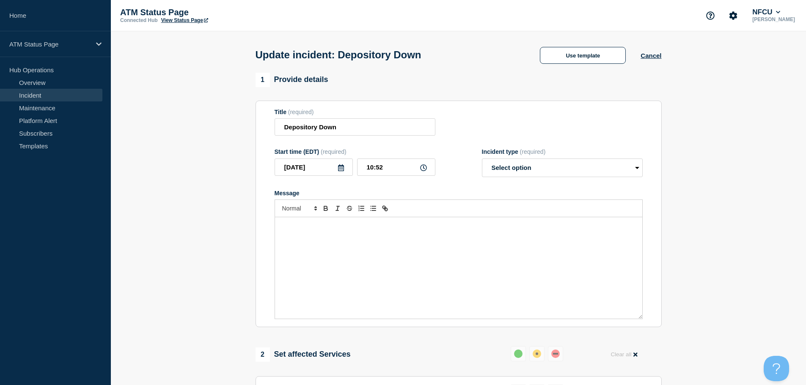
select select "resolved"
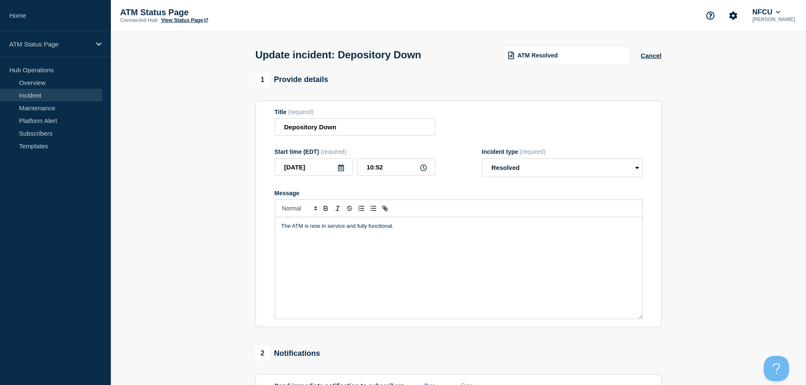
scroll to position [156, 0]
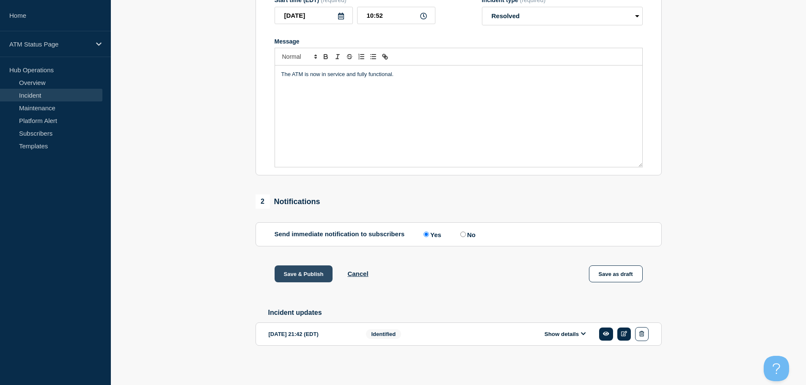
click at [314, 269] on button "Save & Publish" at bounding box center [303, 274] width 58 height 17
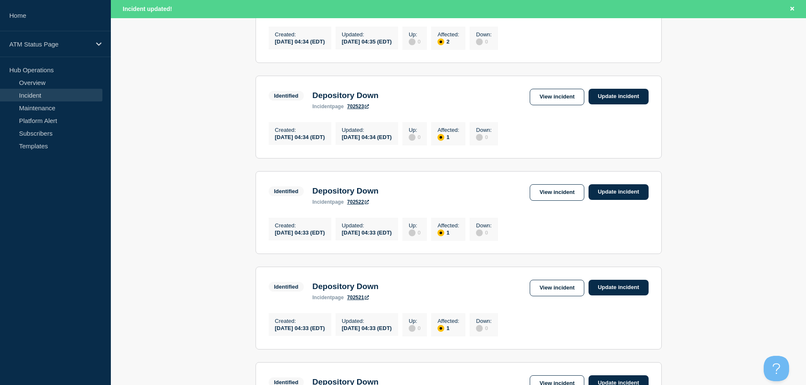
scroll to position [899, 0]
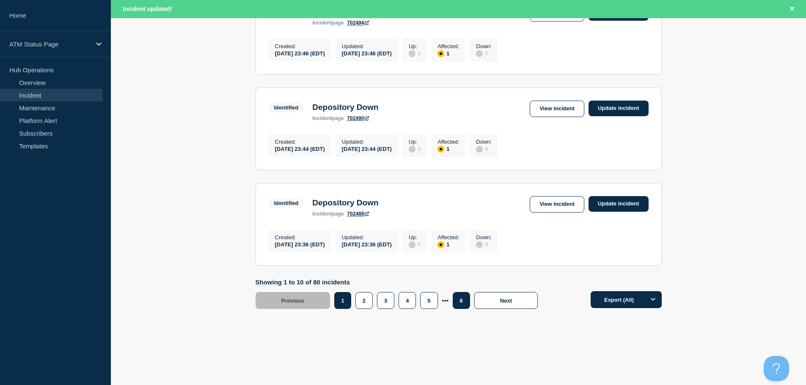
click at [461, 298] on button "8" at bounding box center [460, 300] width 17 height 17
click at [437, 302] on button "7" at bounding box center [439, 300] width 17 height 17
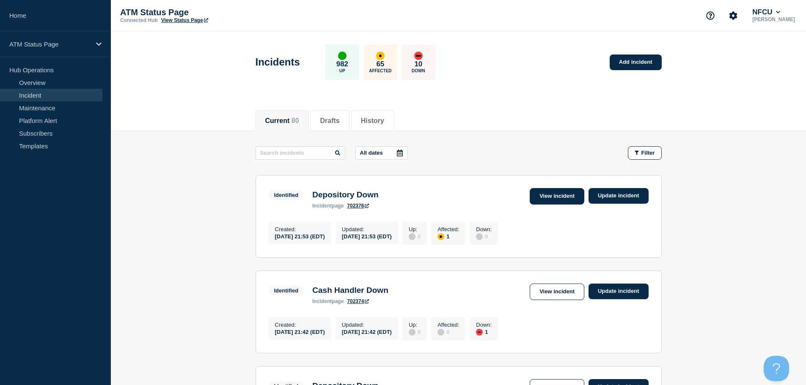
click at [558, 197] on link "View incident" at bounding box center [556, 196] width 55 height 16
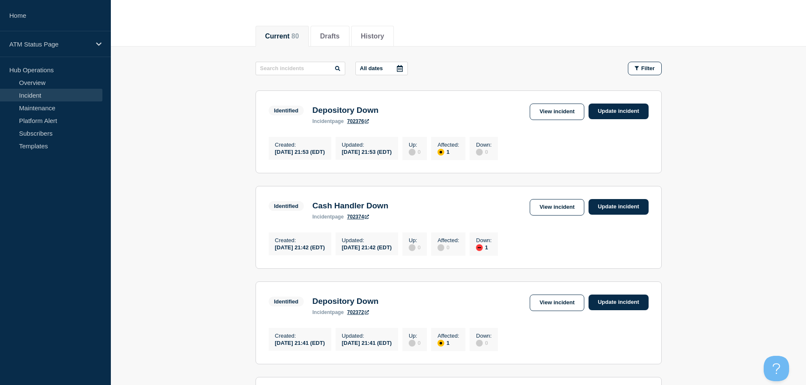
scroll to position [127, 0]
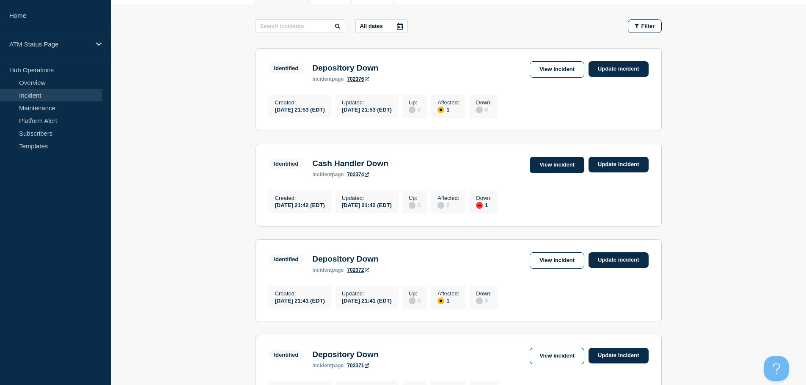
click at [543, 163] on link "View incident" at bounding box center [556, 165] width 55 height 16
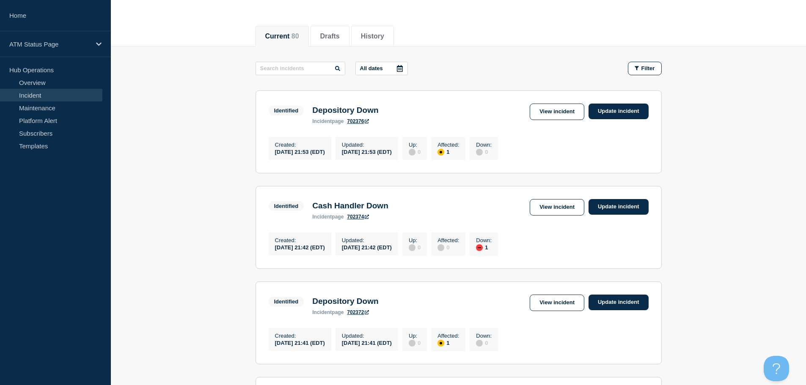
scroll to position [127, 0]
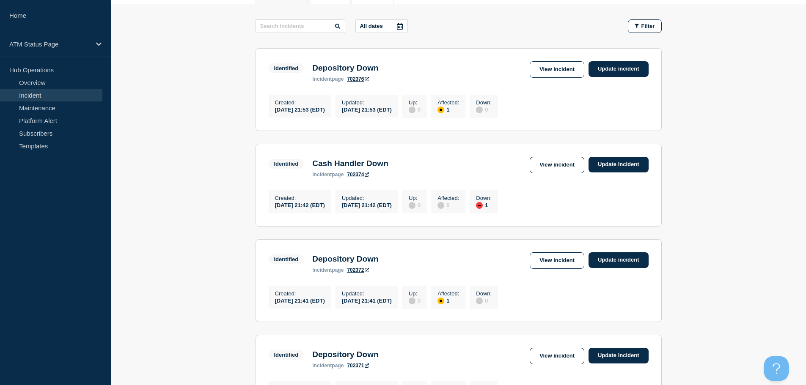
click at [570, 266] on link "View incident" at bounding box center [556, 260] width 55 height 16
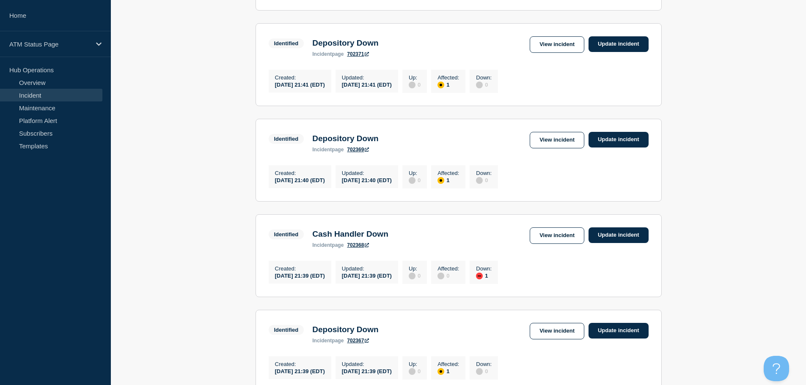
scroll to position [443, 0]
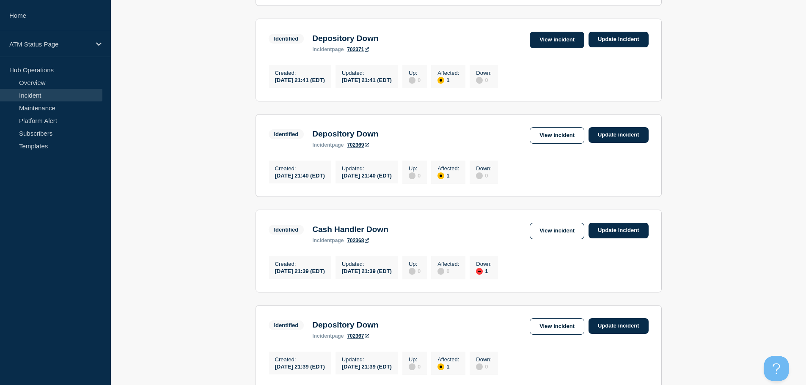
click at [549, 48] on link "View incident" at bounding box center [556, 40] width 55 height 16
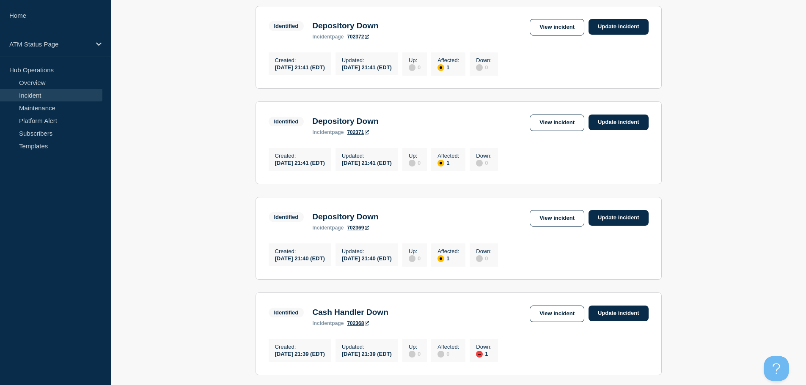
scroll to position [382, 0]
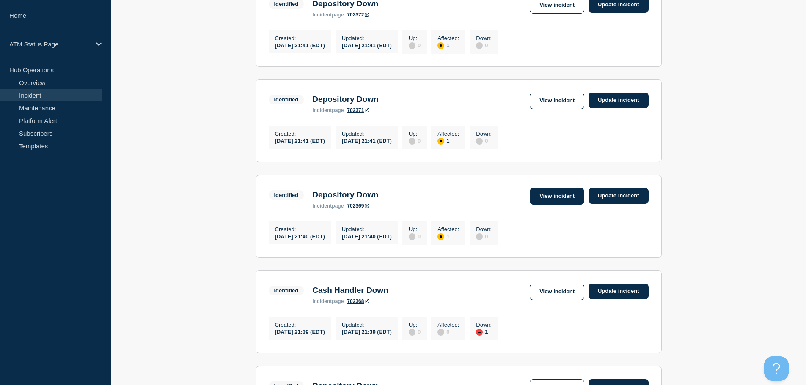
click at [544, 205] on link "View incident" at bounding box center [556, 196] width 55 height 16
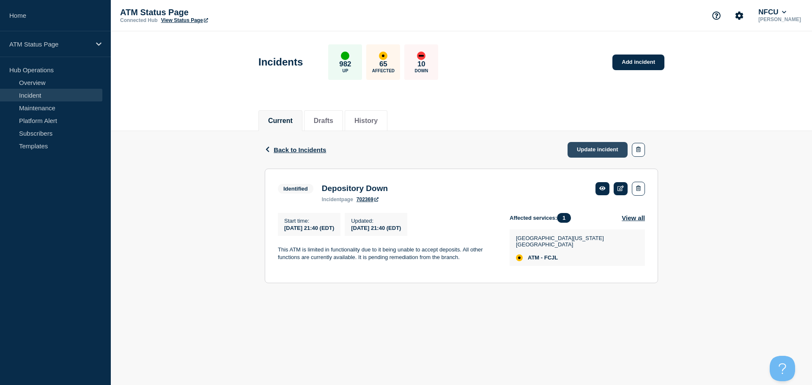
click at [577, 153] on link "Update incident" at bounding box center [598, 150] width 60 height 16
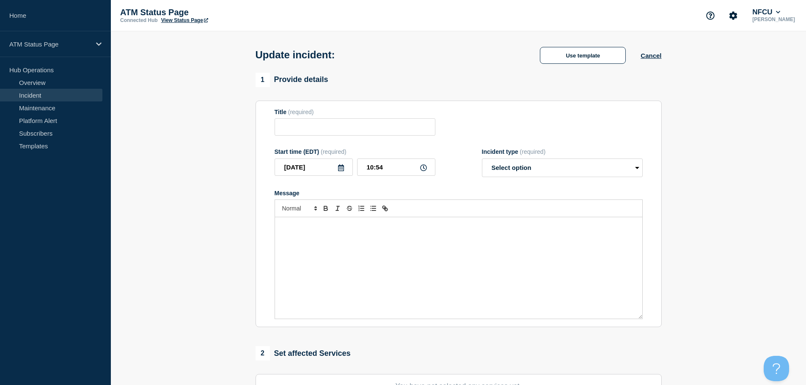
type input "Depository Down"
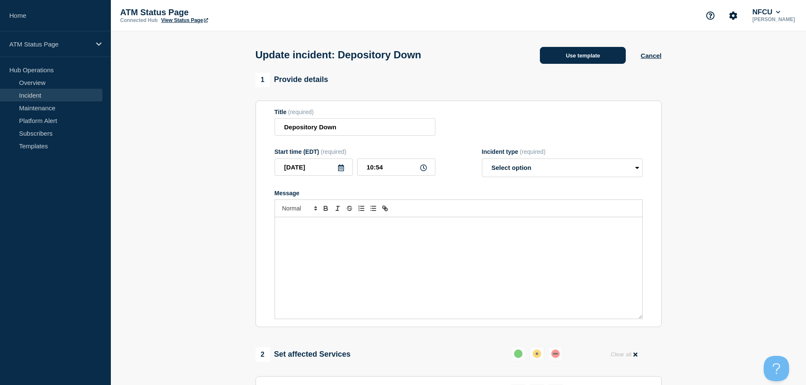
click at [575, 56] on button "Use template" at bounding box center [583, 55] width 86 height 17
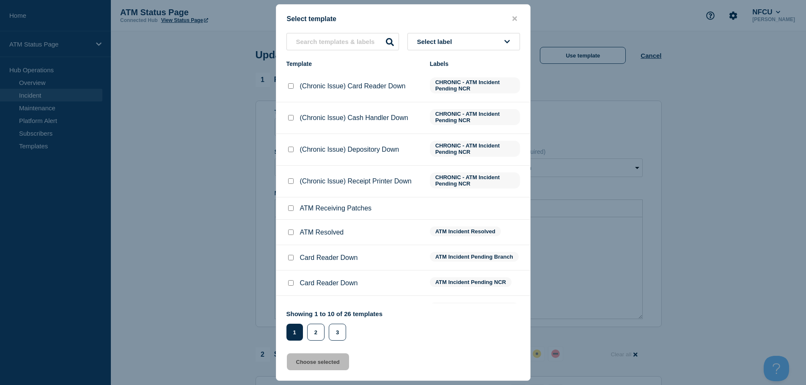
click at [288, 235] on input "ATM Resolved checkbox" at bounding box center [290, 232] width 5 height 5
checkbox input "true"
click at [310, 362] on button "Choose selected" at bounding box center [318, 362] width 62 height 17
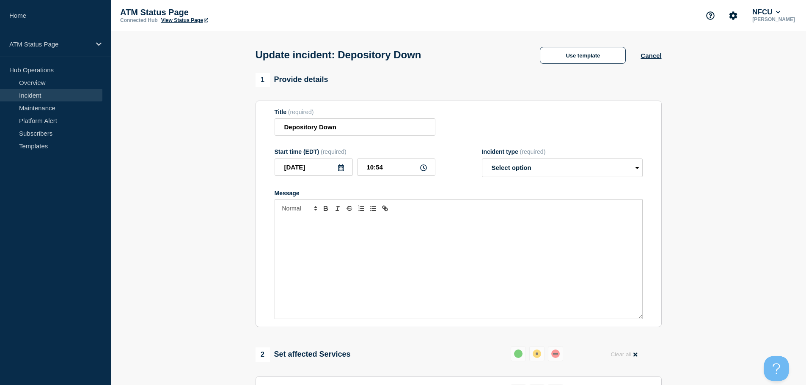
select select "resolved"
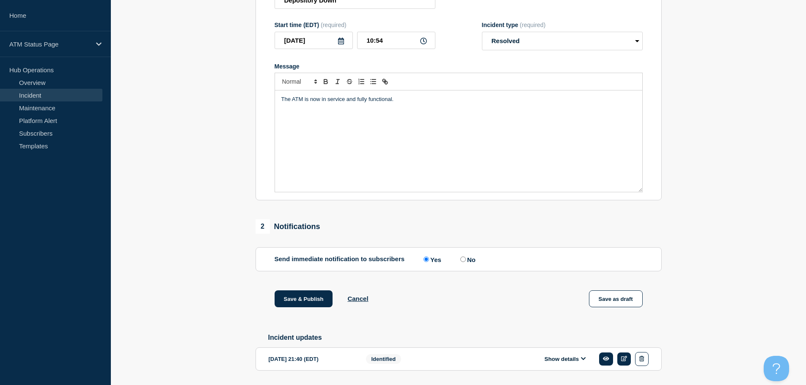
scroll to position [156, 0]
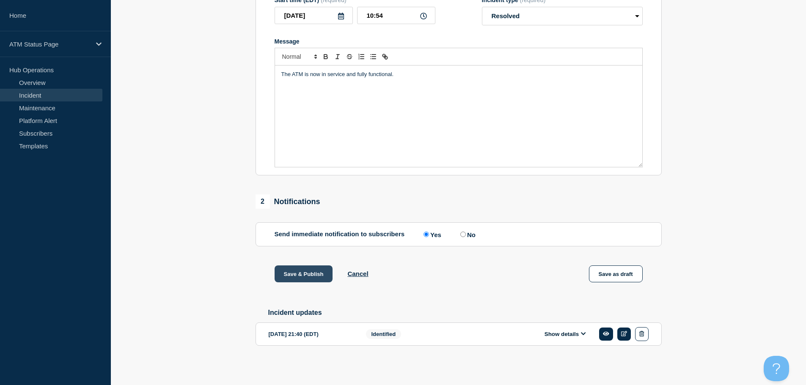
click at [310, 272] on button "Save & Publish" at bounding box center [303, 274] width 58 height 17
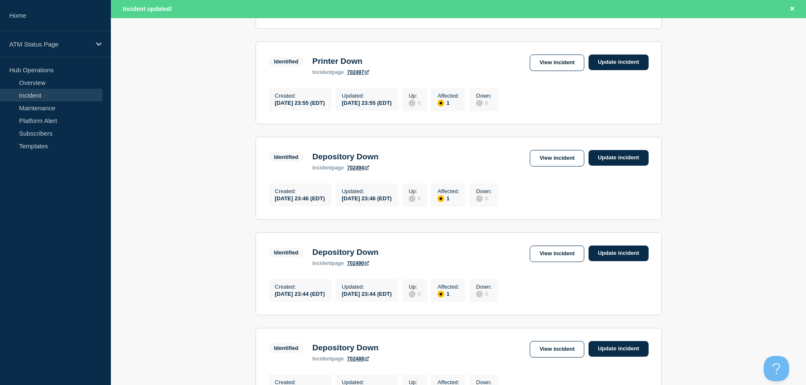
scroll to position [899, 0]
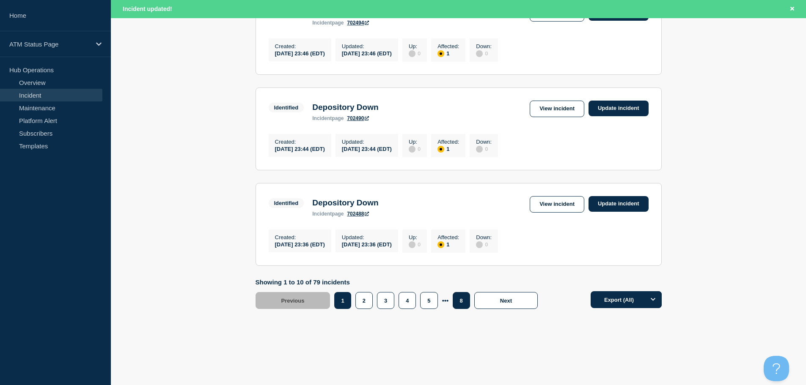
click at [463, 302] on button "8" at bounding box center [460, 300] width 17 height 17
click at [437, 302] on button "7" at bounding box center [439, 300] width 17 height 17
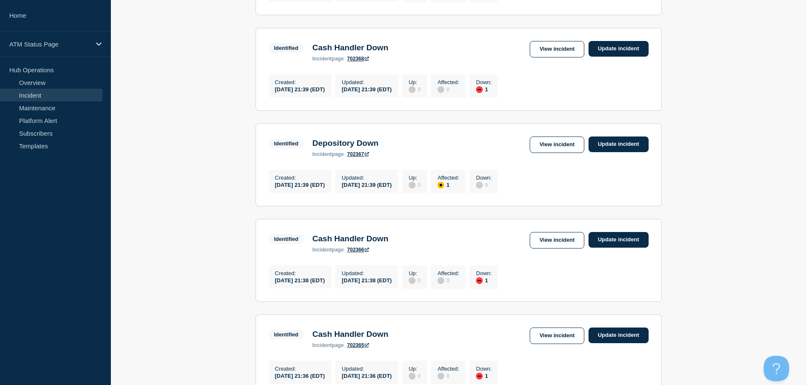
scroll to position [487, 0]
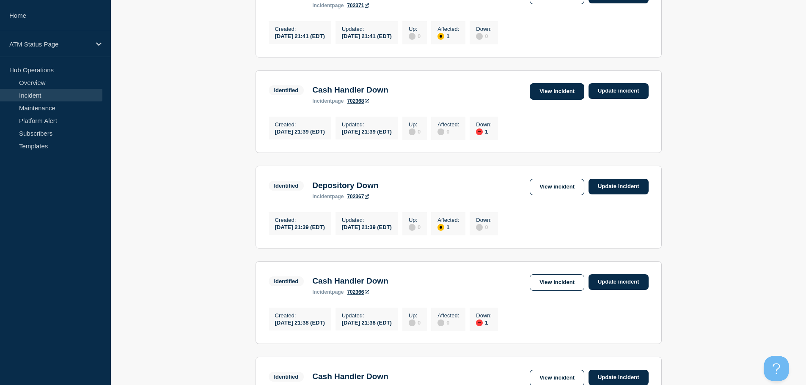
click at [555, 100] on link "View incident" at bounding box center [556, 91] width 55 height 16
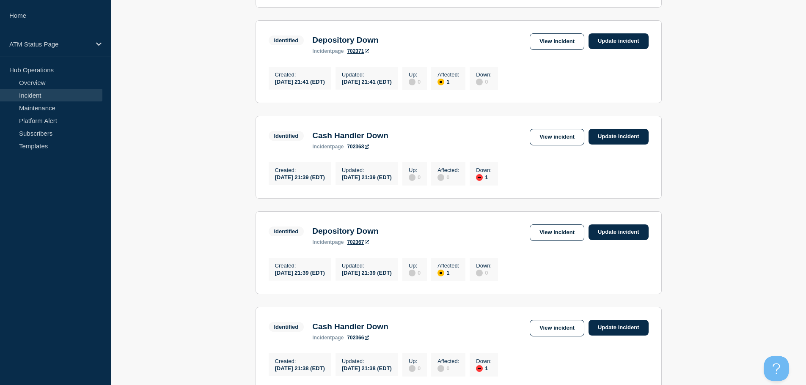
scroll to position [466, 0]
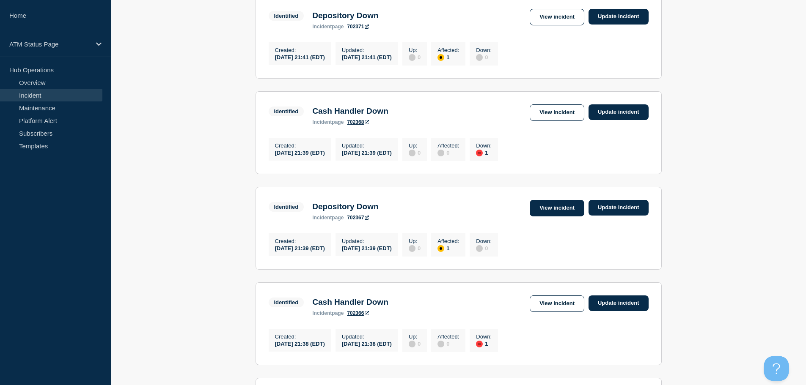
click at [549, 217] on link "View incident" at bounding box center [556, 208] width 55 height 16
